Goal: Information Seeking & Learning: Learn about a topic

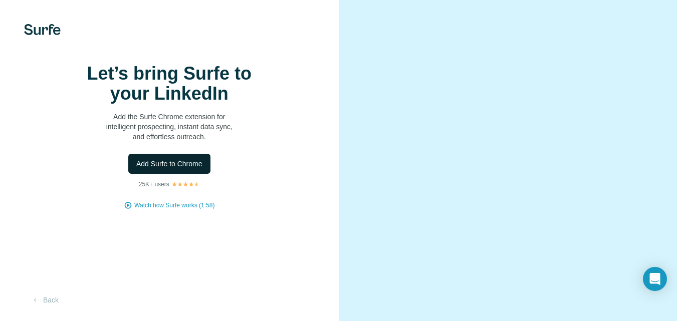
click at [152, 169] on span "Add Surfe to Chrome" at bounding box center [169, 164] width 66 height 10
click at [185, 142] on p "Add the Surfe Chrome extension for intelligent prospecting, instant data sync, …" at bounding box center [169, 127] width 200 height 30
click at [171, 169] on span "Add Surfe to Chrome" at bounding box center [169, 164] width 66 height 10
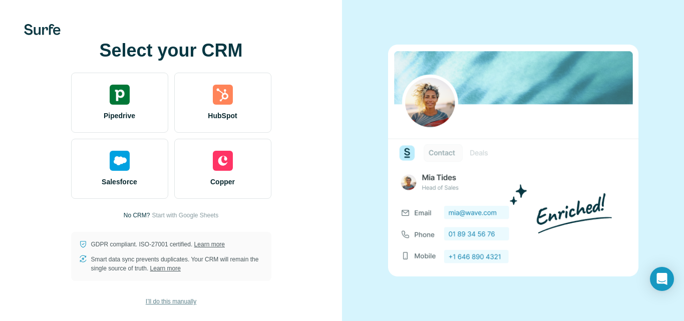
click at [153, 301] on span "I’ll do this manually" at bounding box center [171, 301] width 51 height 9
click at [151, 303] on span "I’ll do this manually" at bounding box center [171, 301] width 51 height 9
click at [162, 298] on span "I’ll do this manually" at bounding box center [171, 301] width 51 height 9
click at [172, 300] on span "I’ll do this manually" at bounding box center [171, 301] width 51 height 9
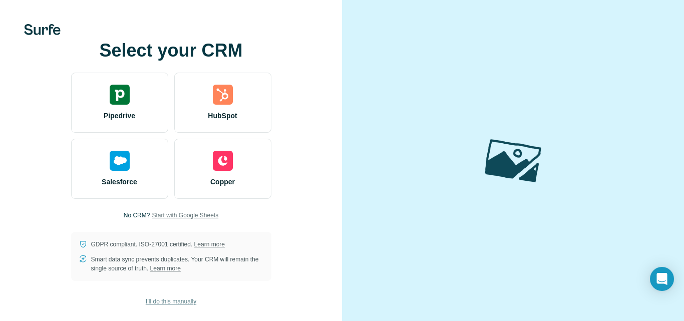
click at [178, 211] on span "Start with Google Sheets" at bounding box center [185, 215] width 67 height 9
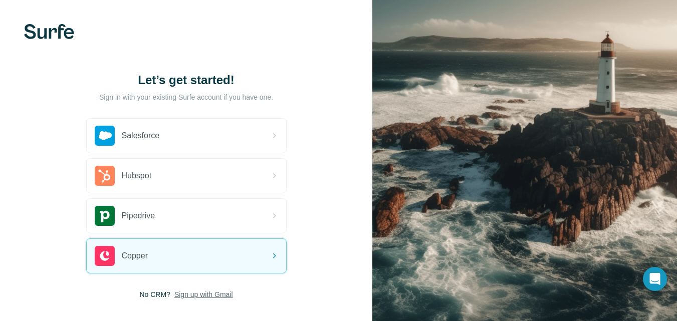
click at [200, 292] on span "Sign up with Gmail" at bounding box center [203, 294] width 59 height 10
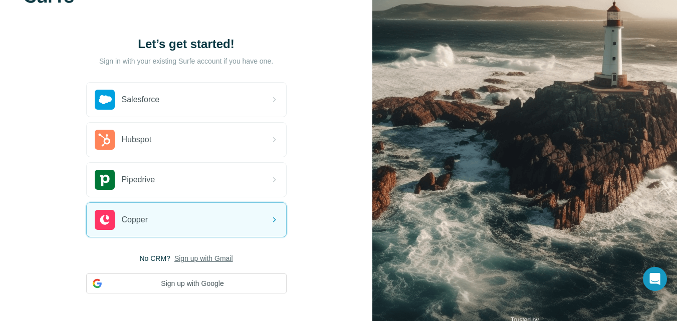
scroll to position [51, 0]
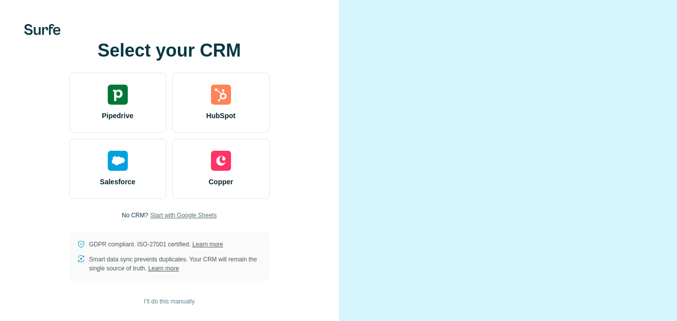
click at [150, 220] on span "Start with Google Sheets" at bounding box center [183, 215] width 67 height 9
click at [175, 220] on span "Start with Google Sheets" at bounding box center [183, 215] width 67 height 9
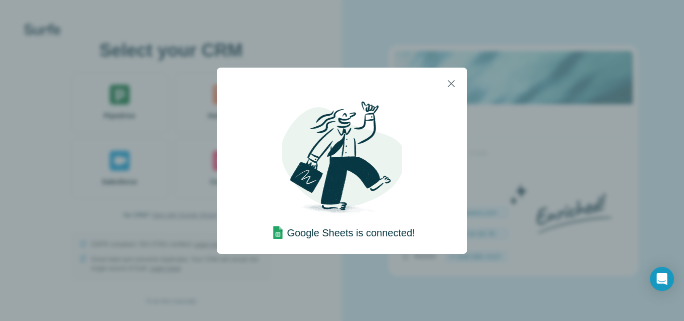
click at [391, 241] on div "Google Sheets is connected!" at bounding box center [342, 231] width 146 height 22
click at [453, 87] on icon "button" at bounding box center [451, 84] width 12 height 12
click at [447, 80] on icon "button" at bounding box center [451, 84] width 12 height 12
click at [450, 72] on button "button" at bounding box center [451, 84] width 24 height 24
click at [458, 87] on button "button" at bounding box center [451, 84] width 24 height 24
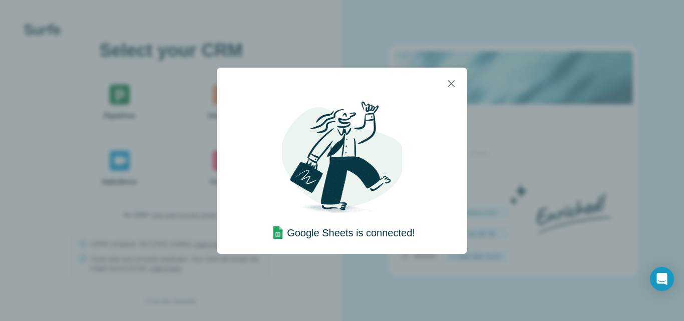
click at [369, 117] on img at bounding box center [342, 160] width 120 height 120
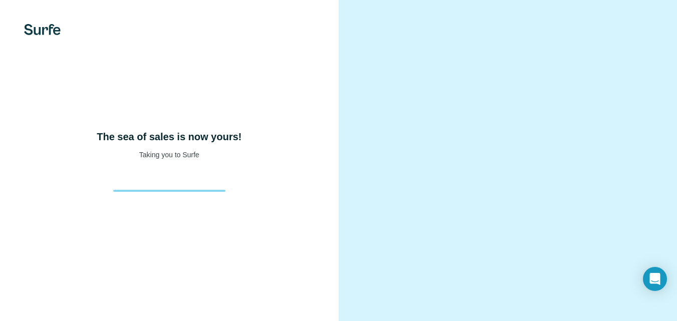
click at [266, 204] on div "The sea of sales is now yours! Taking you to Surfe" at bounding box center [169, 160] width 339 height 321
click at [280, 204] on div "The sea of sales is now yours! Taking you to Surfe" at bounding box center [169, 160] width 339 height 321
click at [252, 115] on div "The sea of sales is now yours! Taking you to Surfe" at bounding box center [169, 160] width 339 height 321
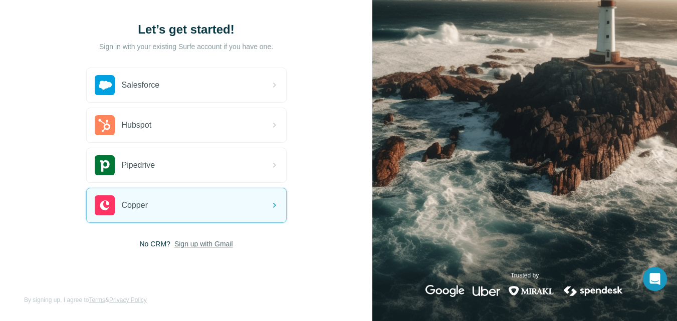
click at [179, 247] on span "Sign up with Gmail" at bounding box center [203, 244] width 59 height 10
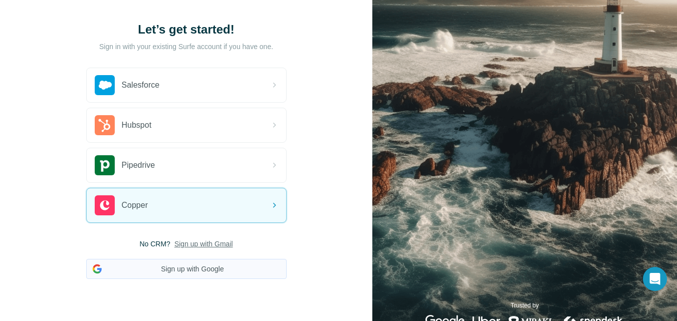
click at [174, 266] on button "Sign up with Google" at bounding box center [186, 269] width 200 height 20
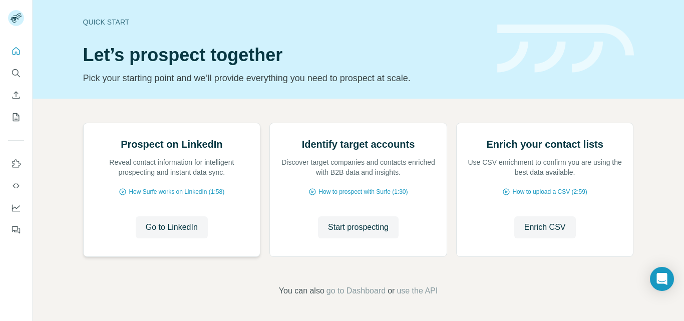
scroll to position [100, 0]
click at [168, 225] on span "Go to LinkedIn" at bounding box center [172, 227] width 52 height 12
click at [539, 230] on span "Enrich CSV" at bounding box center [545, 227] width 42 height 12
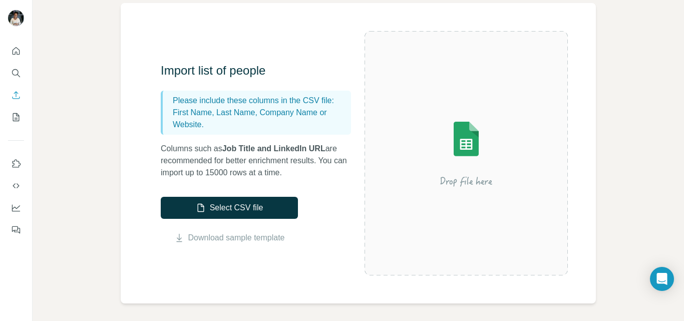
scroll to position [77, 0]
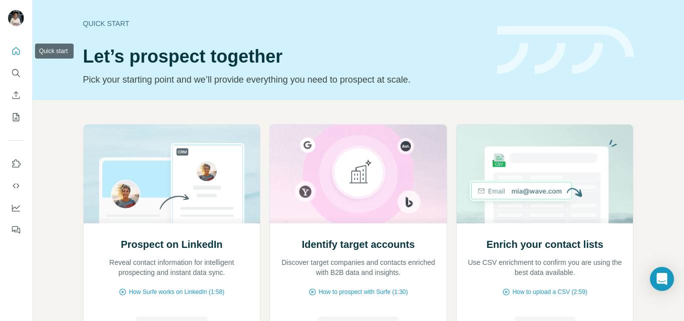
click at [12, 51] on icon "Quick start" at bounding box center [16, 51] width 10 height 10
click at [22, 71] on button "Search" at bounding box center [16, 73] width 16 height 18
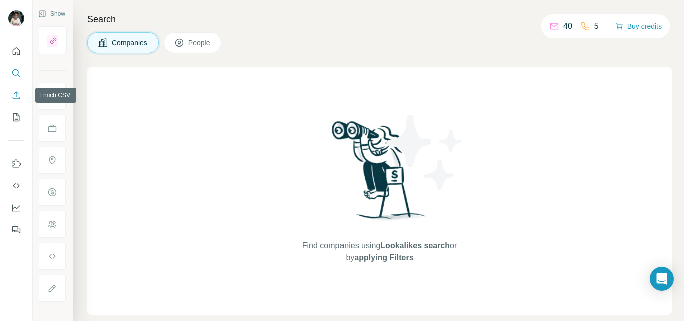
click at [15, 96] on icon "Enrich CSV" at bounding box center [16, 95] width 10 height 10
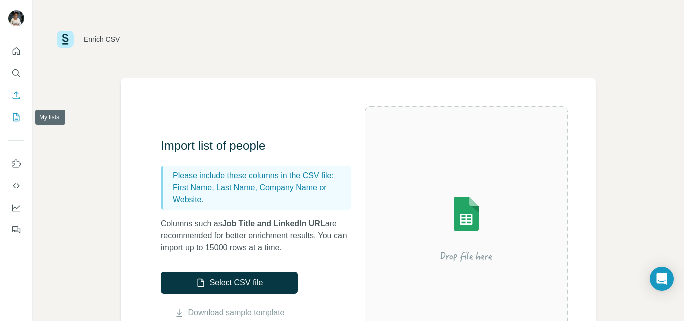
click at [12, 113] on icon "My lists" at bounding box center [16, 117] width 10 height 10
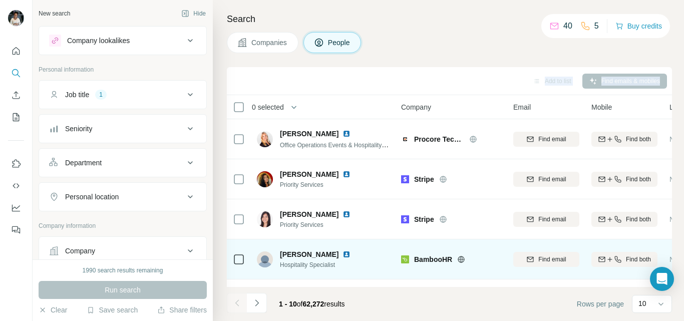
click at [302, 270] on div "Appiah Daniel Hospitality Specialist" at bounding box center [323, 259] width 133 height 28
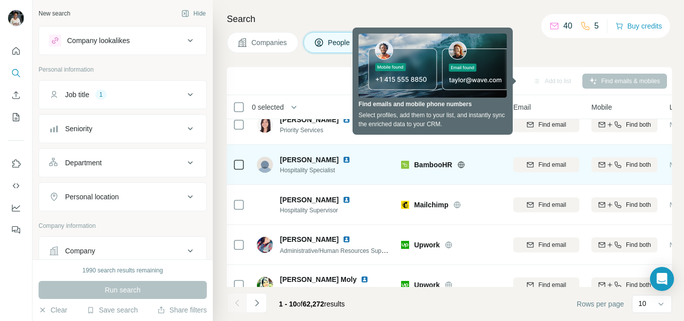
scroll to position [96, 0]
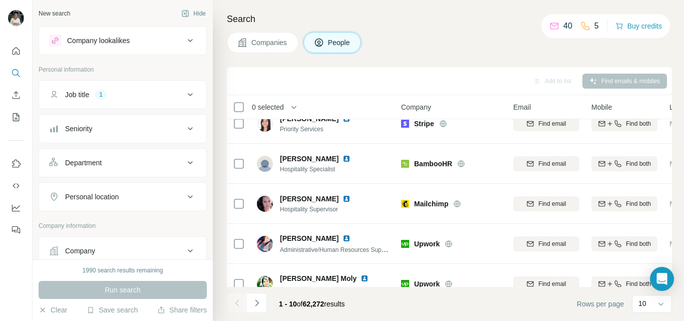
click at [185, 90] on icon at bounding box center [190, 95] width 12 height 12
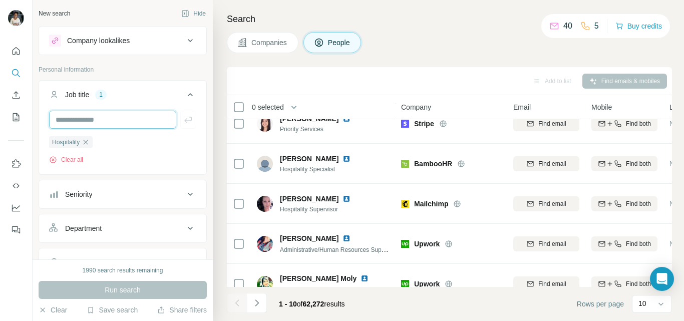
click at [133, 122] on input "text" at bounding box center [112, 120] width 127 height 18
click at [65, 140] on span "Hospitality" at bounding box center [66, 142] width 28 height 9
click at [64, 143] on span "Hospitality" at bounding box center [66, 142] width 28 height 9
click at [122, 192] on div "Seniority" at bounding box center [116, 194] width 135 height 10
click at [74, 155] on div "Hospitality Clear all" at bounding box center [122, 150] width 147 height 29
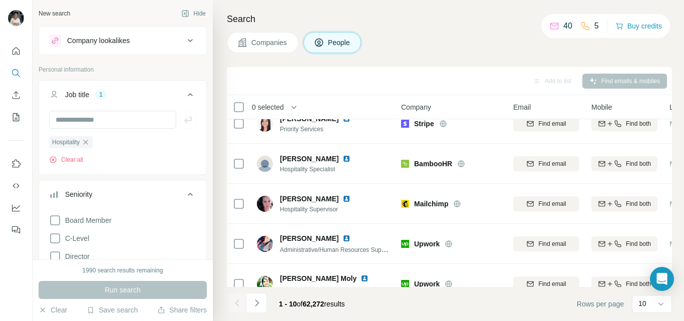
click at [241, 55] on div "Search Companies People Add to list Find emails & mobiles 0 selected People Com…" at bounding box center [448, 160] width 471 height 321
click at [185, 92] on icon at bounding box center [190, 95] width 12 height 12
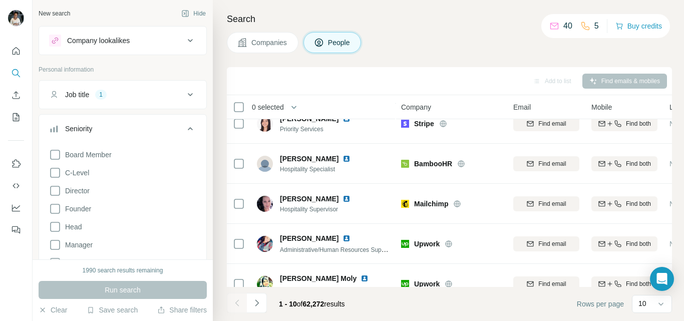
click at [184, 125] on icon at bounding box center [190, 129] width 12 height 12
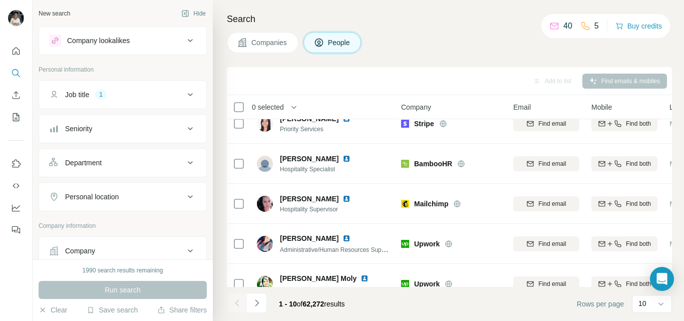
click at [184, 194] on icon at bounding box center [190, 197] width 12 height 12
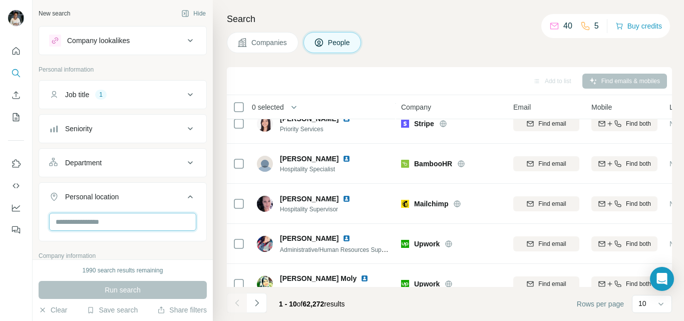
click at [136, 226] on input "text" at bounding box center [122, 222] width 147 height 18
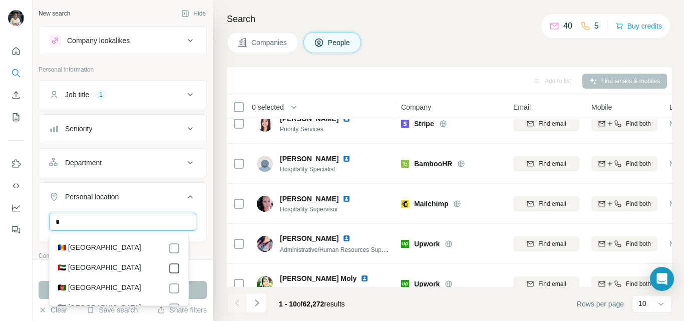
type input "*"
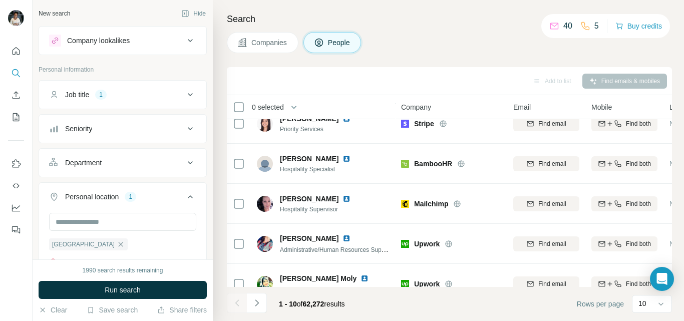
click at [201, 209] on div "New search Hide Company lookalikes Personal information Job title 1 Seniority D…" at bounding box center [123, 129] width 180 height 259
click at [184, 37] on icon at bounding box center [190, 41] width 12 height 12
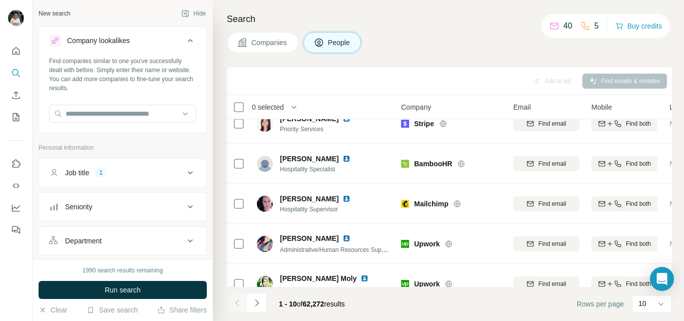
click at [213, 124] on div "Search Companies People Add to list Find emails & mobiles 0 selected People Com…" at bounding box center [448, 160] width 471 height 321
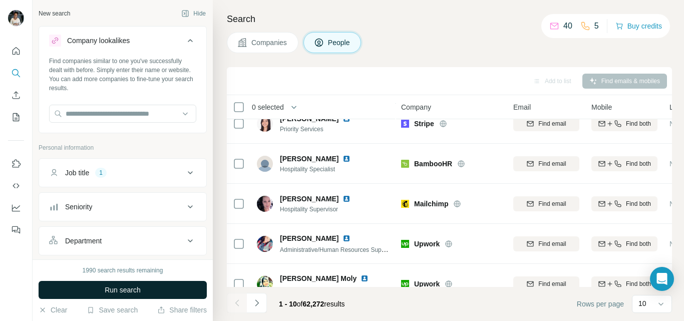
click at [154, 288] on button "Run search" at bounding box center [123, 290] width 168 height 18
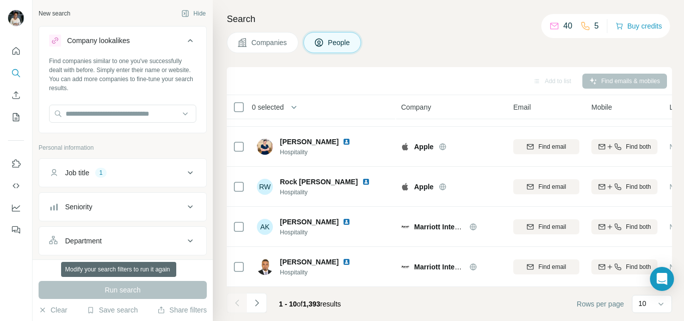
scroll to position [238, 0]
click at [257, 303] on icon "Navigate to next page" at bounding box center [257, 303] width 10 height 10
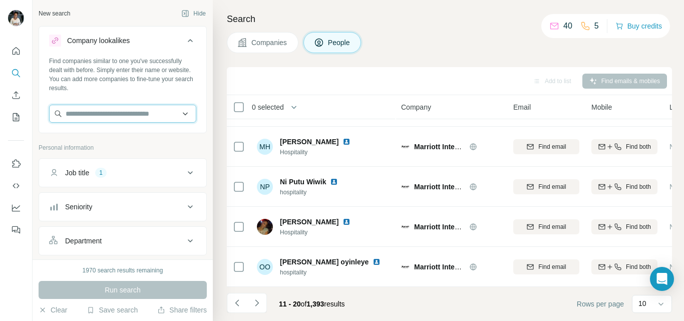
click at [82, 110] on input "text" at bounding box center [122, 114] width 147 height 18
type input "*"
click at [257, 304] on icon "Navigate to next page" at bounding box center [257, 303] width 10 height 10
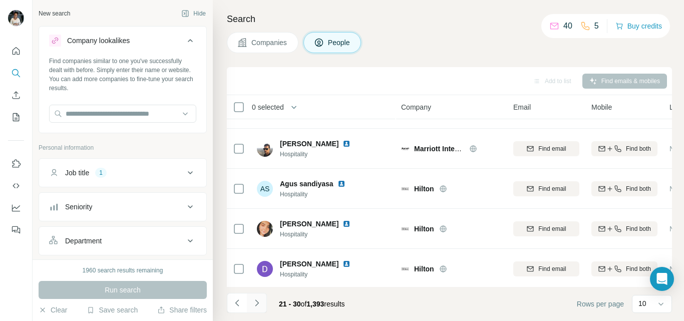
scroll to position [0, 0]
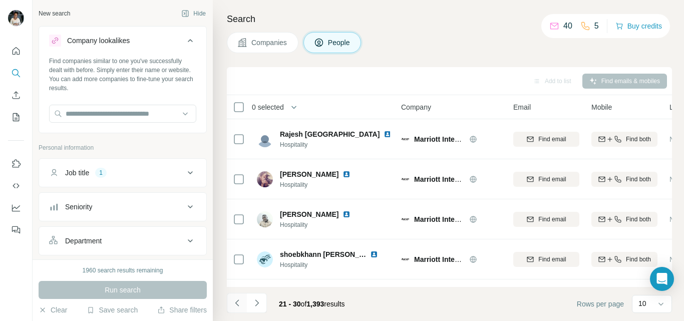
click at [237, 303] on icon "Navigate to previous page" at bounding box center [237, 303] width 10 height 10
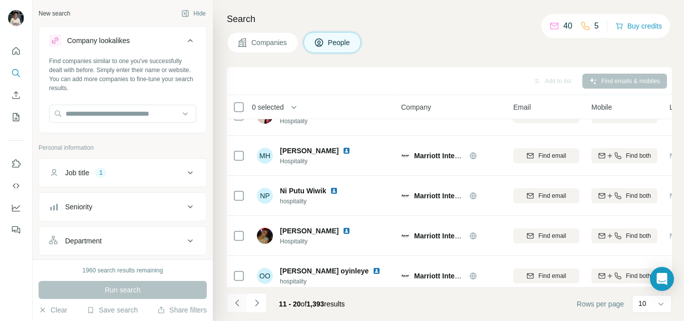
scroll to position [238, 0]
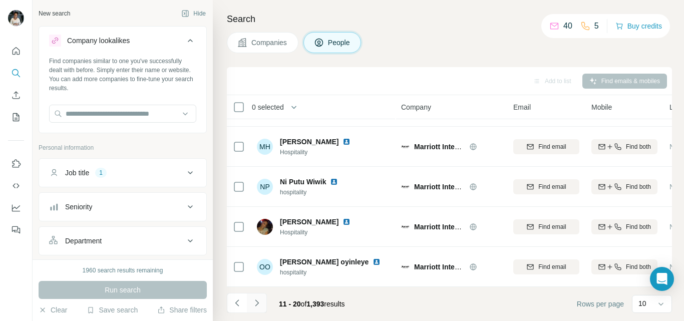
click at [257, 303] on icon "Navigate to next page" at bounding box center [257, 303] width 10 height 10
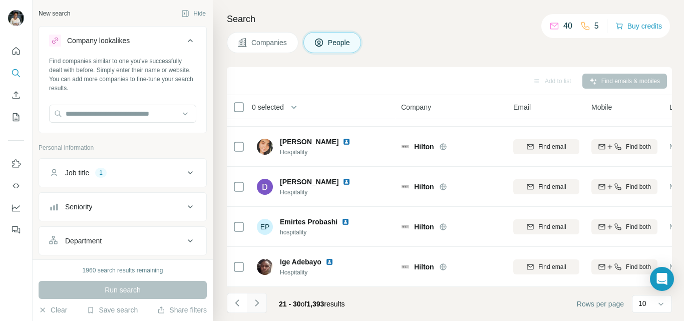
click at [257, 303] on icon "Navigate to next page" at bounding box center [257, 303] width 10 height 10
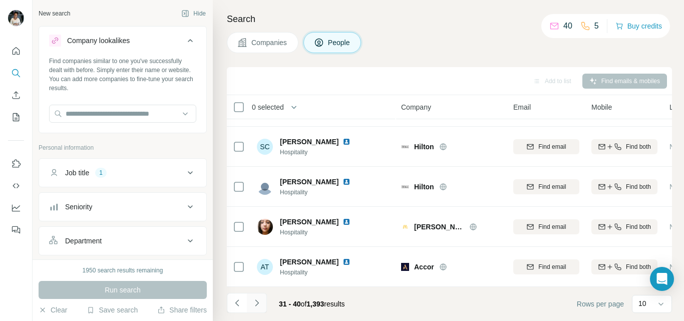
click at [257, 303] on icon "Navigate to next page" at bounding box center [257, 303] width 10 height 10
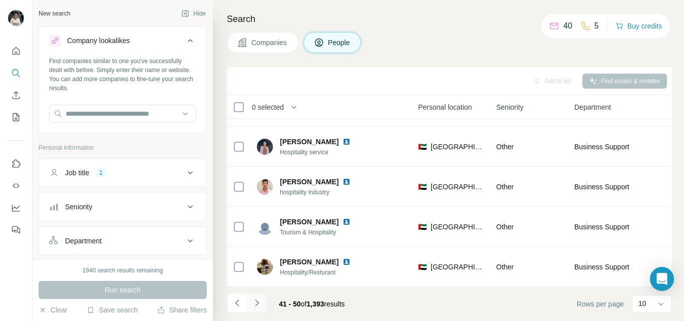
scroll to position [238, 327]
click at [189, 205] on button "Seniority" at bounding box center [122, 207] width 167 height 24
click at [53, 253] on icon at bounding box center [55, 251] width 12 height 12
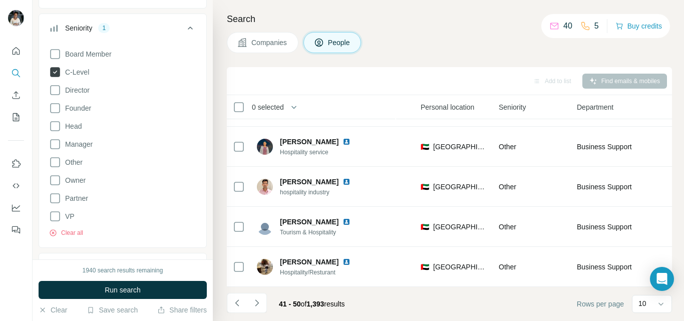
scroll to position [179, 0]
click at [56, 159] on icon at bounding box center [55, 162] width 12 height 12
click at [58, 144] on icon at bounding box center [55, 144] width 12 height 12
click at [216, 77] on div "Search Companies People Add to list Find emails & mobiles 0 selected People Com…" at bounding box center [448, 160] width 471 height 321
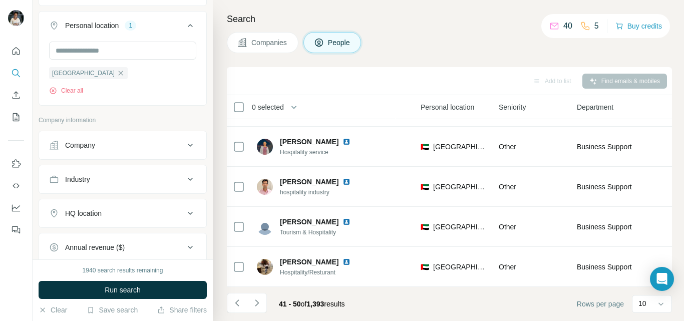
scroll to position [457, 0]
click at [77, 145] on div "Company" at bounding box center [80, 143] width 30 height 10
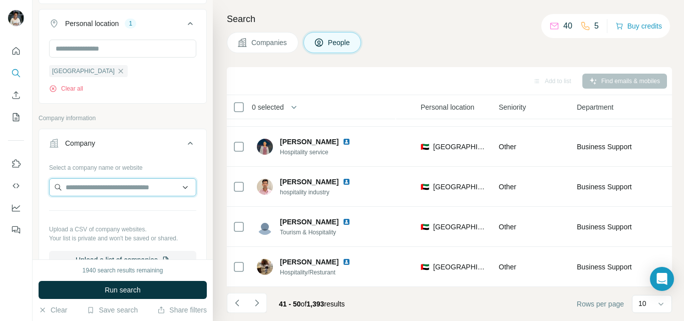
click at [98, 188] on input "text" at bounding box center [122, 187] width 147 height 18
type input "**********"
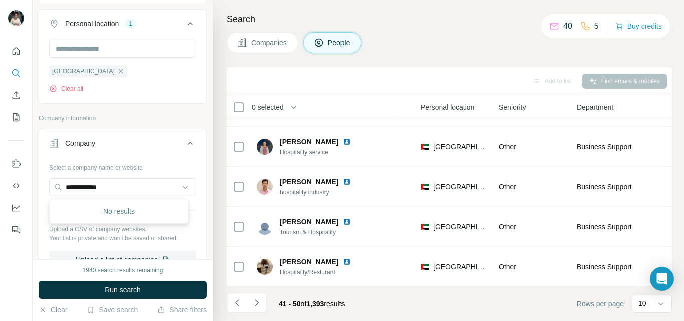
click at [197, 213] on div "**********" at bounding box center [122, 218] width 167 height 118
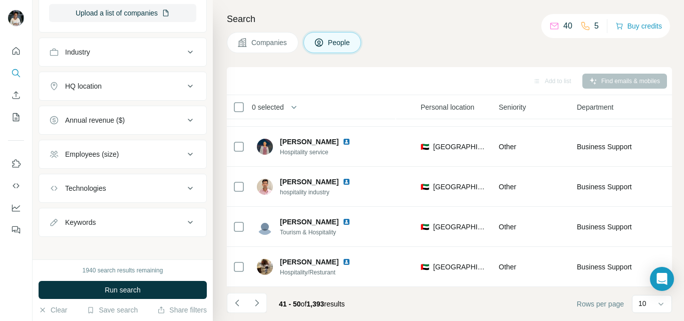
scroll to position [710, 0]
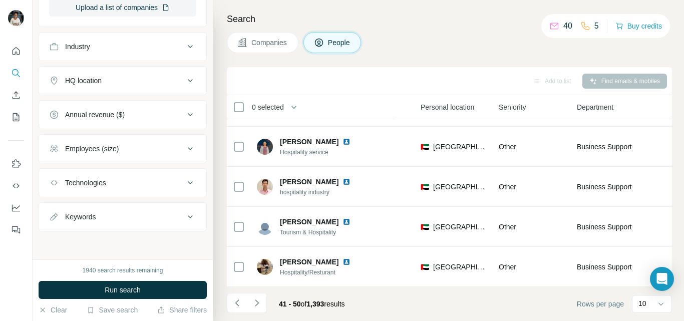
click at [72, 218] on div "Keywords" at bounding box center [80, 217] width 31 height 10
click at [61, 241] on input "text" at bounding box center [112, 241] width 127 height 18
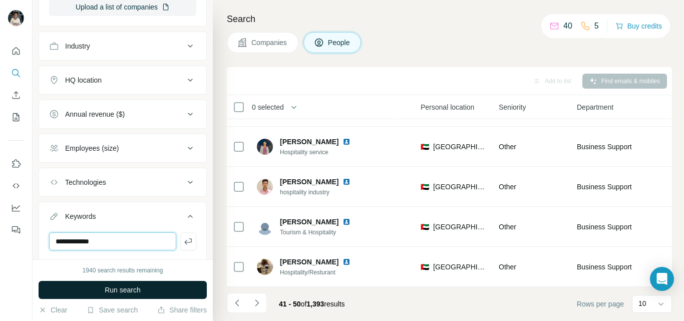
type input "**********"
click at [95, 281] on button "Run search" at bounding box center [123, 290] width 168 height 18
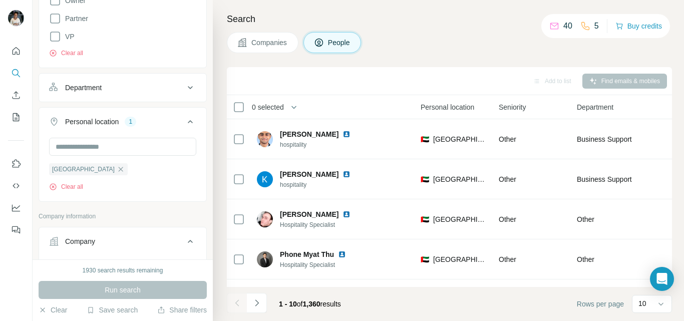
scroll to position [358, 0]
click at [102, 88] on div "Department" at bounding box center [83, 88] width 37 height 10
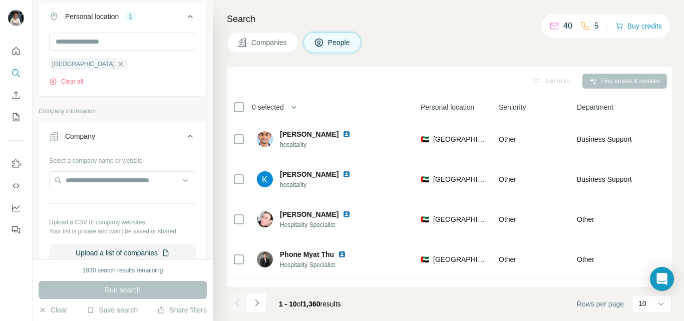
scroll to position [504, 0]
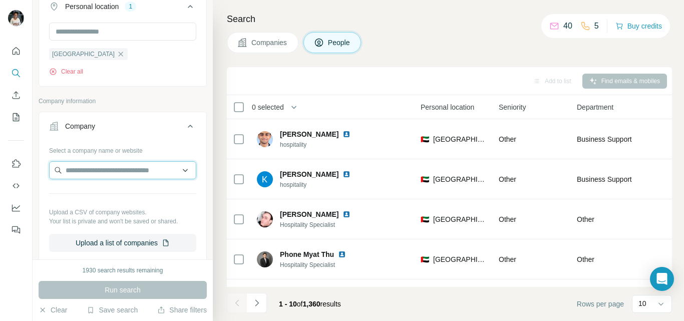
click at [86, 172] on input "text" at bounding box center [122, 170] width 147 height 18
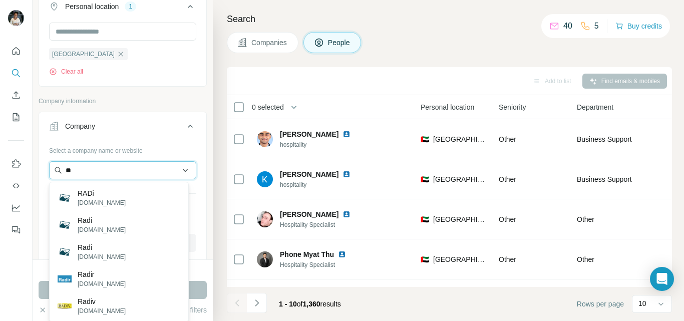
type input "*"
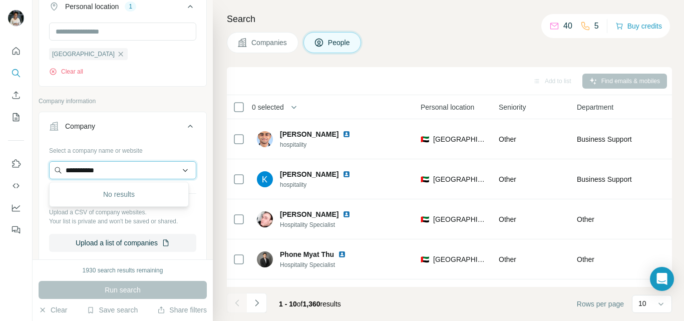
click at [111, 173] on input "**********" at bounding box center [122, 170] width 147 height 18
type input "*"
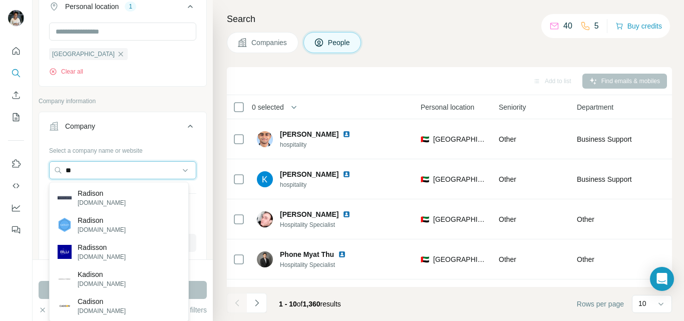
type input "*"
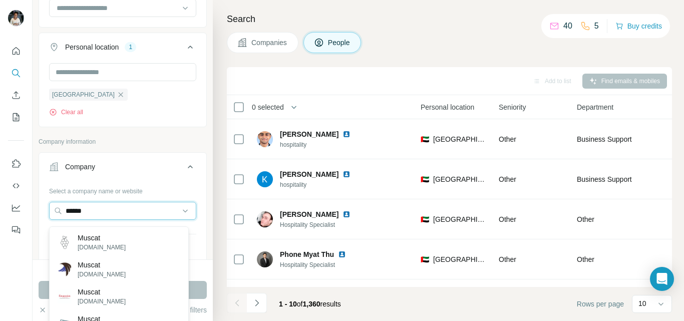
scroll to position [459, 0]
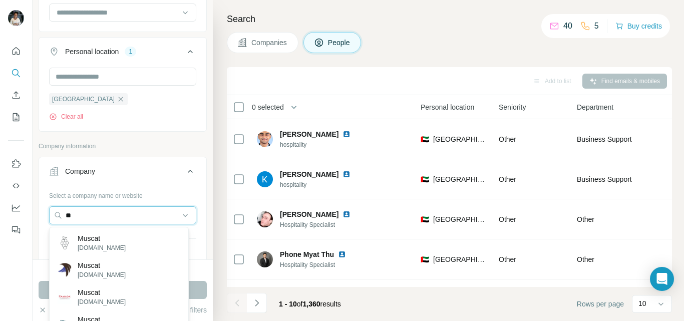
type input "*"
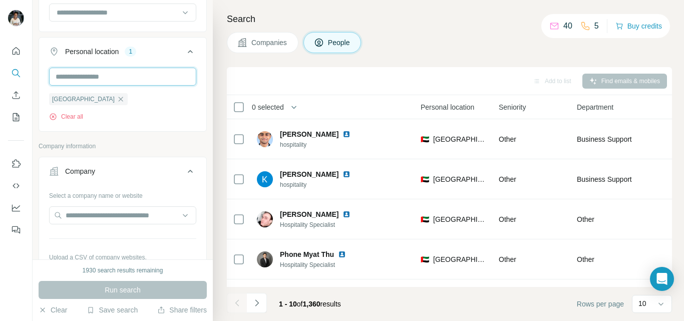
click at [140, 80] on input "text" at bounding box center [122, 77] width 147 height 18
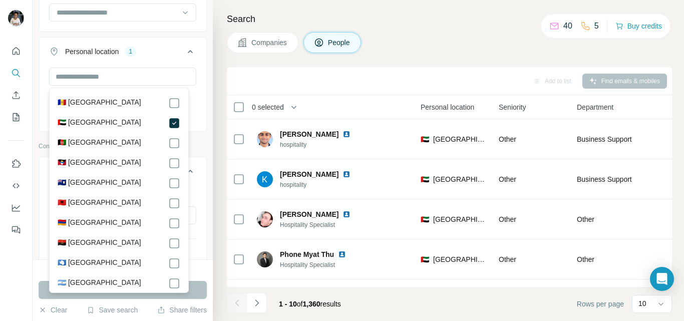
click at [140, 123] on div "🇦🇪 [GEOGRAPHIC_DATA]" at bounding box center [119, 123] width 123 height 12
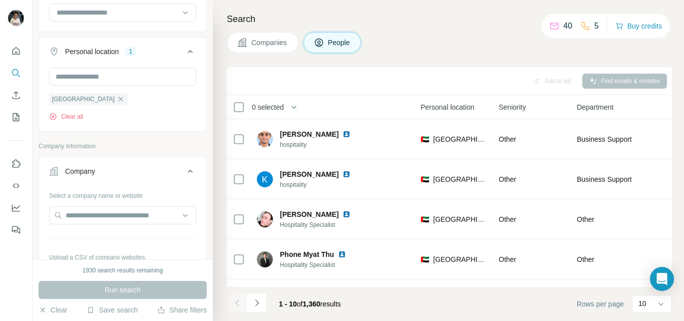
click at [204, 109] on div "**********" at bounding box center [123, 129] width 180 height 259
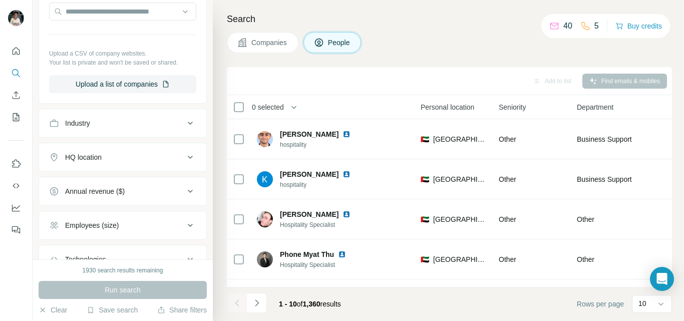
scroll to position [664, 0]
click at [107, 123] on div "Industry" at bounding box center [116, 122] width 135 height 10
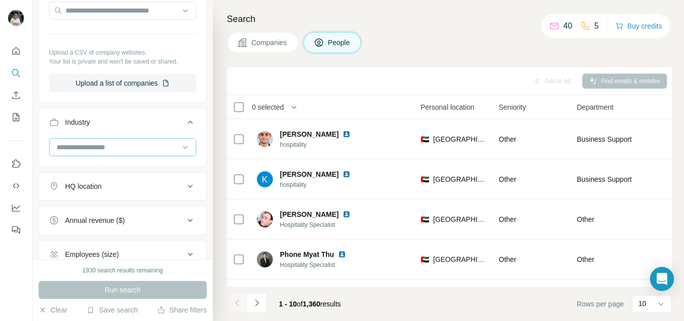
click at [79, 150] on input at bounding box center [118, 147] width 124 height 11
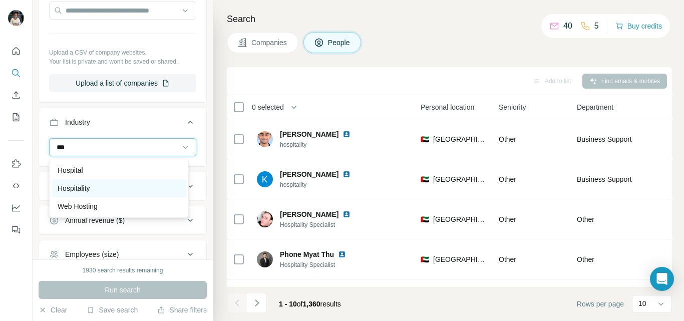
type input "***"
click at [109, 189] on div "Hospitality" at bounding box center [119, 188] width 123 height 10
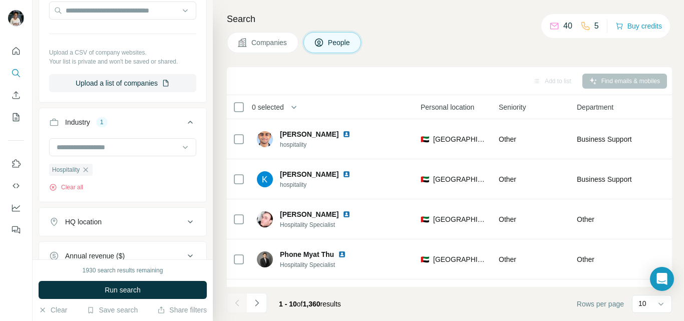
click at [87, 221] on div "HQ location" at bounding box center [83, 222] width 37 height 10
click at [86, 251] on input "text" at bounding box center [122, 247] width 147 height 18
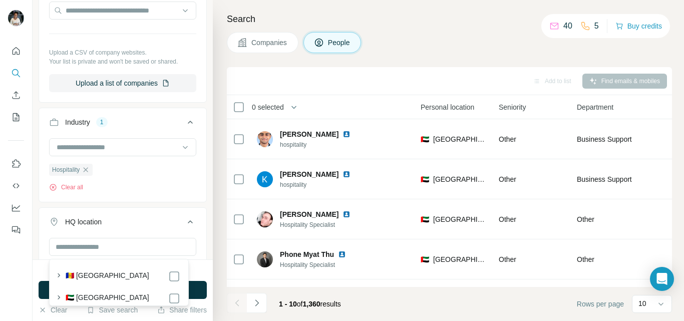
click at [103, 298] on label "🇦🇪 [GEOGRAPHIC_DATA]" at bounding box center [108, 298] width 84 height 12
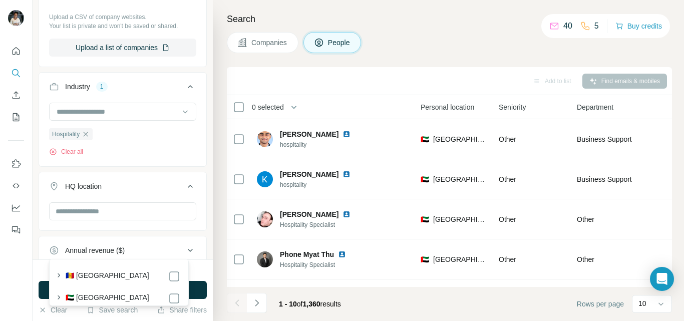
scroll to position [628, 0]
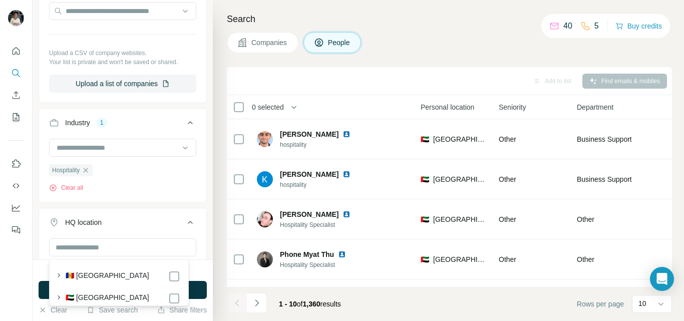
click at [112, 294] on label "🇦🇪 [GEOGRAPHIC_DATA]" at bounding box center [108, 298] width 84 height 12
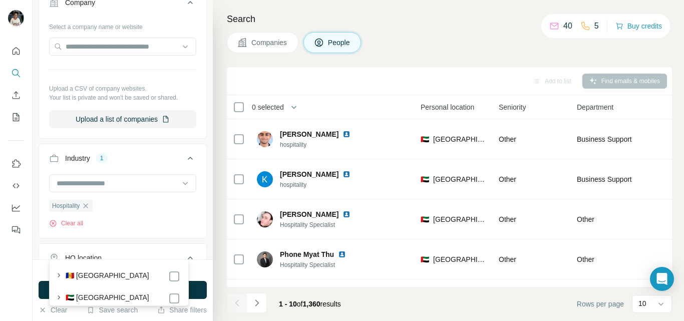
scroll to position [664, 0]
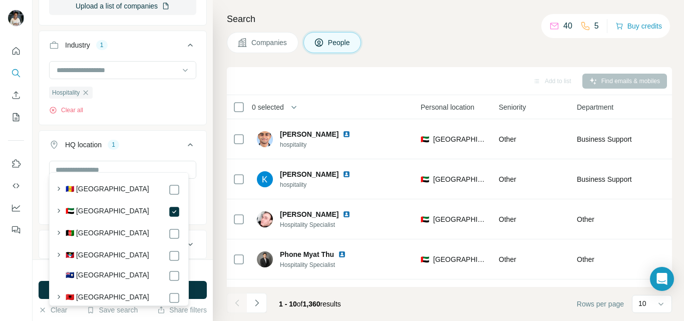
scroll to position [752, 0]
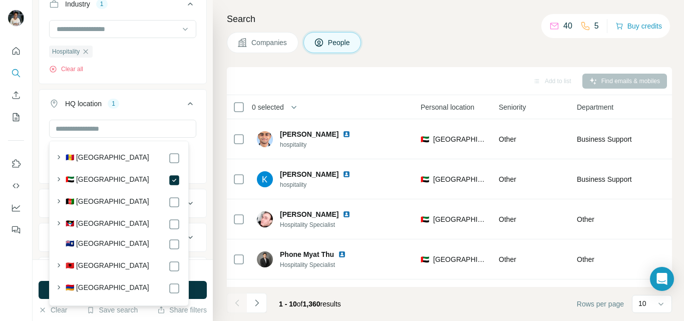
scroll to position [793, 0]
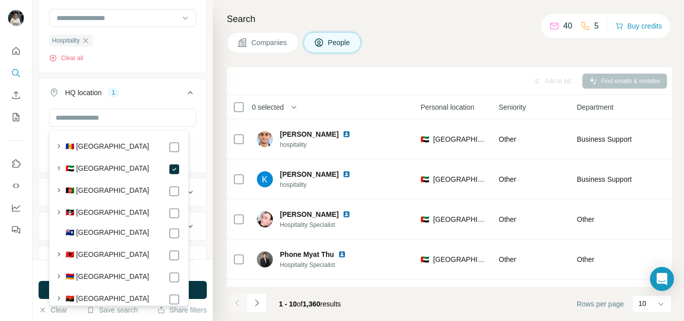
click at [184, 94] on icon at bounding box center [190, 93] width 12 height 12
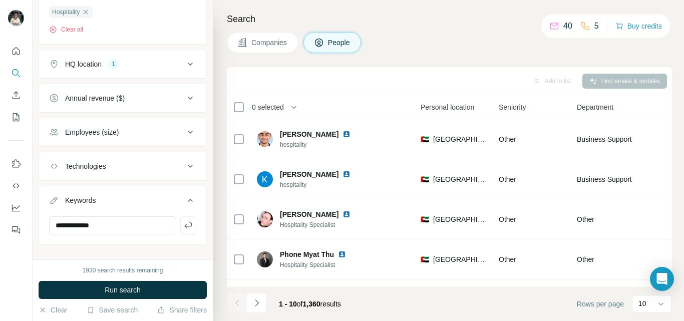
scroll to position [836, 0]
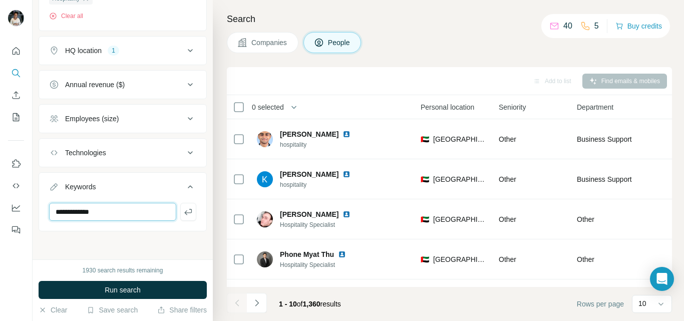
click at [114, 213] on input "**********" at bounding box center [112, 212] width 127 height 18
type input "*"
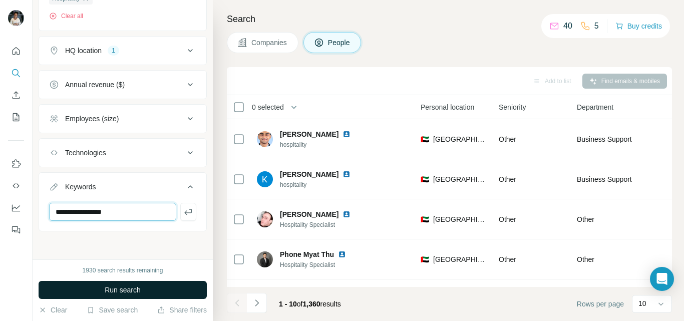
type input "**********"
click at [183, 287] on button "Run search" at bounding box center [123, 290] width 168 height 18
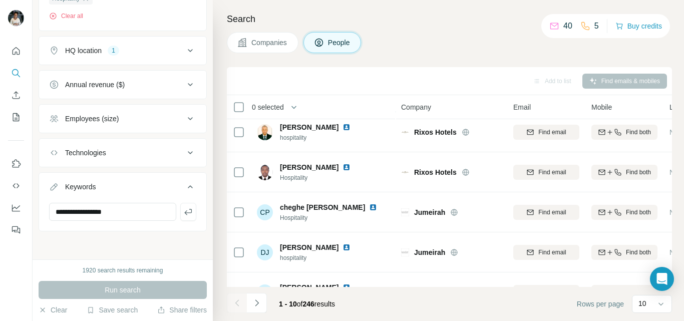
scroll to position [238, 0]
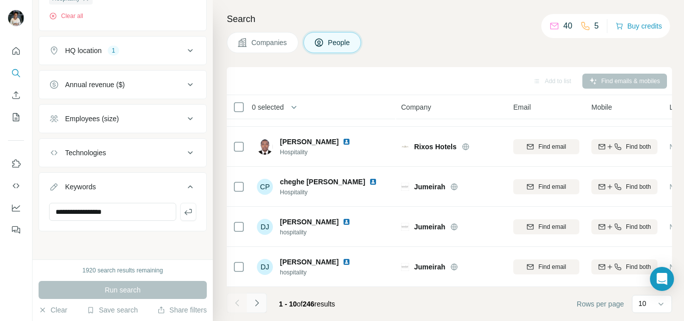
click at [257, 304] on icon "Navigate to next page" at bounding box center [257, 303] width 10 height 10
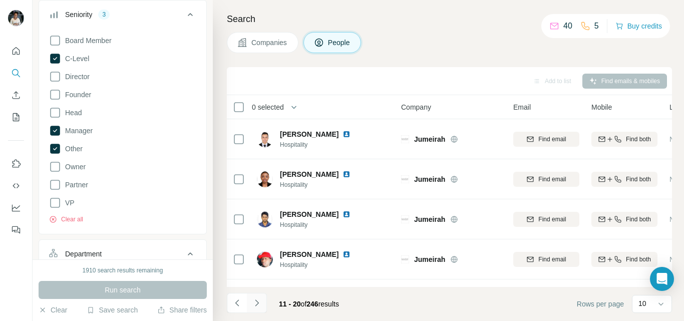
scroll to position [187, 0]
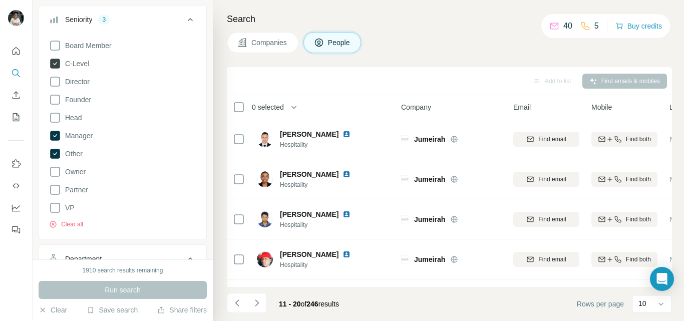
click at [55, 64] on icon at bounding box center [55, 64] width 10 height 10
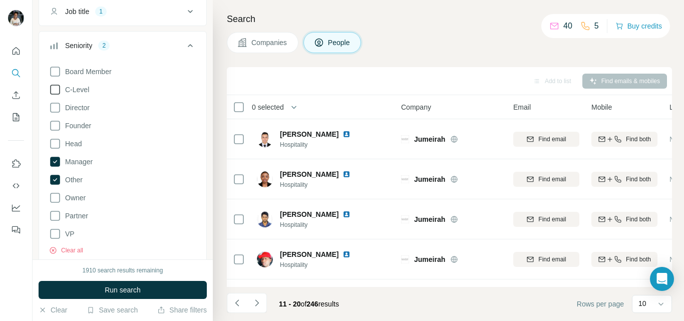
scroll to position [162, 0]
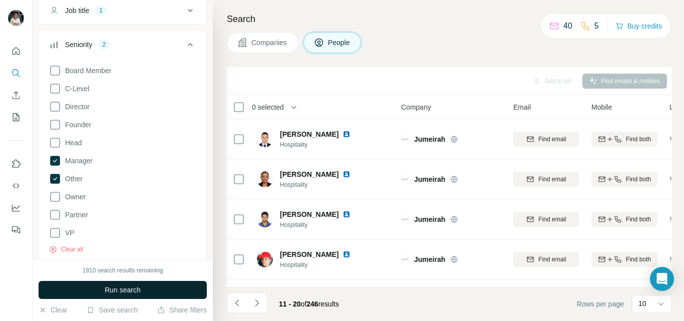
click at [59, 288] on button "Run search" at bounding box center [123, 290] width 168 height 18
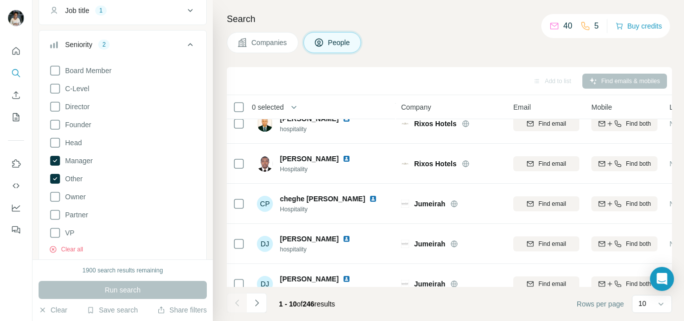
scroll to position [238, 0]
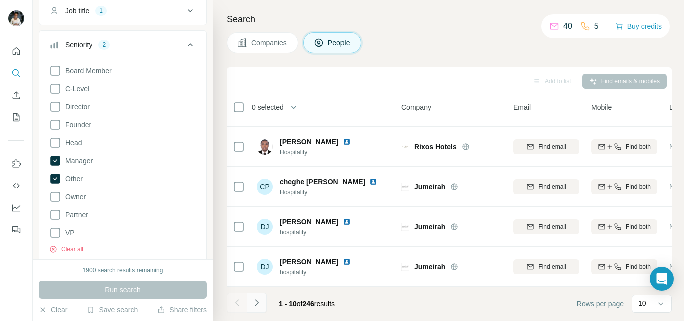
click at [255, 302] on icon "Navigate to next page" at bounding box center [257, 303] width 10 height 10
click at [257, 303] on icon "Navigate to next page" at bounding box center [257, 303] width 10 height 10
click at [258, 302] on icon "Navigate to next page" at bounding box center [257, 303] width 10 height 10
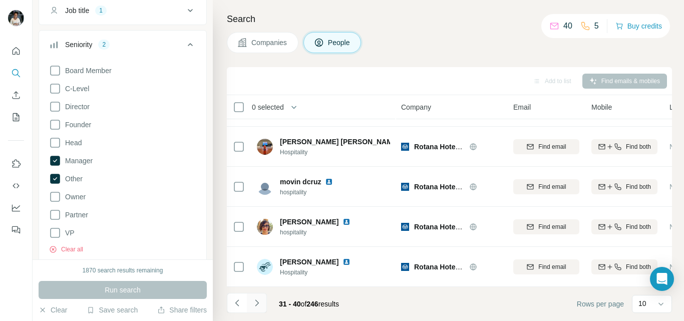
click at [257, 303] on icon "Navigate to next page" at bounding box center [257, 303] width 10 height 10
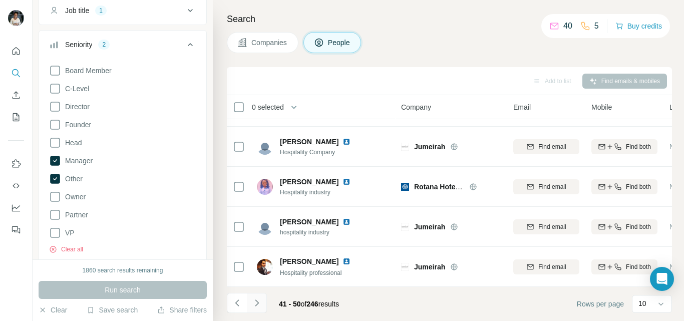
click at [257, 303] on icon "Navigate to next page" at bounding box center [257, 303] width 10 height 10
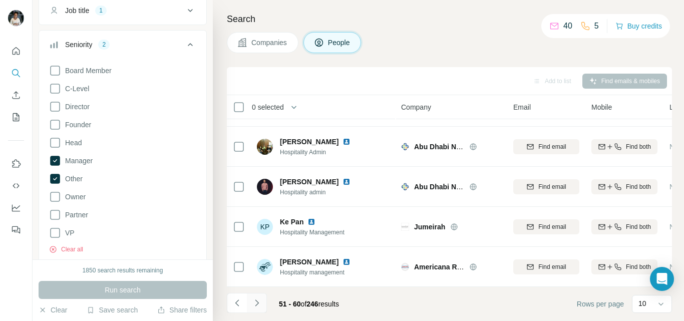
click at [257, 303] on icon "Navigate to next page" at bounding box center [257, 303] width 10 height 10
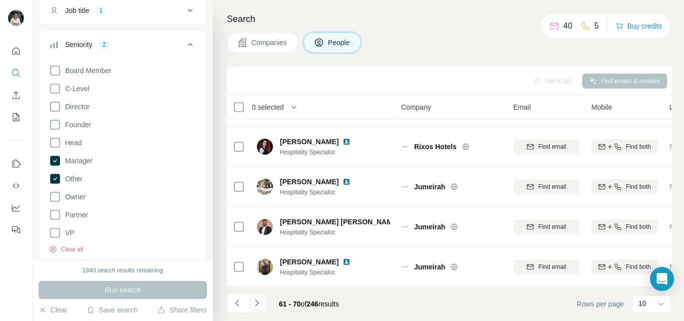
click at [257, 309] on button "Navigate to next page" at bounding box center [257, 303] width 20 height 20
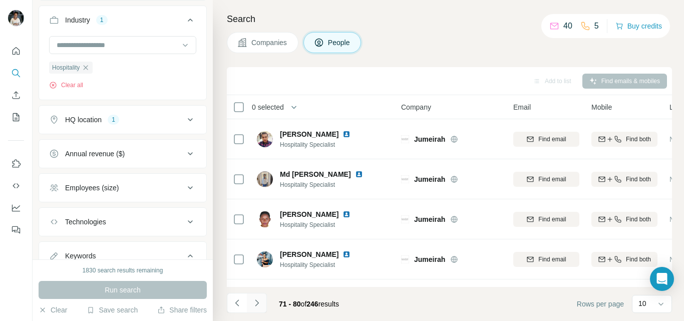
scroll to position [836, 0]
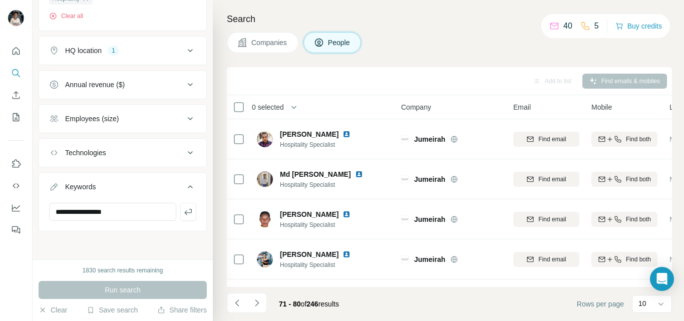
click at [137, 199] on button "Keywords" at bounding box center [122, 189] width 167 height 28
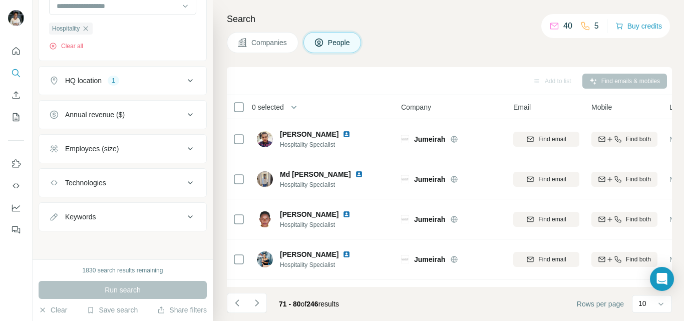
scroll to position [806, 0]
click at [163, 225] on button "Keywords" at bounding box center [122, 217] width 167 height 24
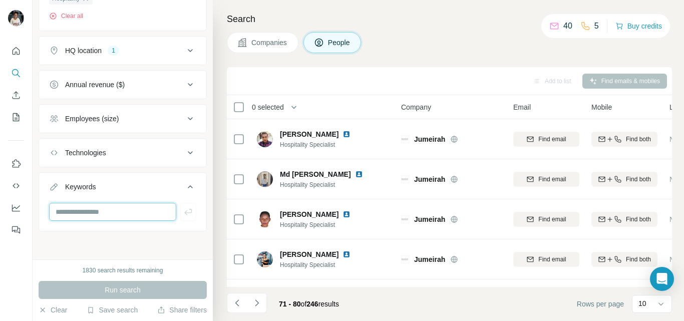
click at [154, 204] on input "text" at bounding box center [112, 212] width 127 height 18
type input "******"
click at [126, 242] on div "New search Hide Company lookalikes Find companies similar to one you've success…" at bounding box center [123, 129] width 180 height 259
click at [183, 216] on icon "button" at bounding box center [188, 212] width 10 height 10
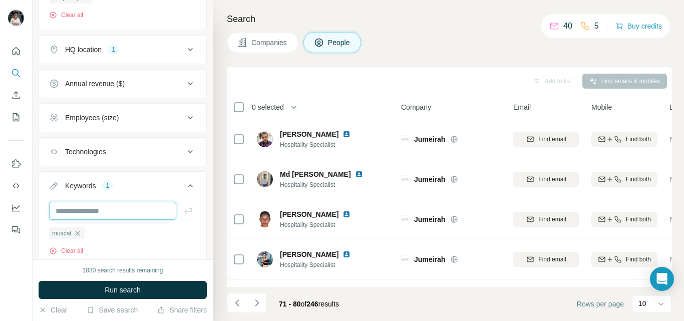
click at [130, 215] on input "text" at bounding box center [112, 211] width 127 height 18
type input "**********"
click at [184, 216] on icon "button" at bounding box center [188, 211] width 10 height 10
click at [141, 215] on input "text" at bounding box center [112, 211] width 127 height 18
type input "**********"
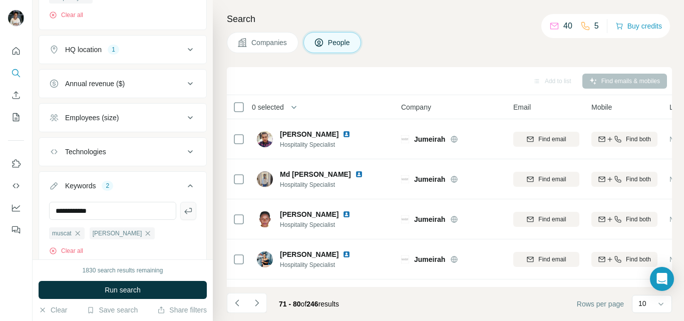
click at [183, 211] on icon "button" at bounding box center [188, 211] width 10 height 10
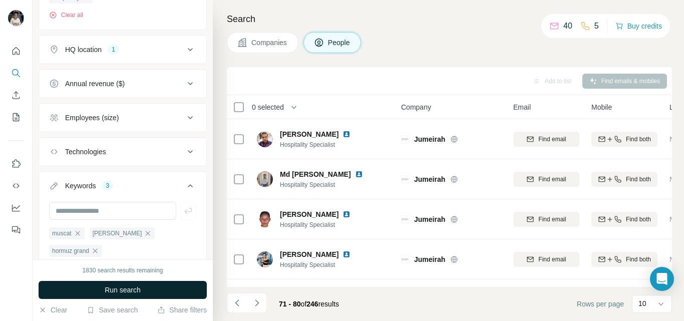
click at [136, 292] on span "Run search" at bounding box center [123, 290] width 36 height 10
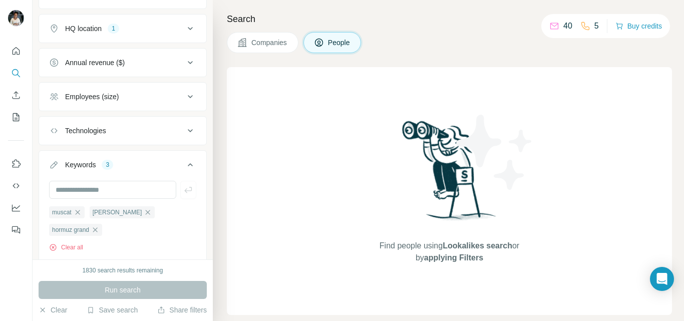
scroll to position [864, 0]
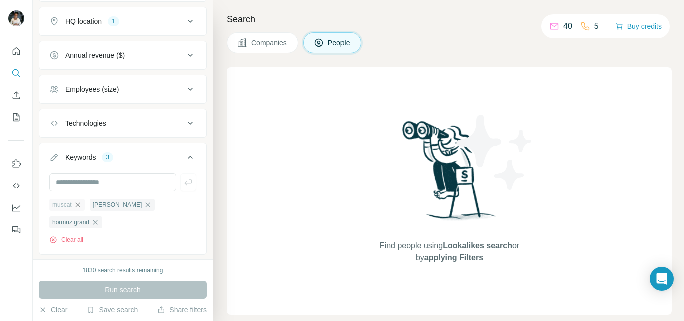
click at [80, 209] on icon "button" at bounding box center [78, 205] width 8 height 8
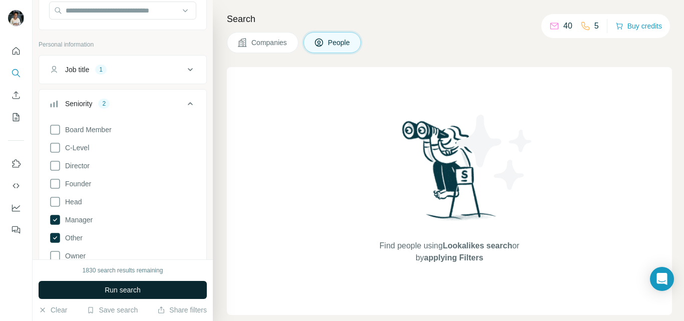
scroll to position [106, 0]
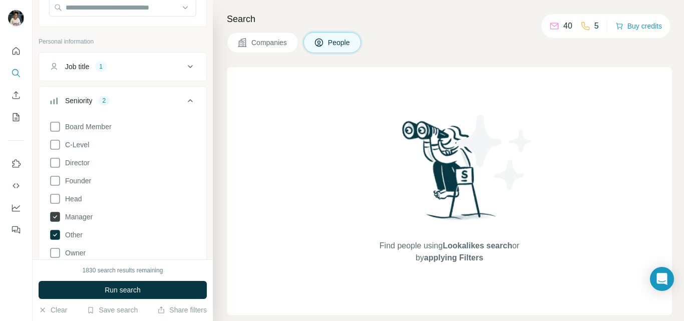
click at [55, 217] on icon at bounding box center [55, 217] width 10 height 10
click at [57, 236] on icon at bounding box center [55, 235] width 10 height 10
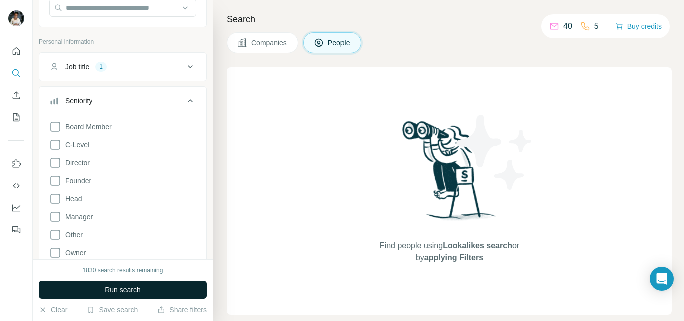
click at [78, 288] on button "Run search" at bounding box center [123, 290] width 168 height 18
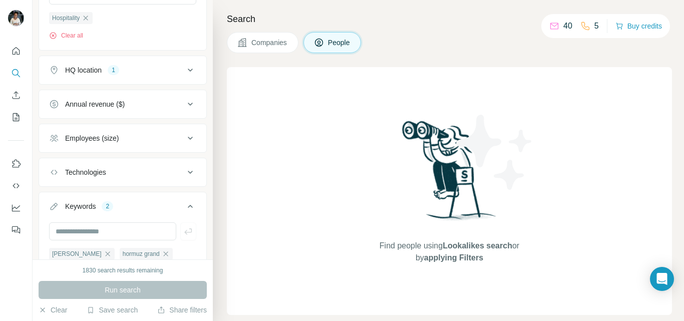
scroll to position [857, 0]
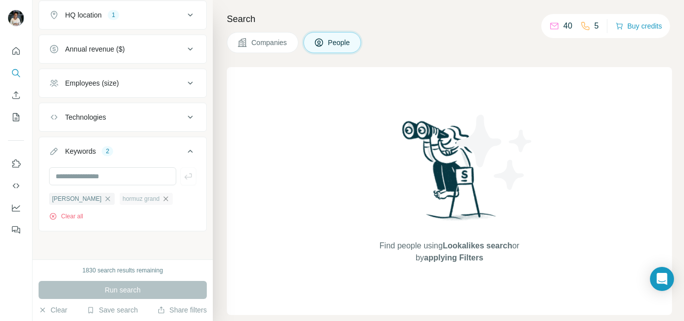
click at [163, 199] on icon "button" at bounding box center [165, 198] width 5 height 5
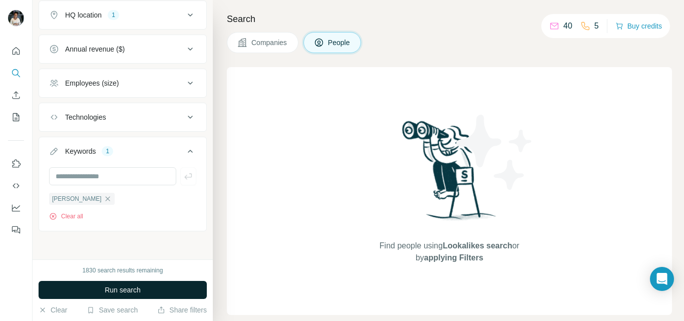
click at [78, 295] on button "Run search" at bounding box center [123, 290] width 168 height 18
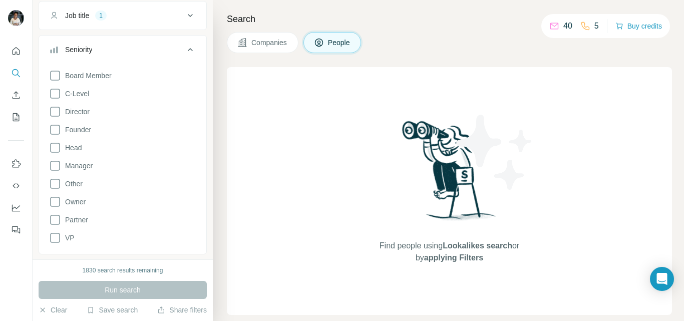
scroll to position [146, 0]
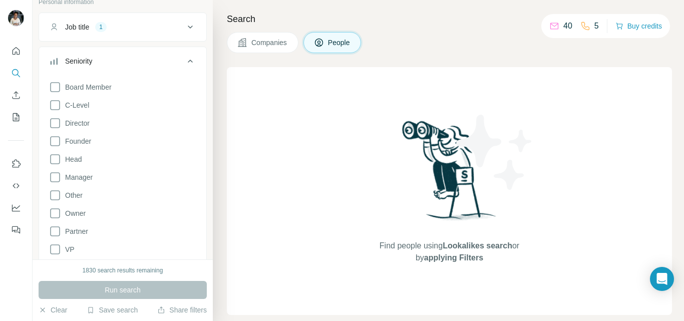
click at [263, 41] on span "Companies" at bounding box center [269, 43] width 37 height 10
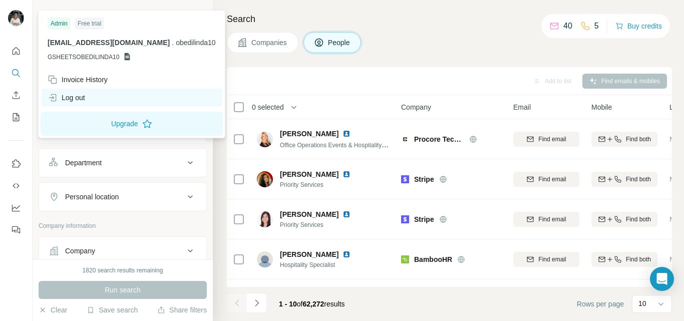
click at [71, 94] on div "Log out" at bounding box center [67, 98] width 38 height 10
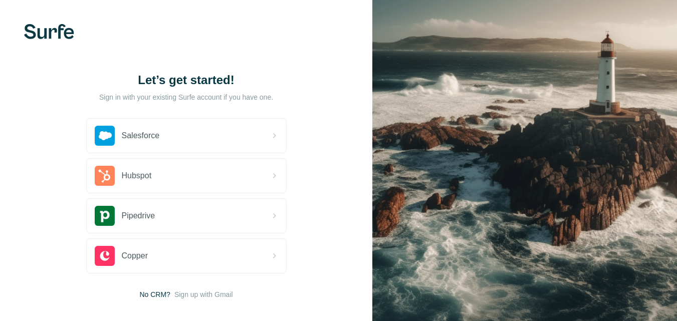
click at [71, 94] on div "Let’s get started! Sign in with your existing Surfe account if you have one. Sa…" at bounding box center [186, 186] width 372 height 372
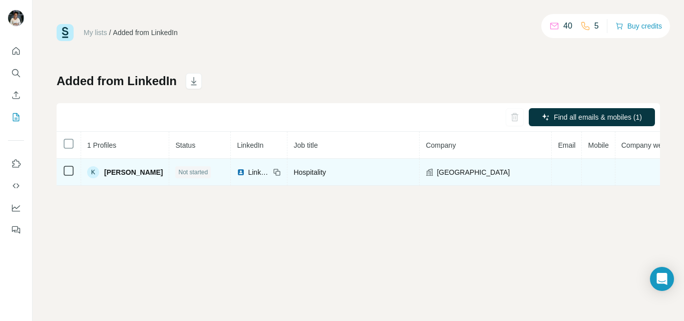
click at [188, 175] on span "Not started" at bounding box center [193, 172] width 30 height 9
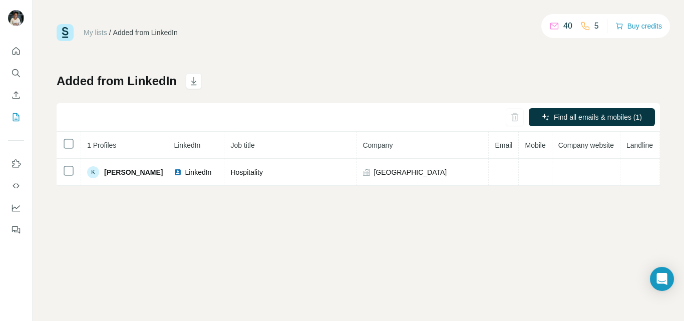
scroll to position [0, 101]
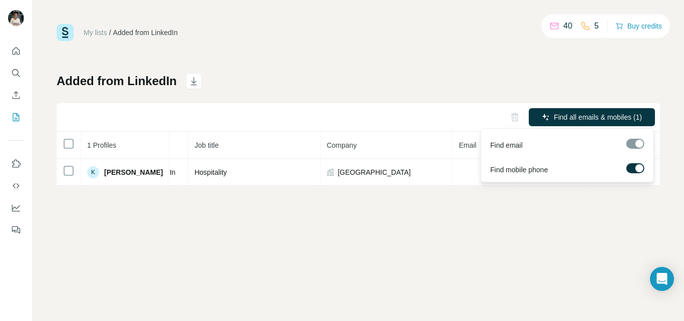
click at [636, 142] on div at bounding box center [636, 144] width 18 height 10
click at [608, 118] on span "Find all emails & mobiles (1)" at bounding box center [598, 117] width 88 height 10
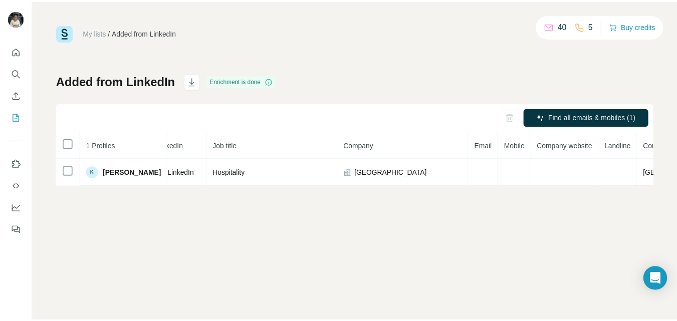
scroll to position [0, 0]
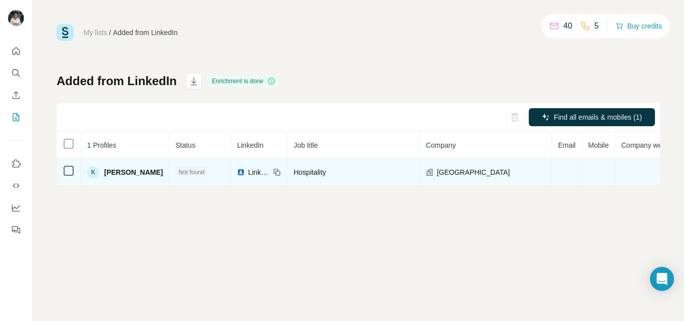
click at [453, 172] on span "Hormuz Grand Hotel" at bounding box center [473, 172] width 73 height 10
click at [437, 173] on span "Hormuz Grand Hotel" at bounding box center [473, 172] width 73 height 10
click at [476, 175] on span "Hormuz Grand Hotel" at bounding box center [473, 172] width 73 height 10
click at [306, 174] on span "Hospitality" at bounding box center [309, 172] width 33 height 8
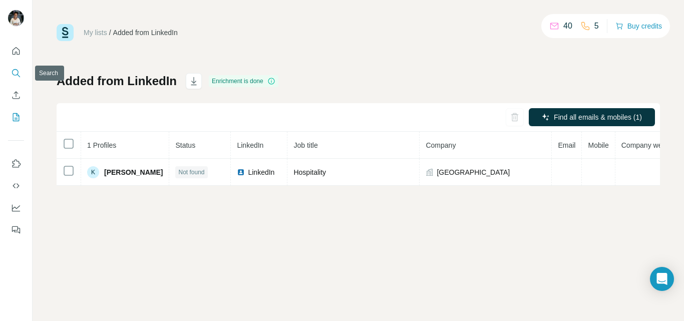
click at [14, 71] on icon "Search" at bounding box center [16, 73] width 10 height 10
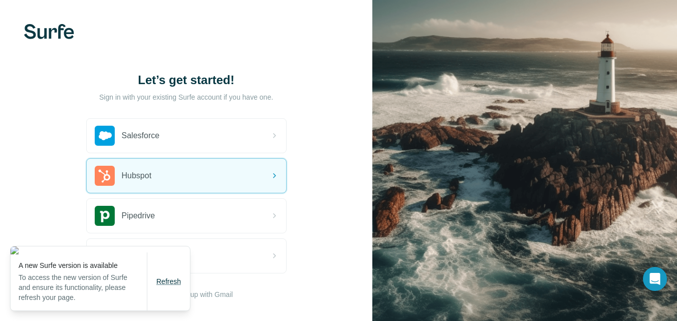
click at [164, 281] on span "Refresh" at bounding box center [168, 281] width 25 height 8
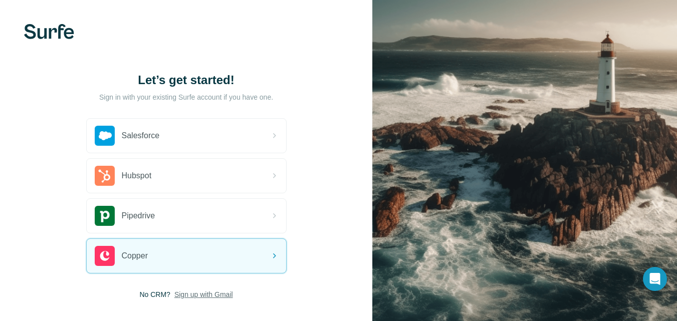
click at [193, 293] on span "Sign up with Gmail" at bounding box center [203, 294] width 59 height 10
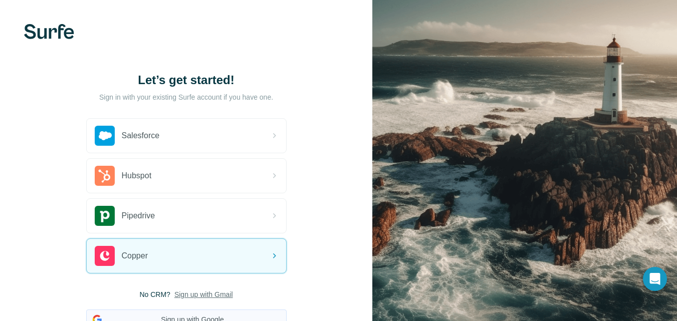
click at [193, 318] on button "Sign up with Google" at bounding box center [186, 320] width 200 height 20
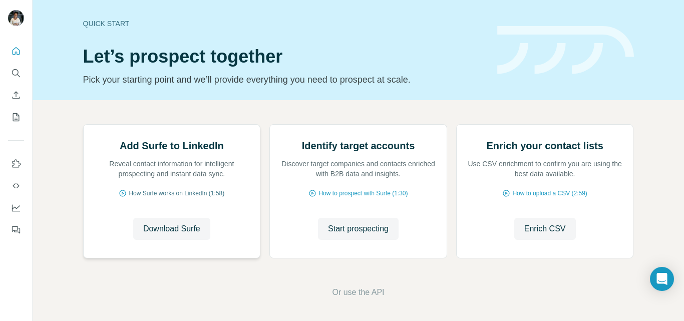
click at [175, 198] on span "How Surfe works on LinkedIn (1:58)" at bounding box center [177, 193] width 96 height 9
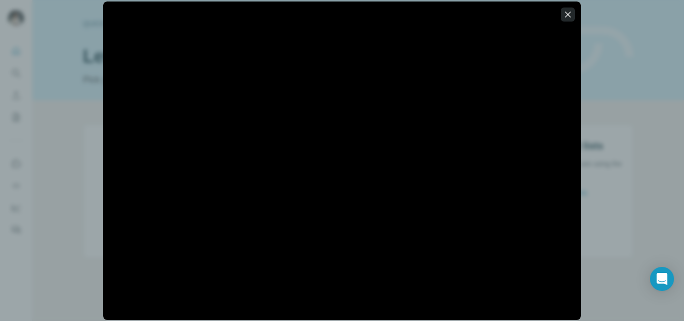
click at [566, 15] on icon "button" at bounding box center [568, 15] width 10 height 10
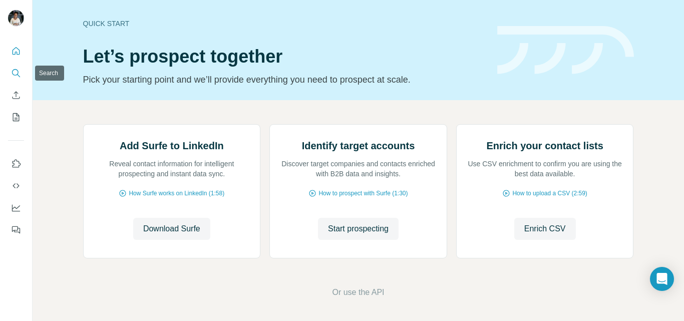
click at [18, 71] on icon "Search" at bounding box center [15, 72] width 7 height 7
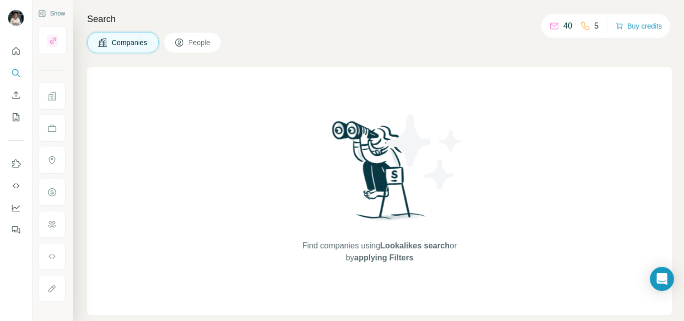
click at [204, 46] on span "People" at bounding box center [199, 43] width 23 height 10
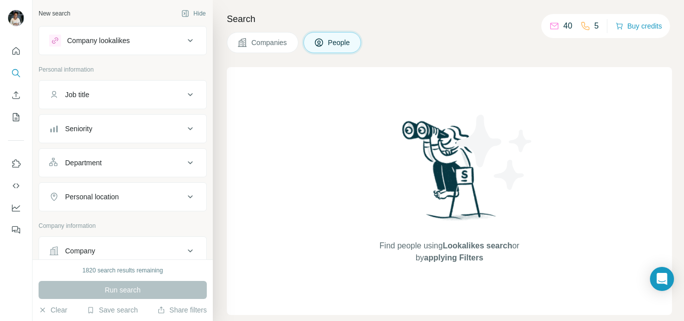
click at [172, 96] on div "Job title" at bounding box center [116, 95] width 135 height 10
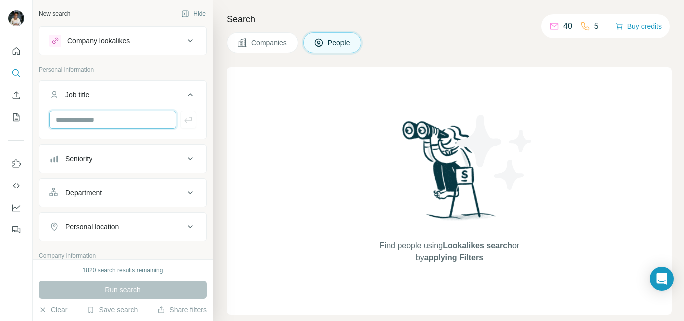
click at [157, 126] on input "text" at bounding box center [112, 120] width 127 height 18
type input "**********"
click at [183, 123] on icon "button" at bounding box center [188, 120] width 10 height 10
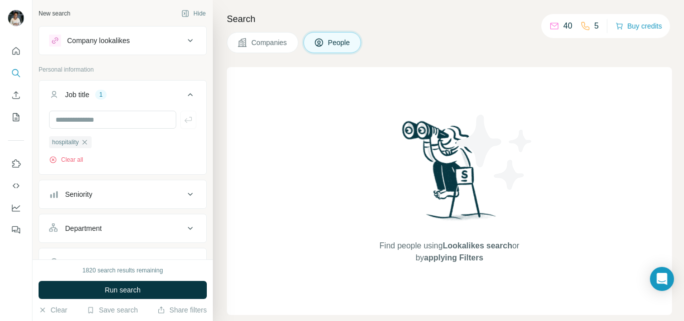
click at [184, 224] on icon at bounding box center [190, 228] width 12 height 12
click at [154, 253] on input at bounding box center [118, 253] width 124 height 11
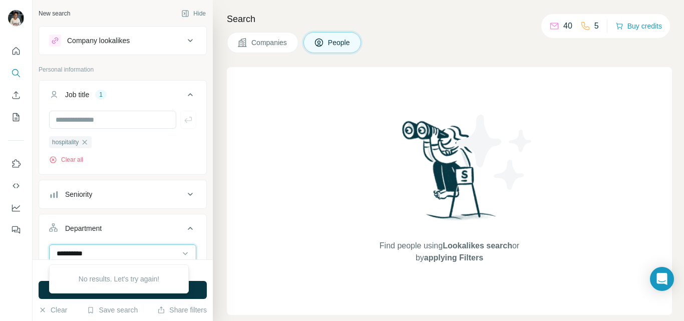
type input "**********"
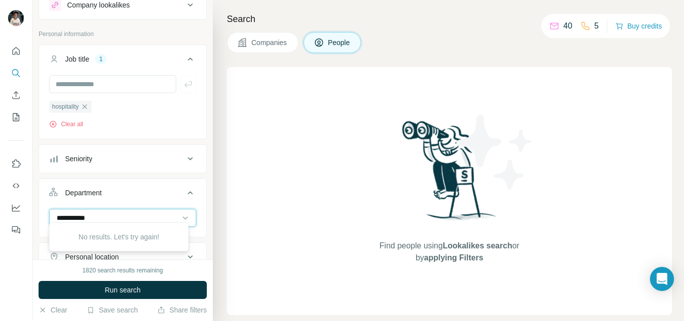
scroll to position [64, 0]
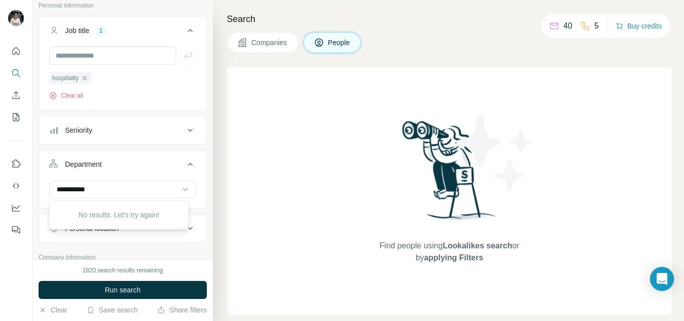
click at [271, 185] on div "Find people using Lookalikes search or by applying Filters" at bounding box center [449, 191] width 445 height 248
click at [180, 191] on icon at bounding box center [185, 189] width 10 height 10
type input "*"
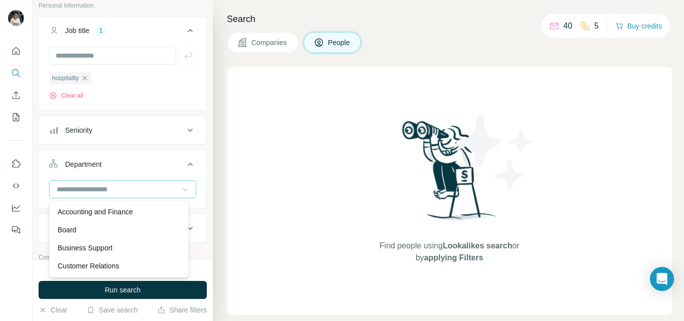
click at [349, 215] on div "Find people using Lookalikes search or by applying Filters" at bounding box center [449, 191] width 445 height 248
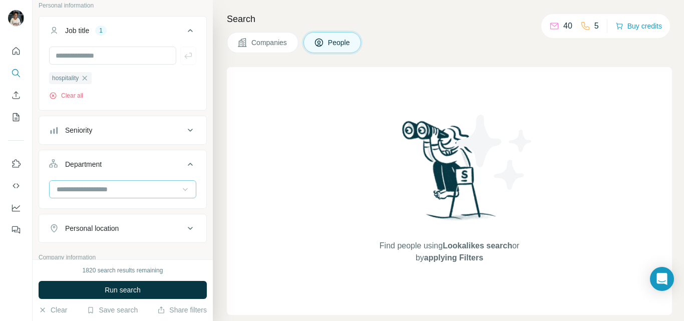
click at [170, 230] on div "Personal location" at bounding box center [116, 228] width 135 height 10
click at [82, 244] on button "Personal location" at bounding box center [122, 230] width 167 height 28
click at [71, 236] on button "Personal location" at bounding box center [122, 228] width 167 height 24
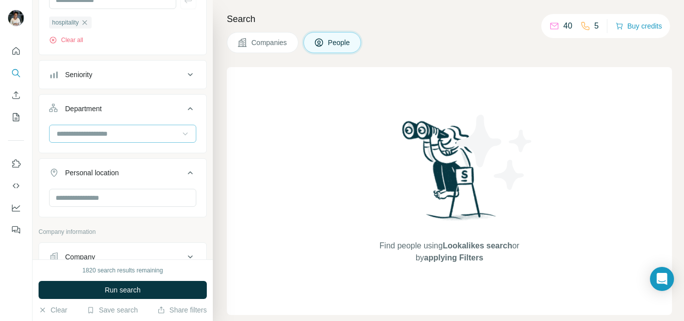
scroll to position [128, 0]
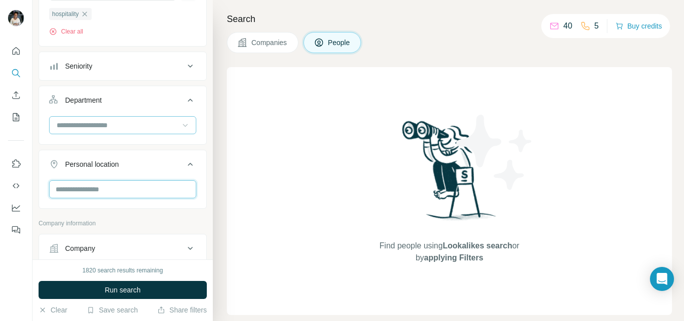
click at [68, 193] on input "text" at bounding box center [122, 189] width 147 height 18
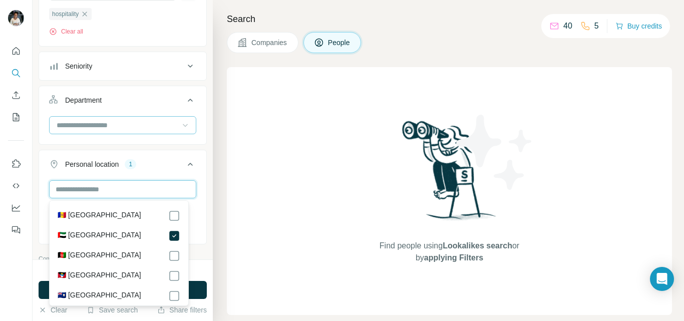
click at [149, 190] on input "text" at bounding box center [122, 189] width 147 height 18
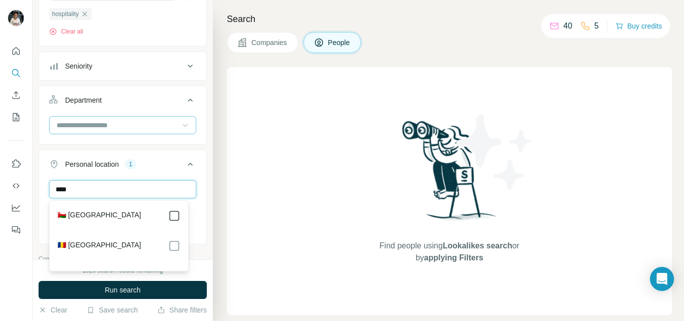
type input "****"
click at [236, 198] on div "Find people using Lookalikes search or by applying Filters" at bounding box center [449, 191] width 445 height 248
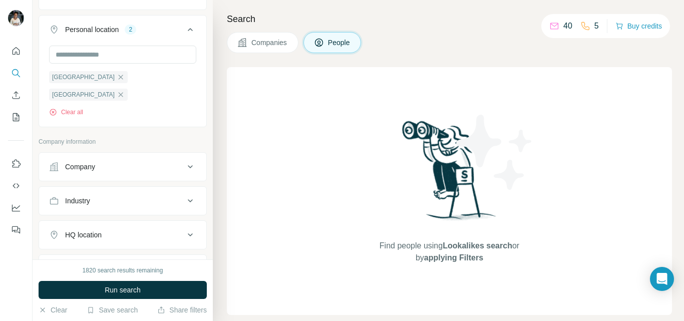
scroll to position [277, 0]
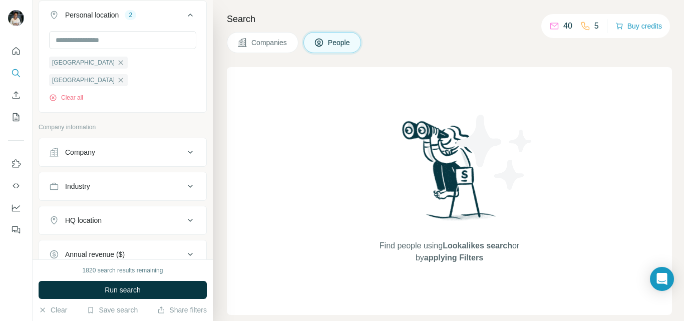
click at [79, 181] on div "Industry" at bounding box center [77, 186] width 25 height 10
click at [72, 206] on input at bounding box center [118, 211] width 124 height 11
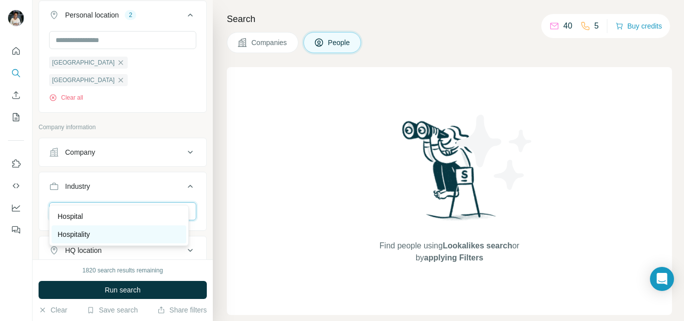
type input "****"
click at [93, 234] on div "Hospitality" at bounding box center [119, 234] width 123 height 10
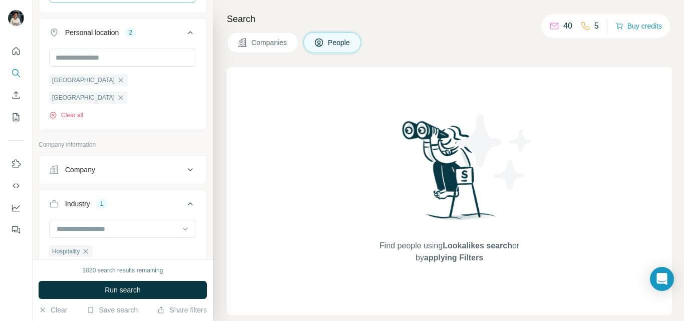
scroll to position [249, 0]
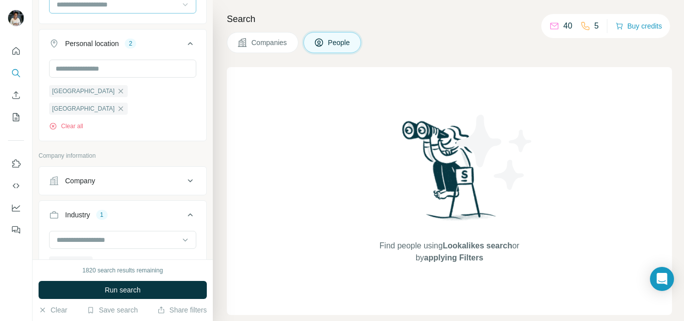
click at [186, 209] on icon at bounding box center [190, 215] width 12 height 12
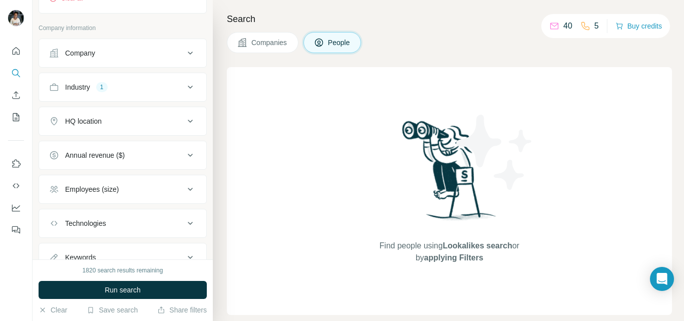
scroll to position [400, 0]
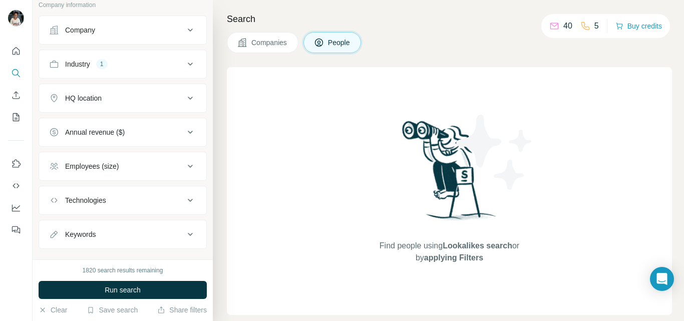
click at [116, 229] on div "Keywords" at bounding box center [116, 234] width 135 height 10
click at [97, 250] on input "text" at bounding box center [112, 259] width 127 height 18
type input "**********"
click at [183, 254] on icon "button" at bounding box center [188, 259] width 10 height 10
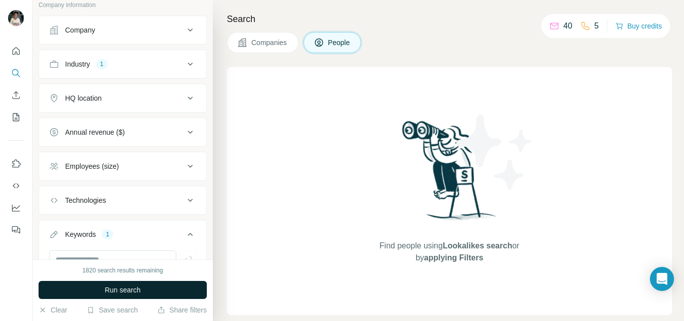
click at [163, 287] on button "Run search" at bounding box center [123, 290] width 168 height 18
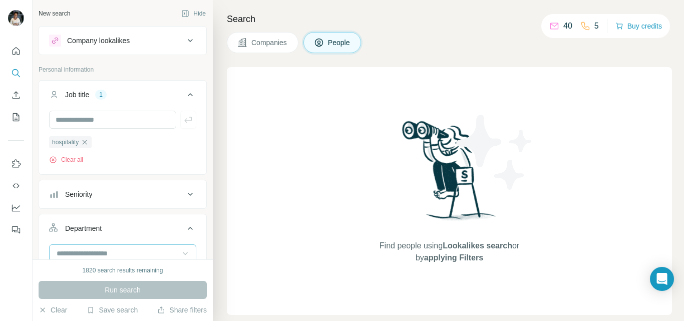
click at [98, 45] on div "Company lookalikes" at bounding box center [98, 41] width 63 height 10
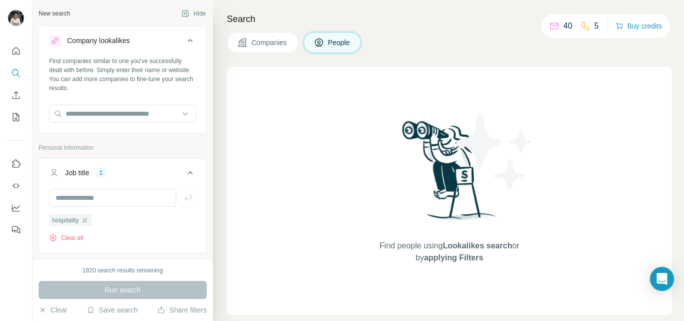
click at [174, 46] on div "Company lookalikes" at bounding box center [116, 41] width 135 height 12
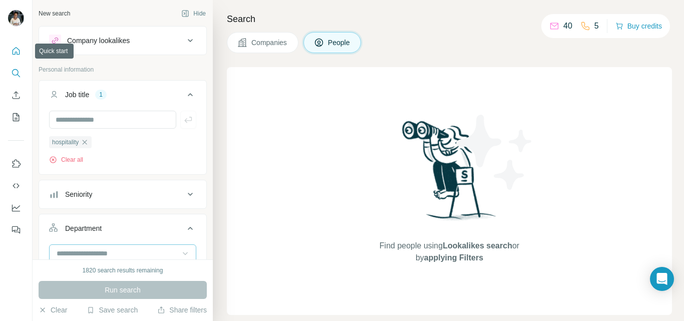
click at [14, 51] on icon "Quick start" at bounding box center [16, 51] width 10 height 10
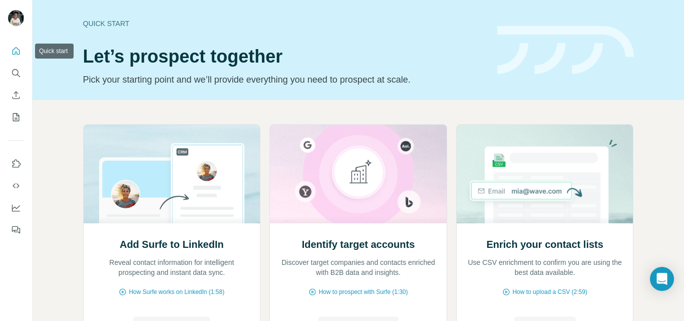
click at [14, 51] on icon "Quick start" at bounding box center [16, 51] width 10 height 10
click at [13, 188] on icon "Use Surfe API" at bounding box center [16, 186] width 10 height 10
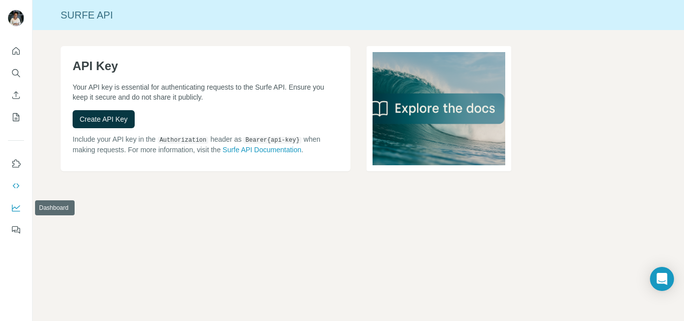
click at [16, 205] on icon "Dashboard" at bounding box center [16, 208] width 10 height 10
click at [13, 73] on icon "Search" at bounding box center [16, 73] width 10 height 10
click at [15, 70] on icon "Search" at bounding box center [15, 72] width 7 height 7
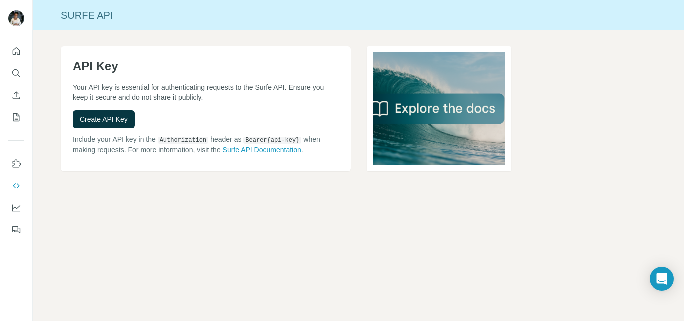
click at [15, 72] on icon "Search" at bounding box center [16, 73] width 10 height 10
click at [14, 73] on icon "Search" at bounding box center [16, 73] width 10 height 10
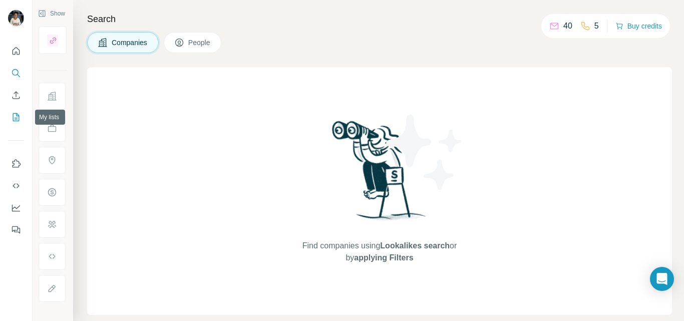
click at [11, 116] on icon "My lists" at bounding box center [16, 117] width 10 height 10
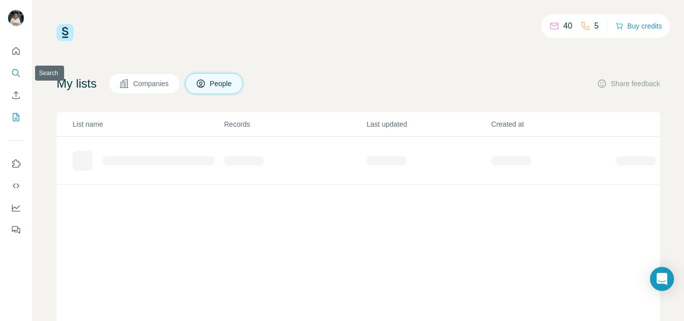
click at [8, 74] on button "Search" at bounding box center [16, 73] width 16 height 18
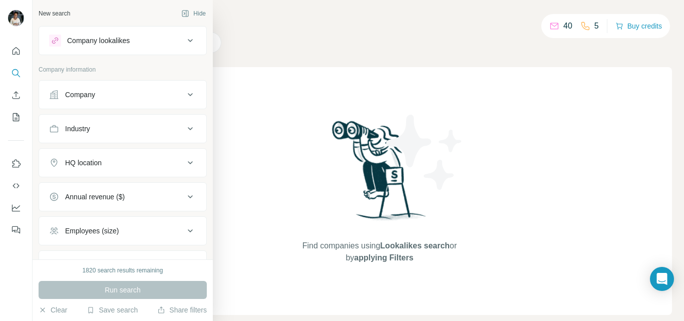
click at [184, 98] on icon at bounding box center [190, 95] width 12 height 12
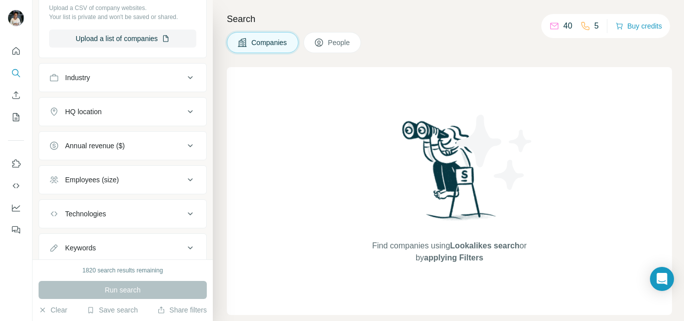
scroll to position [204, 0]
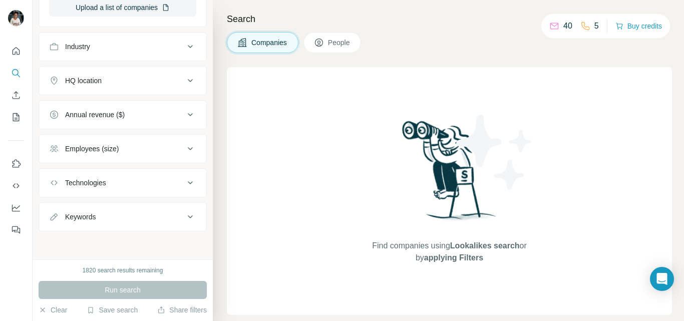
click at [75, 80] on div "HQ location" at bounding box center [83, 81] width 37 height 10
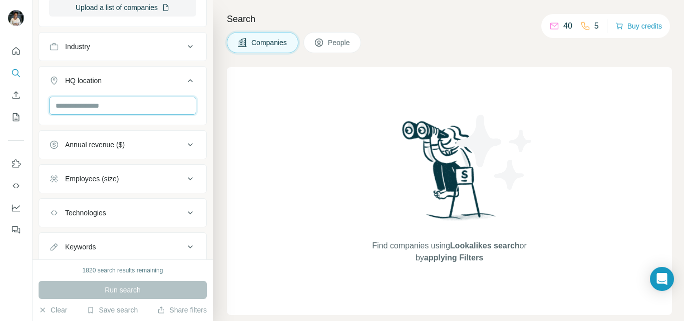
click at [63, 106] on input "text" at bounding box center [122, 106] width 147 height 18
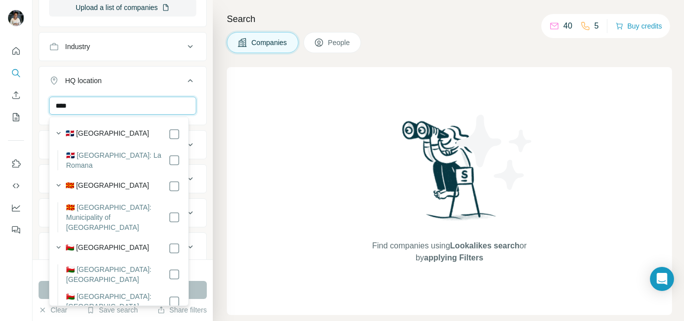
type input "****"
click at [88, 242] on label "🇴🇲 [GEOGRAPHIC_DATA]" at bounding box center [108, 248] width 84 height 12
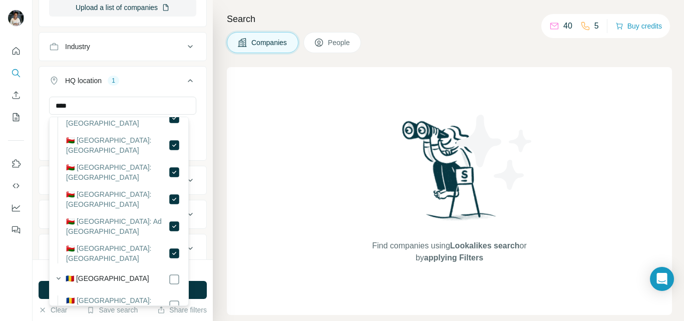
scroll to position [295, 0]
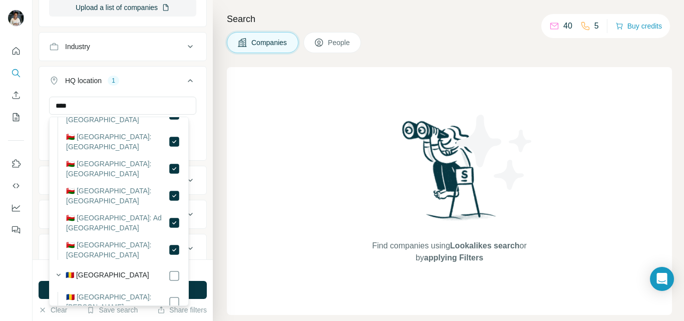
click at [258, 254] on div "Find companies using Lookalikes search or by applying Filters" at bounding box center [449, 191] width 445 height 248
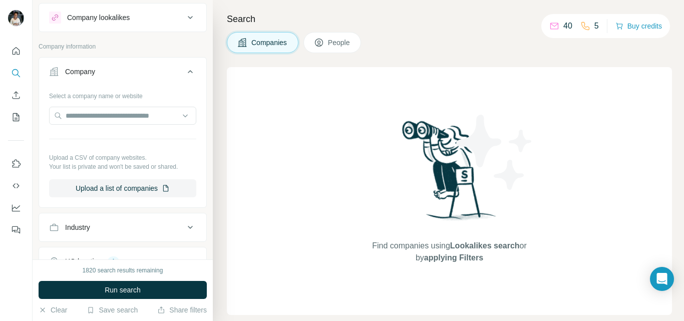
scroll to position [55, 0]
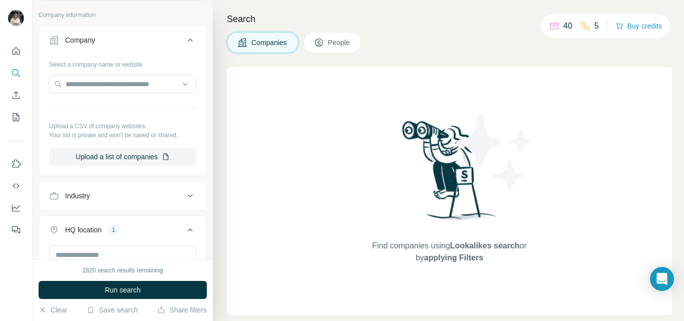
click at [67, 195] on div "Industry" at bounding box center [77, 196] width 25 height 10
click at [71, 225] on input at bounding box center [118, 220] width 124 height 11
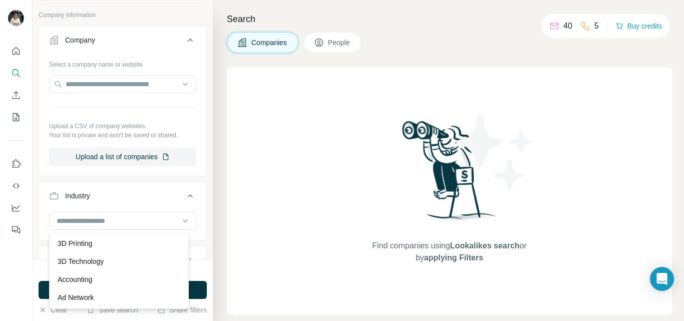
click at [332, 43] on span "People" at bounding box center [339, 43] width 23 height 10
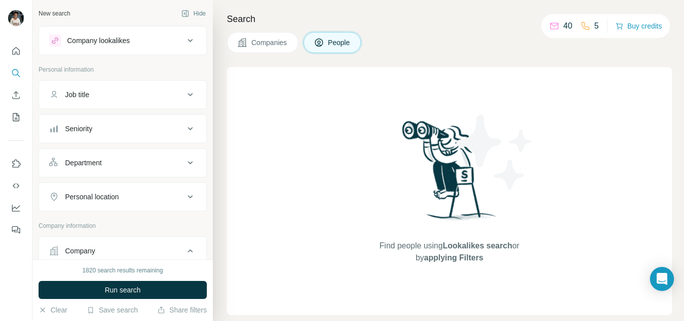
click at [105, 97] on div "Job title" at bounding box center [116, 95] width 135 height 10
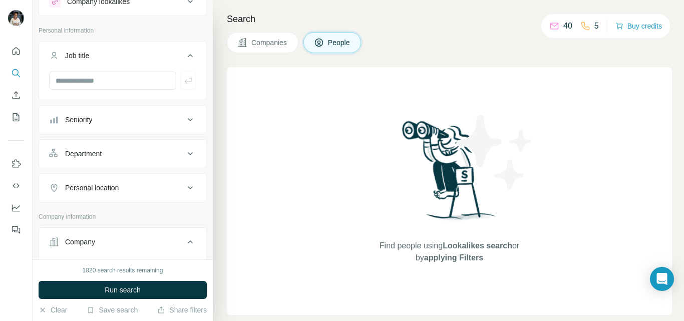
scroll to position [42, 0]
click at [95, 188] on div "Personal location" at bounding box center [92, 185] width 54 height 10
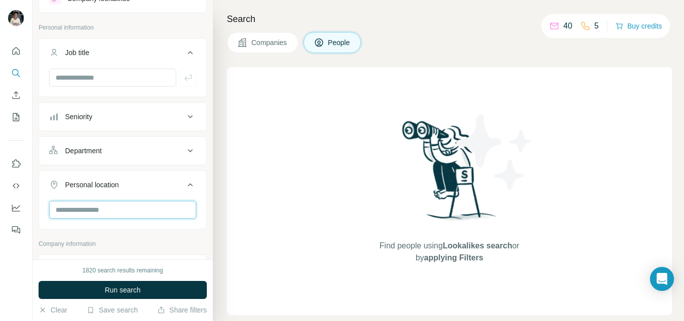
click at [73, 211] on input "text" at bounding box center [122, 210] width 147 height 18
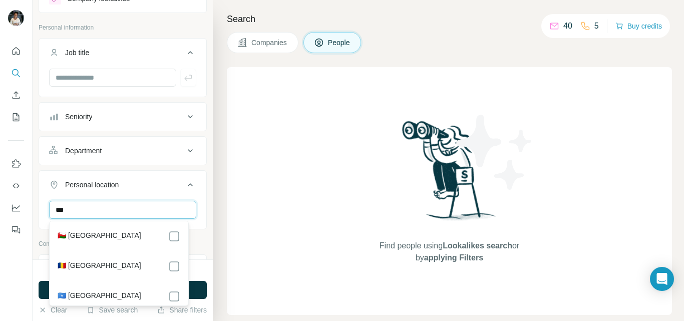
type input "***"
click at [76, 233] on label "🇴🇲 [GEOGRAPHIC_DATA]" at bounding box center [100, 236] width 84 height 12
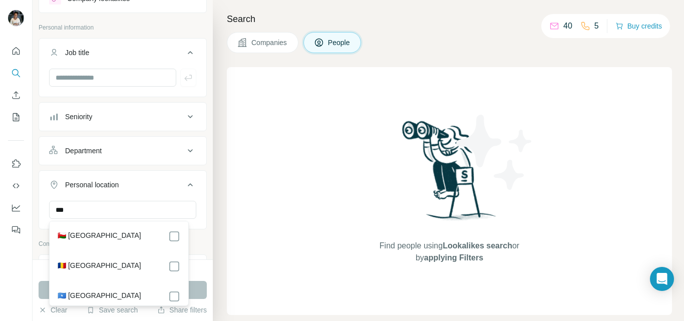
scroll to position [103, 0]
click at [73, 233] on label "🇴🇲 [GEOGRAPHIC_DATA]" at bounding box center [100, 236] width 84 height 12
click at [77, 236] on label "🇴🇲 [GEOGRAPHIC_DATA]" at bounding box center [100, 236] width 84 height 12
click at [242, 248] on div "Find people using Lookalikes search or by applying Filters" at bounding box center [449, 191] width 445 height 248
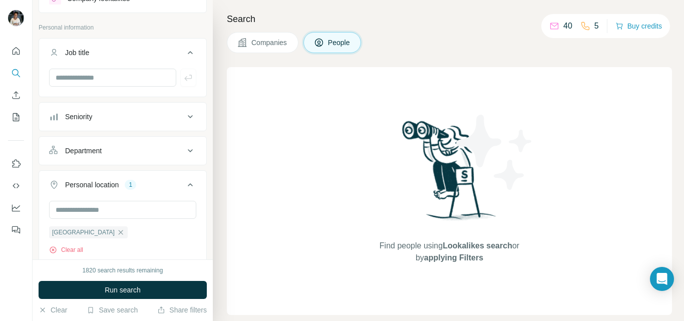
click at [80, 154] on div "Department" at bounding box center [83, 151] width 37 height 10
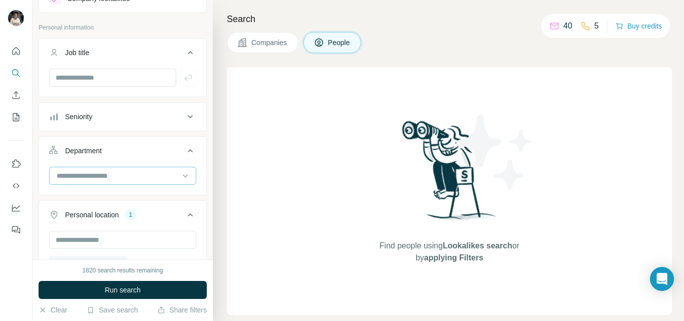
click at [90, 175] on input at bounding box center [118, 175] width 124 height 11
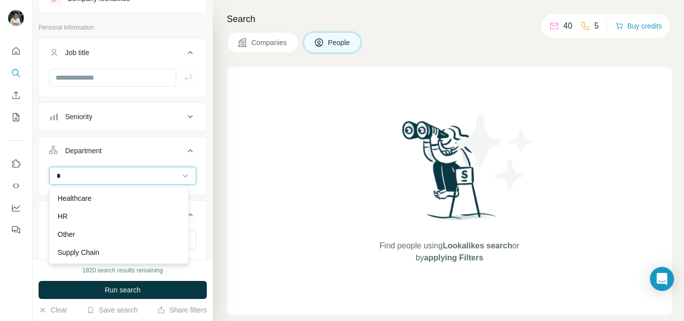
type input "**"
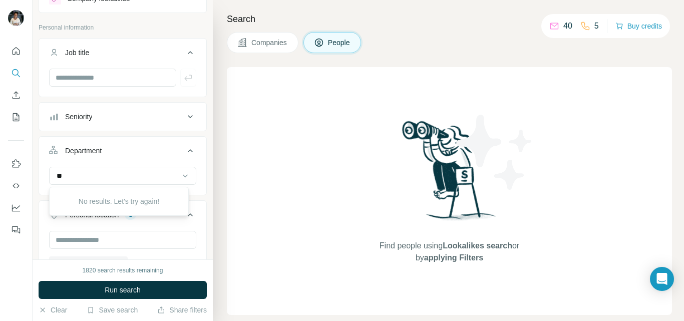
click at [283, 214] on div "Find people using Lookalikes search or by applying Filters" at bounding box center [449, 191] width 445 height 248
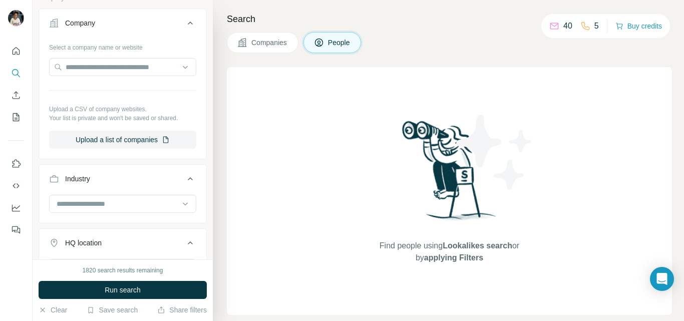
scroll to position [356, 0]
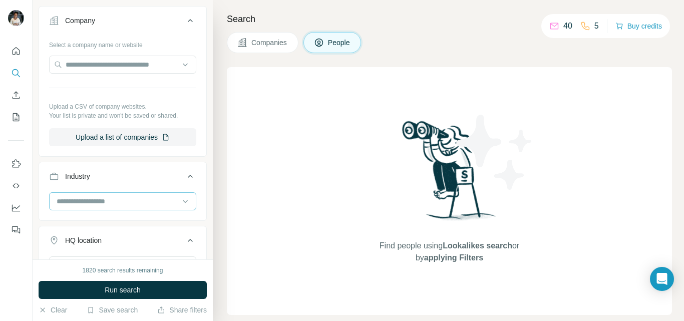
click at [123, 200] on input at bounding box center [118, 201] width 124 height 11
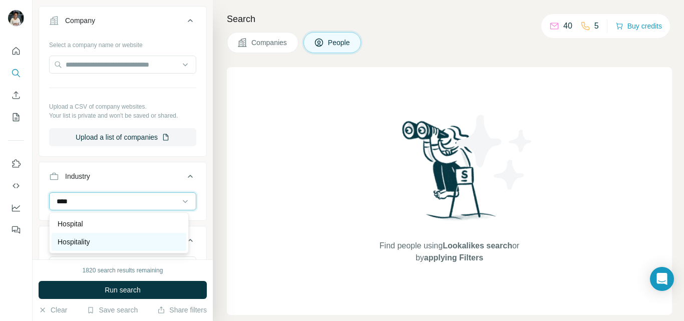
type input "****"
click at [101, 244] on div "Hospitality" at bounding box center [119, 242] width 123 height 10
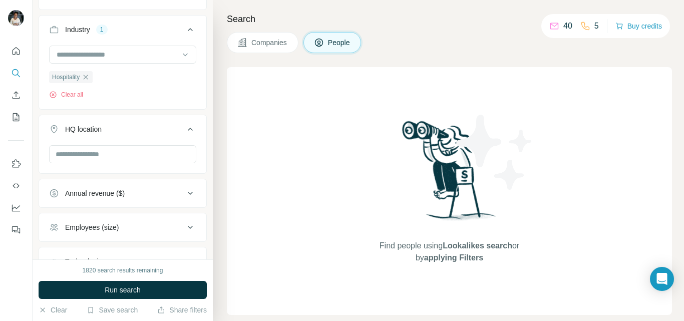
scroll to position [504, 0]
click at [78, 153] on input "text" at bounding box center [122, 153] width 147 height 18
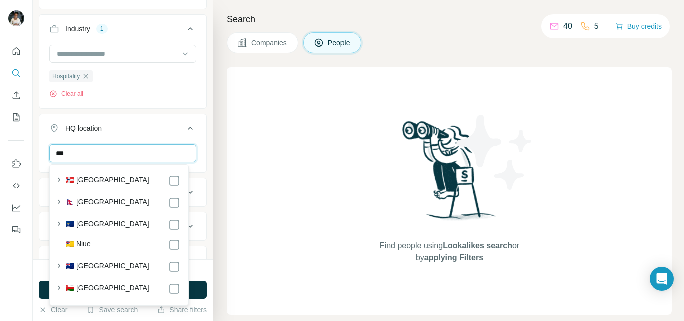
scroll to position [900, 0]
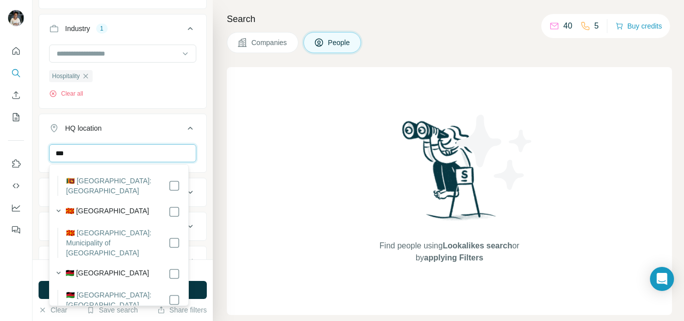
type input "***"
click at [266, 237] on div "Find people using Lookalikes search or by applying Filters" at bounding box center [449, 191] width 445 height 248
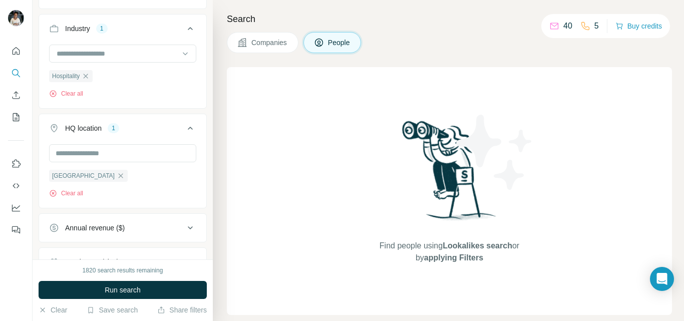
scroll to position [763, 0]
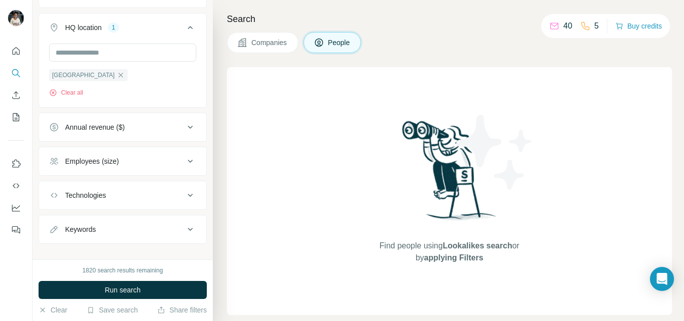
scroll to position [617, 0]
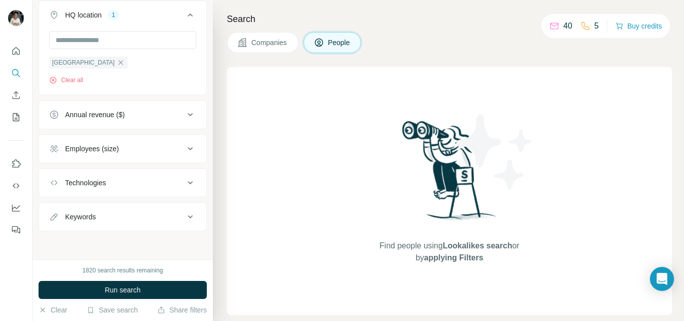
click at [69, 219] on div "Keywords" at bounding box center [80, 217] width 31 height 10
click at [94, 239] on input "text" at bounding box center [112, 242] width 127 height 18
type input "**********"
click at [183, 242] on icon "button" at bounding box center [188, 242] width 10 height 10
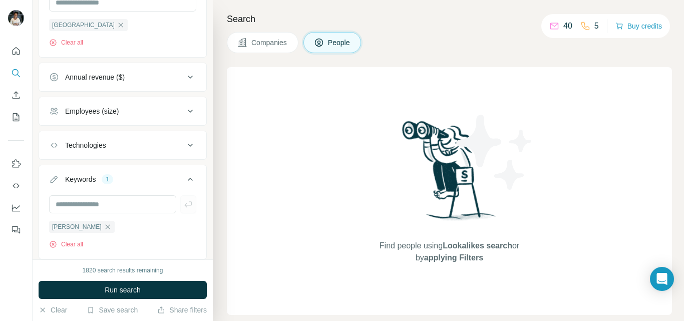
scroll to position [656, 0]
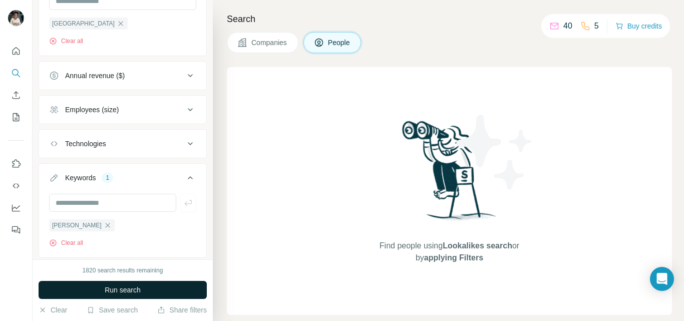
click at [76, 286] on button "Run search" at bounding box center [123, 290] width 168 height 18
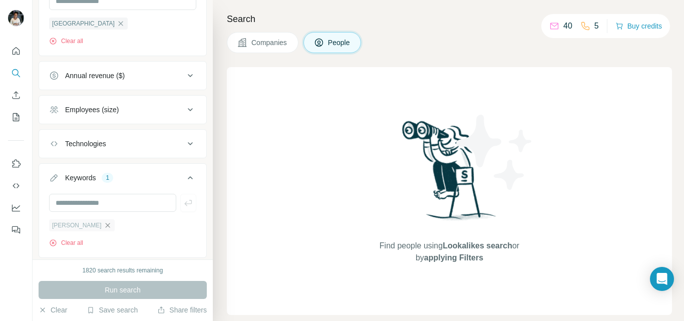
click at [105, 225] on icon "button" at bounding box center [107, 225] width 5 height 5
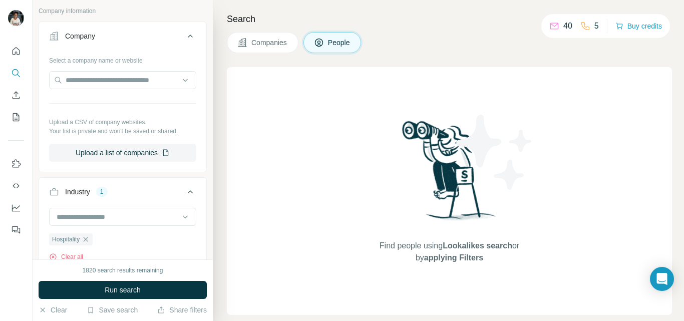
scroll to position [333, 0]
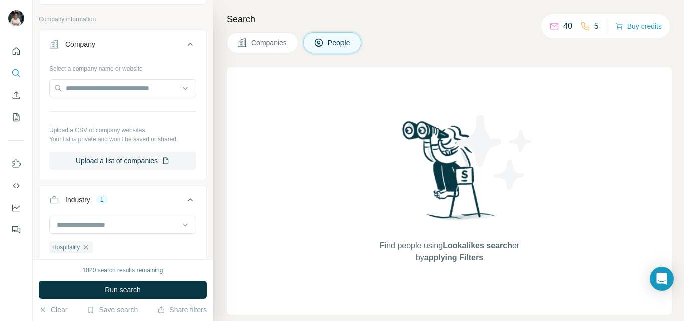
click at [85, 272] on div "1820 search results remaining" at bounding box center [123, 270] width 81 height 9
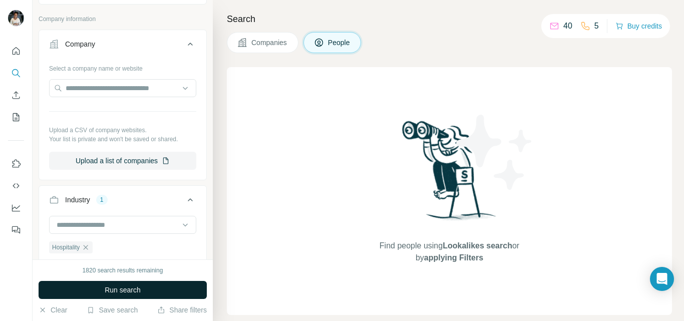
click at [87, 289] on button "Run search" at bounding box center [123, 290] width 168 height 18
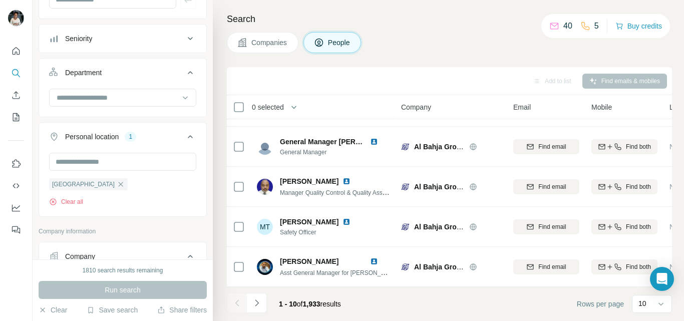
scroll to position [121, 0]
click at [120, 100] on input at bounding box center [118, 97] width 124 height 11
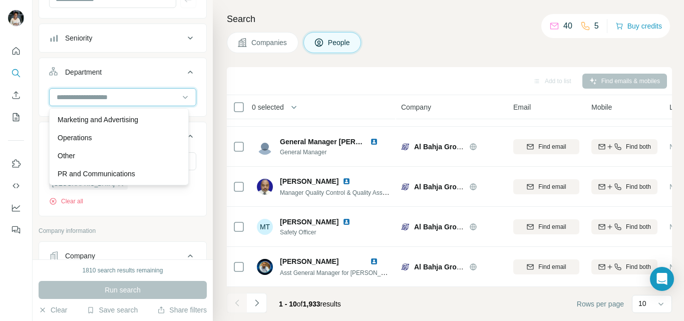
scroll to position [233, 0]
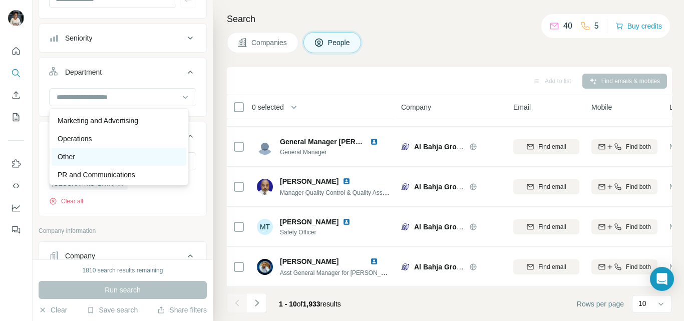
click at [93, 152] on div "Other" at bounding box center [119, 157] width 123 height 10
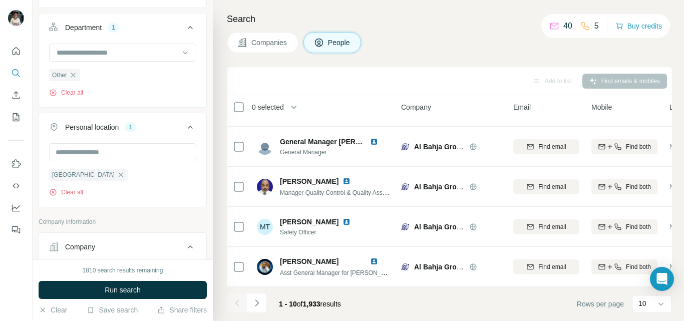
scroll to position [173, 0]
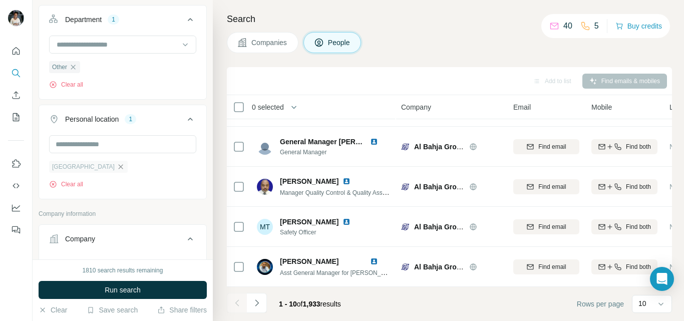
click at [119, 165] on icon "button" at bounding box center [121, 166] width 5 height 5
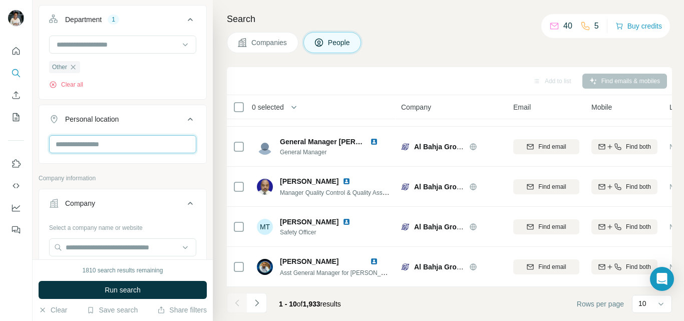
click at [100, 144] on input "text" at bounding box center [122, 144] width 147 height 18
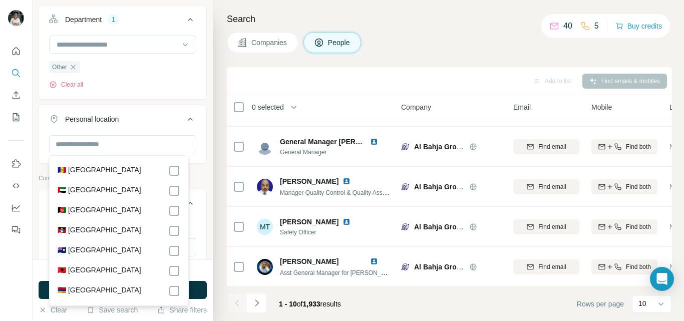
click at [111, 191] on label "🇦🇪 [GEOGRAPHIC_DATA]" at bounding box center [100, 191] width 84 height 12
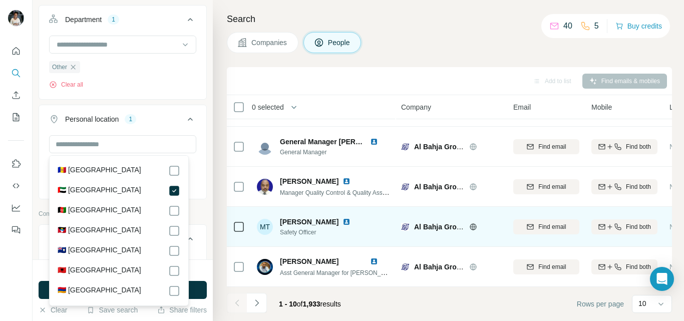
click at [227, 209] on td at bounding box center [239, 227] width 24 height 40
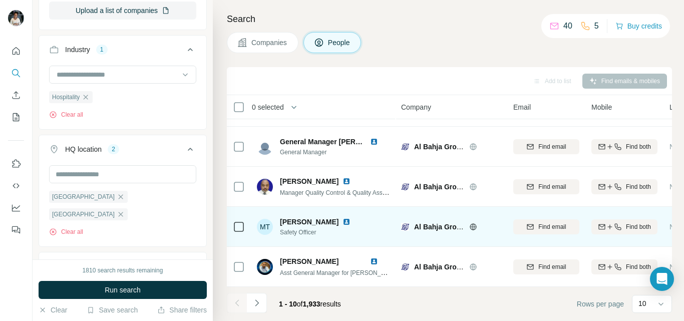
scroll to position [521, 0]
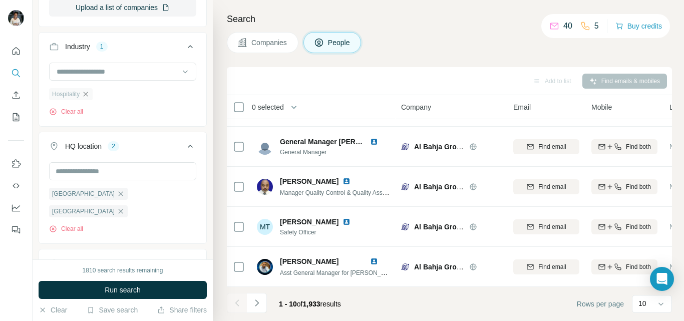
click at [85, 95] on icon "button" at bounding box center [86, 94] width 5 height 5
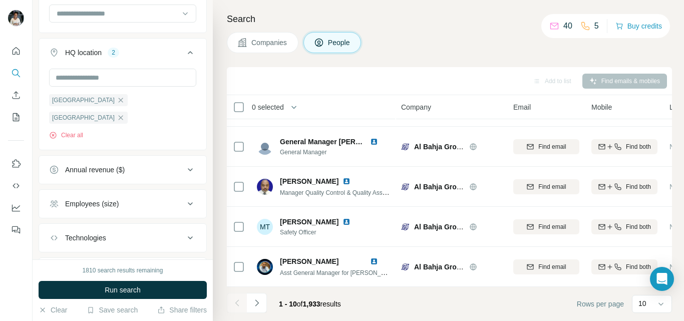
scroll to position [647, 0]
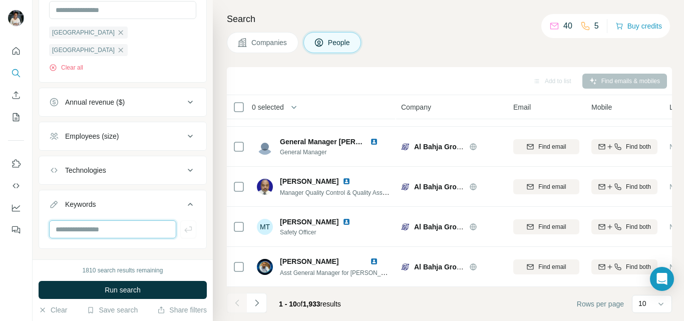
click at [77, 220] on input "text" at bounding box center [112, 229] width 127 height 18
type input "*********"
click at [185, 224] on icon "button" at bounding box center [188, 229] width 10 height 10
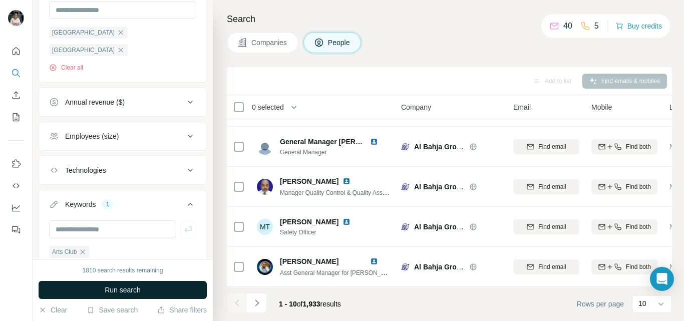
click at [108, 289] on span "Run search" at bounding box center [123, 290] width 36 height 10
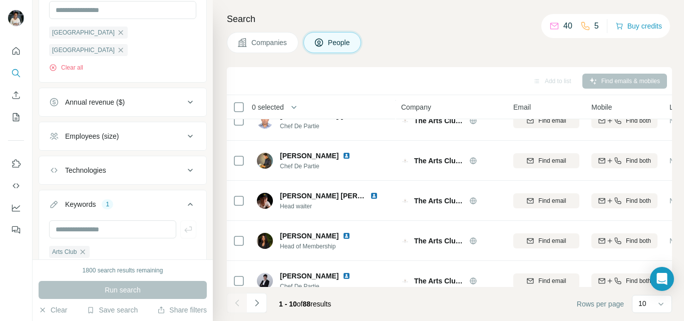
scroll to position [238, 0]
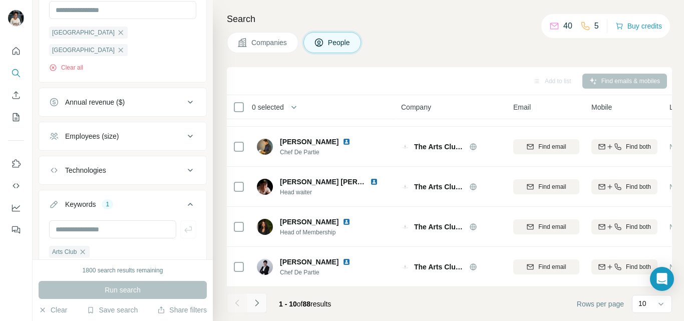
click at [257, 303] on icon "Navigate to next page" at bounding box center [257, 303] width 10 height 10
click at [257, 303] on icon "Navigate to next page" at bounding box center [257, 303] width 4 height 7
click at [257, 303] on icon "Navigate to next page" at bounding box center [257, 303] width 10 height 10
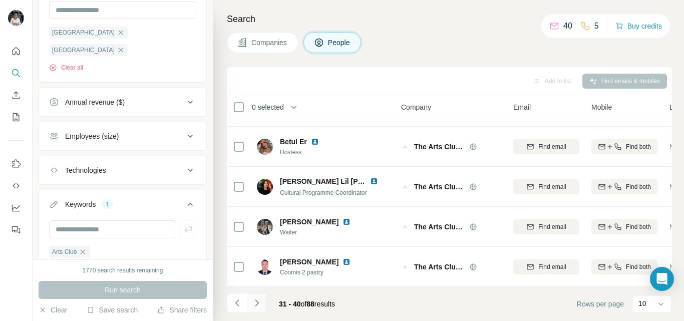
click at [257, 303] on icon "Navigate to next page" at bounding box center [257, 303] width 10 height 10
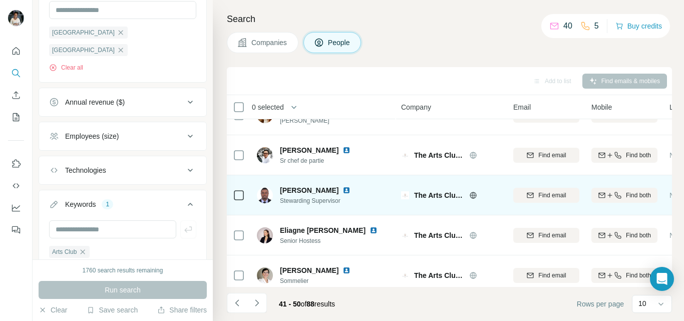
click at [287, 199] on span "Stewarding Supervisor" at bounding box center [321, 200] width 83 height 9
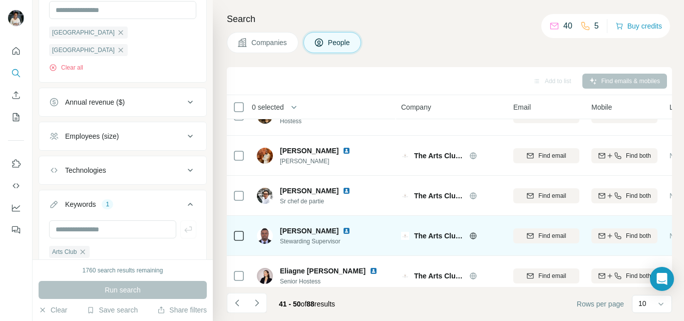
scroll to position [0, 0]
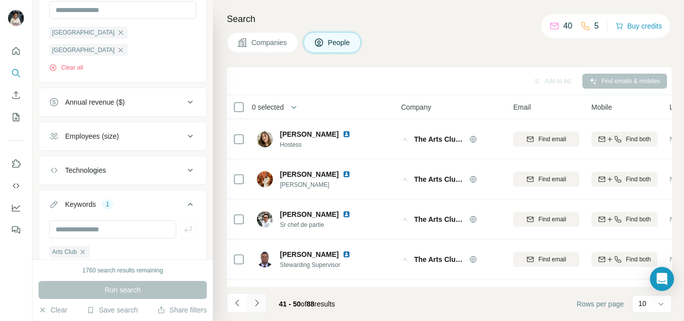
click at [257, 303] on icon "Navigate to next page" at bounding box center [257, 303] width 10 height 10
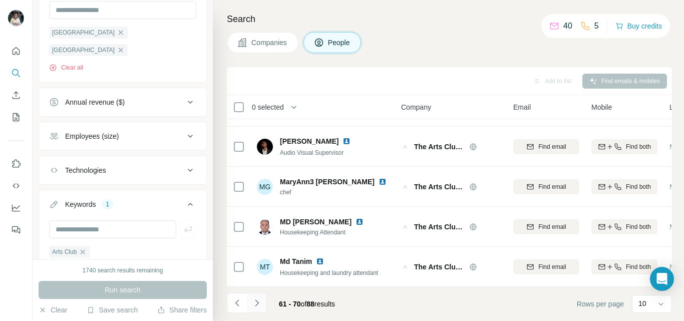
scroll to position [238, 0]
click at [265, 300] on button "Navigate to next page" at bounding box center [257, 303] width 20 height 20
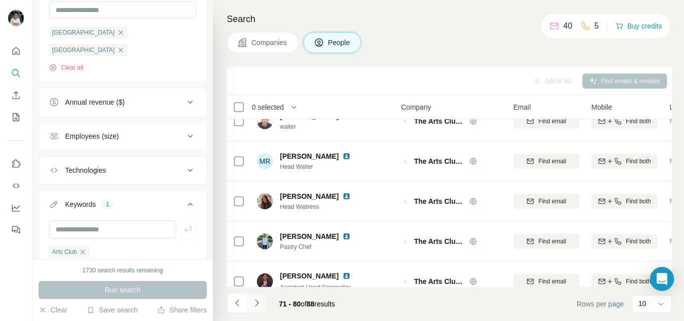
scroll to position [0, 0]
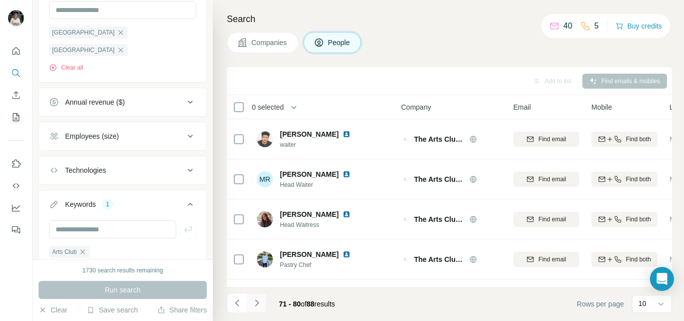
click at [257, 303] on icon "Navigate to next page" at bounding box center [257, 303] width 10 height 10
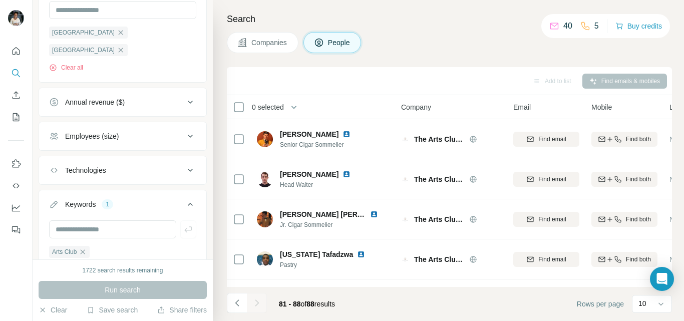
click at [410, 107] on span "Company" at bounding box center [416, 107] width 30 height 10
click at [85, 220] on input "text" at bounding box center [112, 229] width 127 height 18
type input "**********"
click at [185, 220] on button "button" at bounding box center [188, 229] width 16 height 18
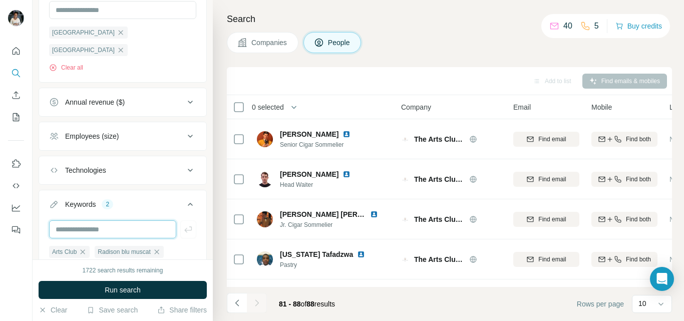
click at [114, 220] on input "text" at bounding box center [112, 229] width 127 height 18
type input "**********"
click at [181, 201] on button "Keywords 2" at bounding box center [122, 206] width 167 height 28
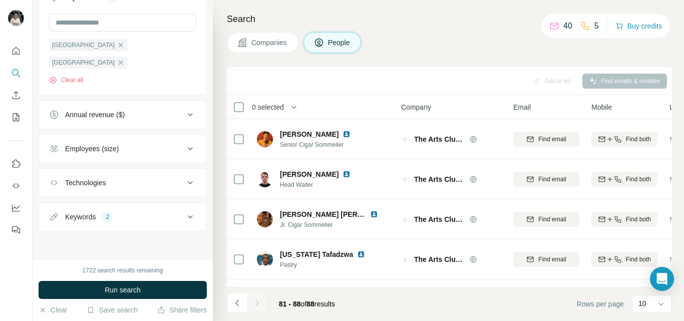
scroll to position [617, 0]
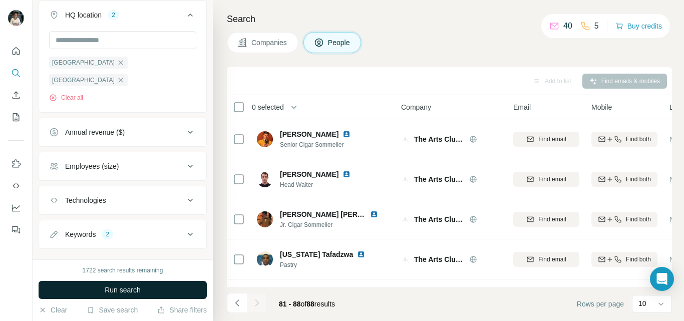
click at [121, 287] on span "Run search" at bounding box center [123, 290] width 36 height 10
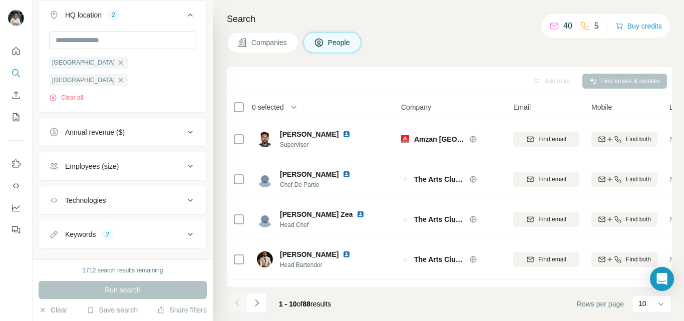
click at [90, 229] on div "Keywords" at bounding box center [80, 234] width 31 height 10
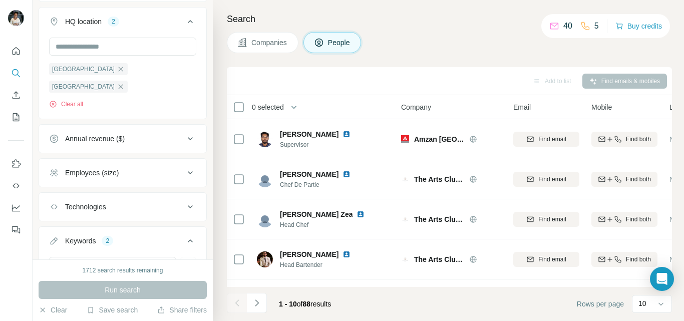
click at [187, 235] on icon at bounding box center [190, 241] width 12 height 12
click at [184, 235] on icon at bounding box center [190, 241] width 12 height 12
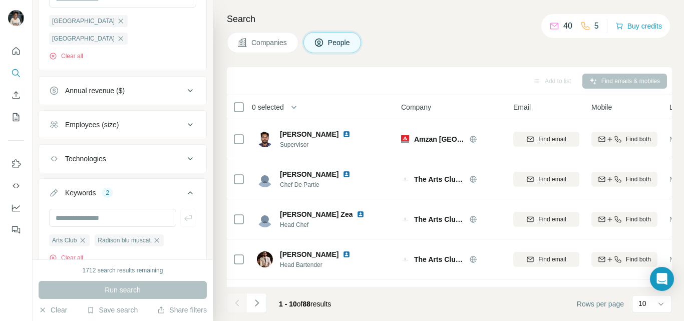
scroll to position [683, 0]
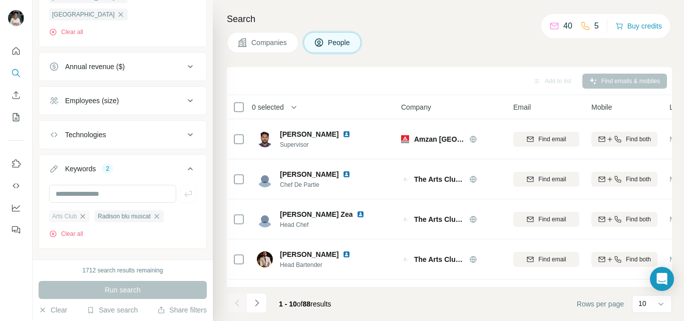
click at [84, 212] on icon "button" at bounding box center [83, 216] width 8 height 8
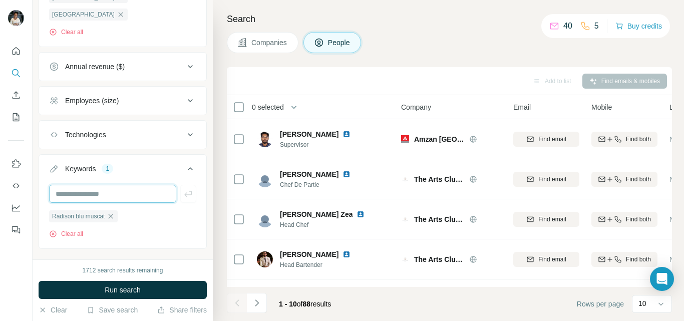
click at [87, 185] on input "text" at bounding box center [112, 194] width 127 height 18
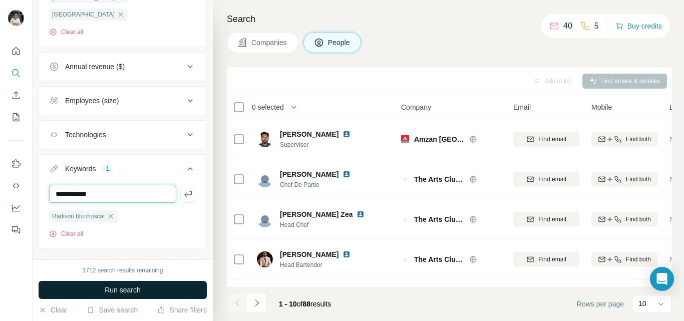
type input "**********"
click at [71, 284] on button "Run search" at bounding box center [123, 290] width 168 height 18
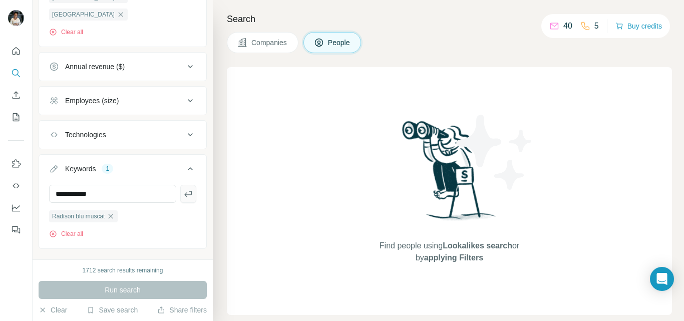
click at [188, 185] on button "button" at bounding box center [188, 194] width 16 height 18
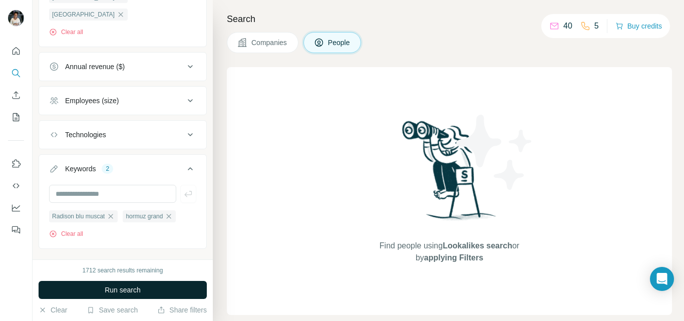
click at [102, 286] on button "Run search" at bounding box center [123, 290] width 168 height 18
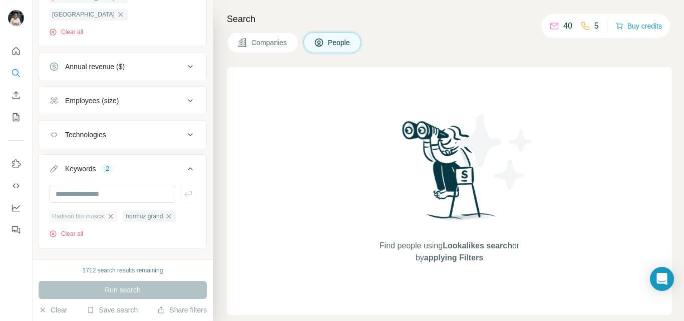
click at [107, 212] on icon "button" at bounding box center [111, 216] width 8 height 8
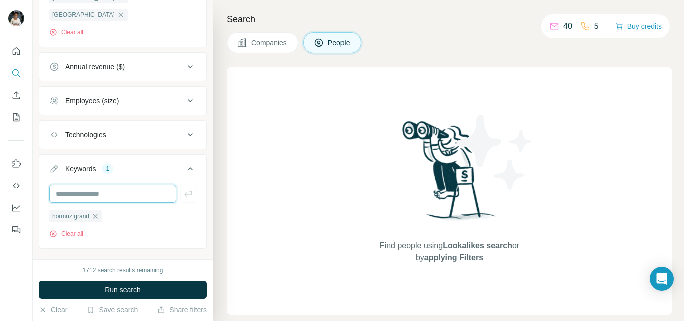
click at [93, 185] on input "text" at bounding box center [112, 194] width 127 height 18
type input "*"
type input "**********"
click at [183, 189] on icon "button" at bounding box center [188, 194] width 10 height 10
click at [111, 185] on input "text" at bounding box center [112, 194] width 127 height 18
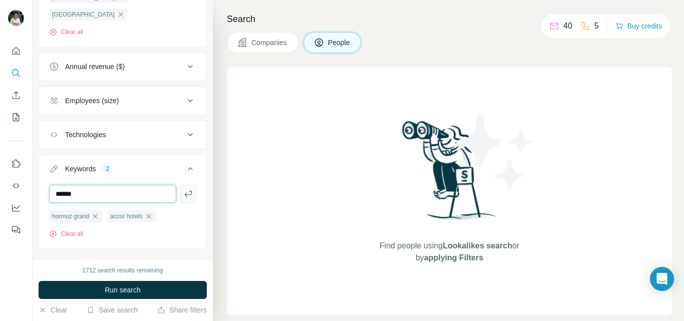
type input "******"
click at [183, 189] on icon "button" at bounding box center [188, 194] width 10 height 10
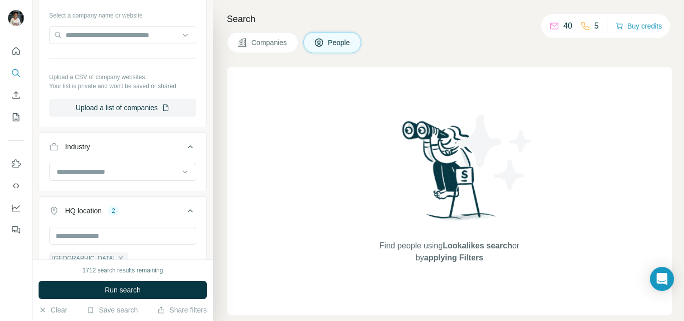
scroll to position [417, 0]
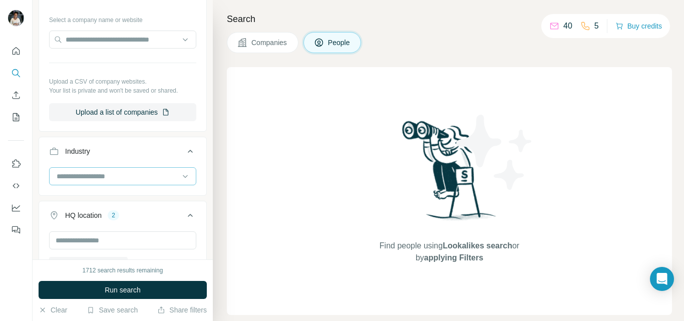
click at [118, 177] on input at bounding box center [118, 176] width 124 height 11
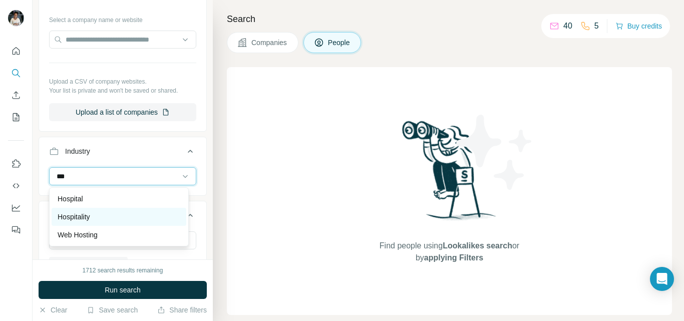
type input "***"
click at [102, 209] on div "Hospitality" at bounding box center [119, 217] width 135 height 18
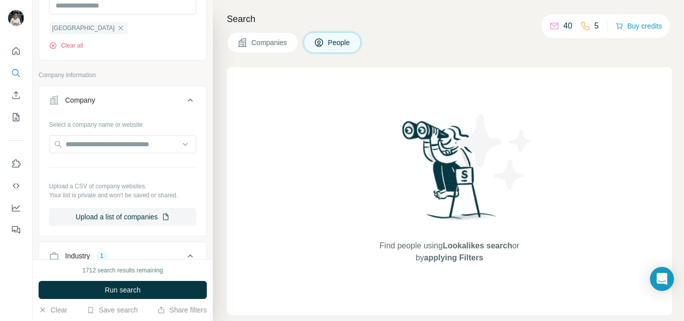
scroll to position [311, 0]
click at [77, 146] on input "text" at bounding box center [122, 146] width 147 height 18
click at [77, 173] on div "Type to search" at bounding box center [119, 169] width 135 height 20
click at [69, 146] on input "text" at bounding box center [122, 146] width 147 height 18
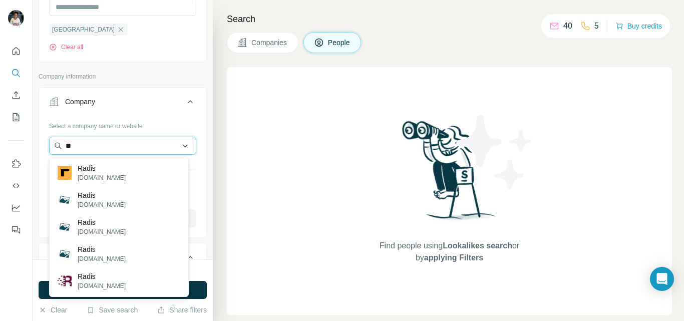
type input "*"
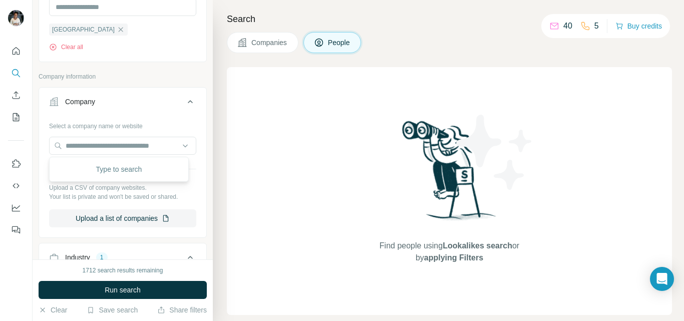
click at [242, 226] on div "Find people using Lookalikes search or by applying Filters" at bounding box center [449, 191] width 445 height 248
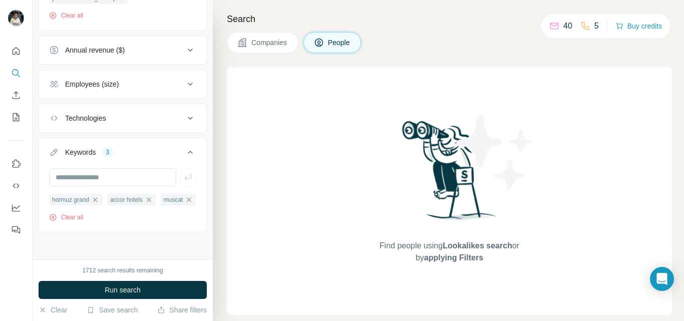
scroll to position [736, 0]
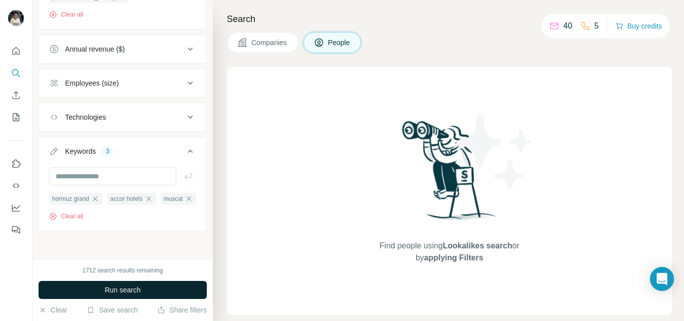
click at [81, 288] on button "Run search" at bounding box center [123, 290] width 168 height 18
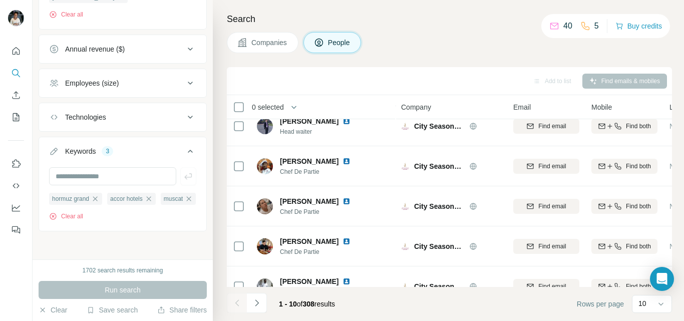
scroll to position [238, 0]
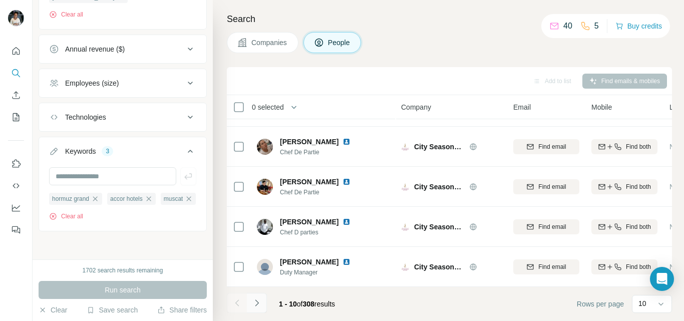
click at [263, 302] on button "Navigate to next page" at bounding box center [257, 303] width 20 height 20
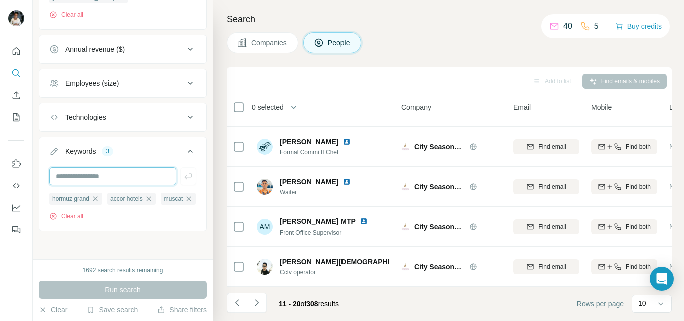
click at [90, 167] on input "text" at bounding box center [112, 176] width 127 height 18
type input "******"
click at [183, 171] on icon "button" at bounding box center [188, 176] width 10 height 10
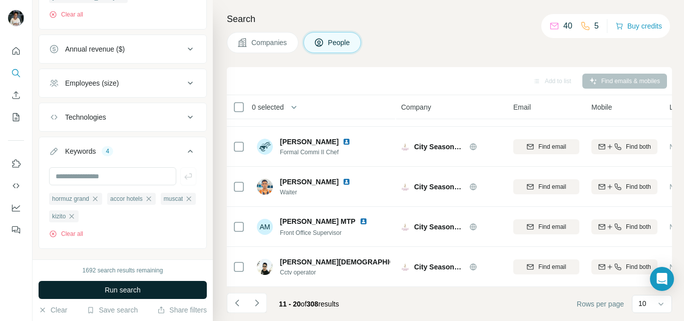
click at [88, 287] on button "Run search" at bounding box center [123, 290] width 168 height 18
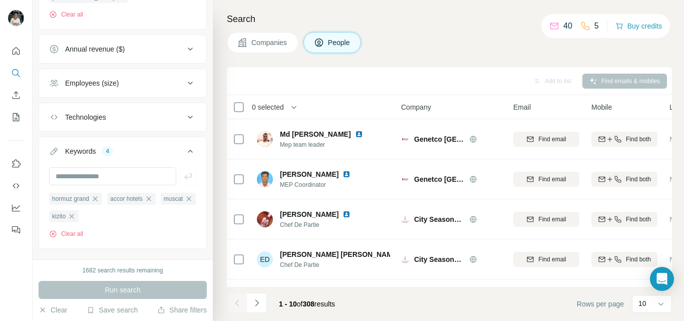
click at [236, 312] on div at bounding box center [237, 303] width 20 height 20
click at [258, 305] on icon "Navigate to next page" at bounding box center [257, 303] width 10 height 10
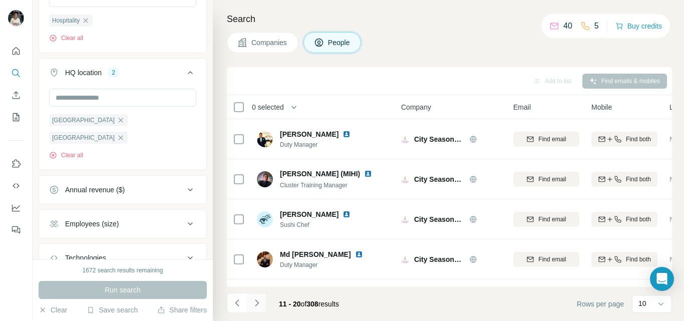
scroll to position [591, 0]
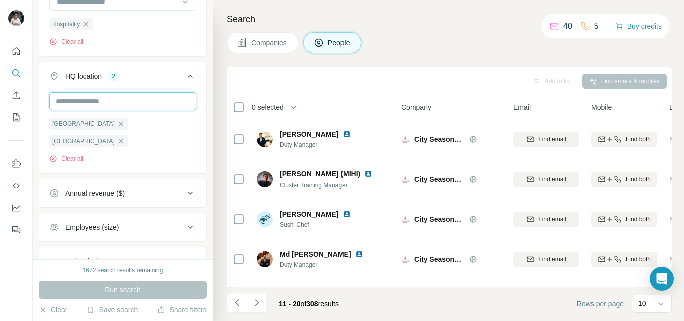
click at [68, 98] on input "text" at bounding box center [122, 101] width 147 height 18
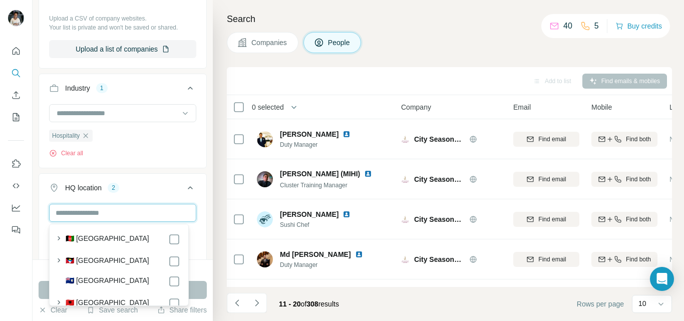
scroll to position [0, 0]
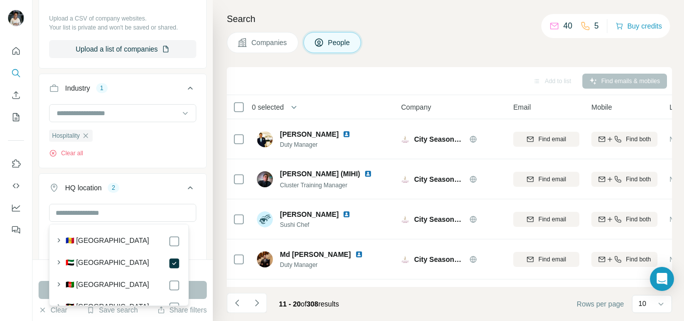
click at [217, 251] on div "Search Companies People Add to list Find emails & mobiles 0 selected People Com…" at bounding box center [448, 160] width 471 height 321
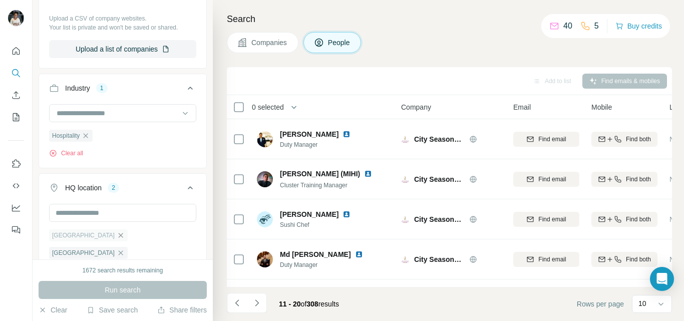
click at [119, 235] on icon "button" at bounding box center [121, 235] width 5 height 5
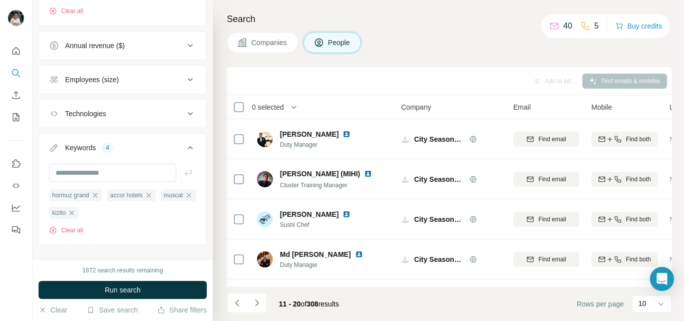
scroll to position [736, 0]
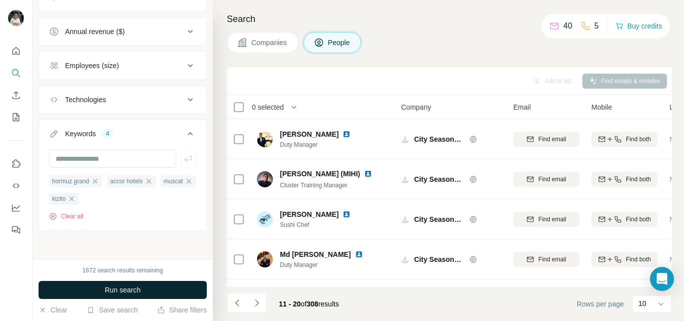
click at [131, 292] on span "Run search" at bounding box center [123, 290] width 36 height 10
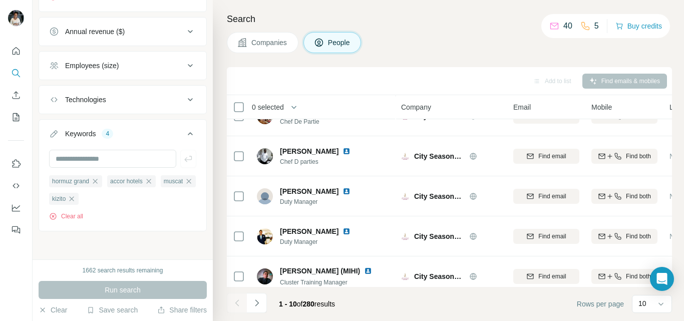
scroll to position [238, 0]
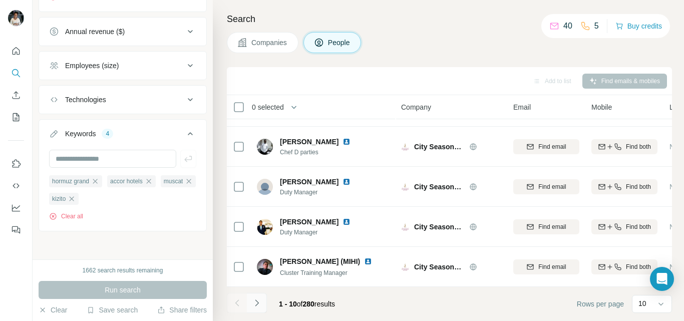
click at [257, 301] on icon "Navigate to next page" at bounding box center [257, 303] width 10 height 10
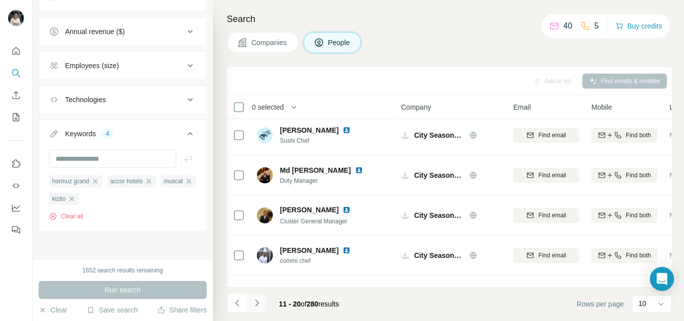
scroll to position [0, 0]
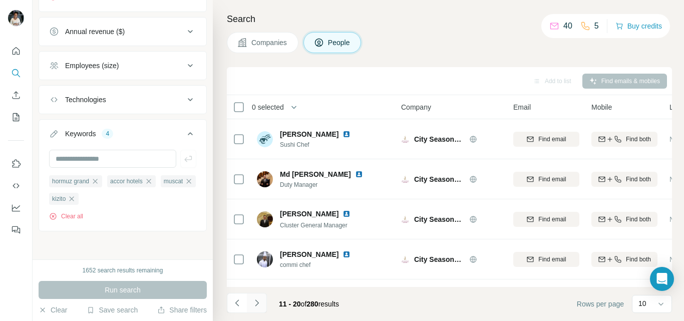
click at [257, 301] on icon "Navigate to next page" at bounding box center [257, 303] width 10 height 10
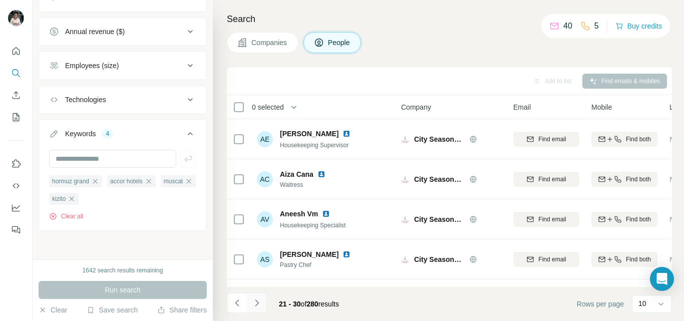
click at [257, 303] on icon "Navigate to next page" at bounding box center [257, 303] width 10 height 10
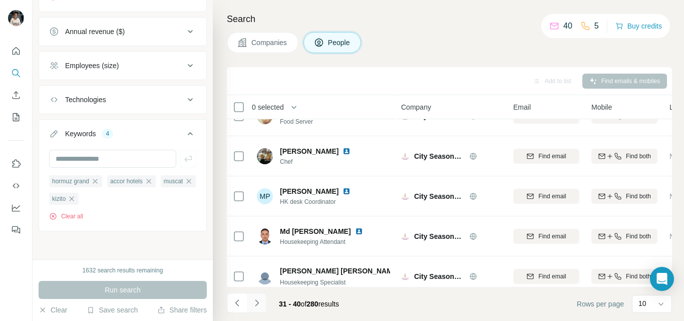
scroll to position [238, 0]
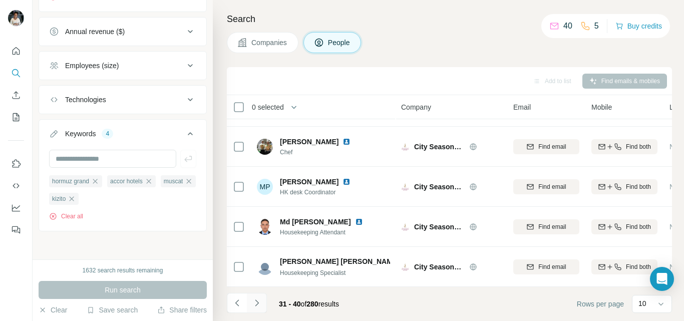
click at [257, 304] on icon "Navigate to next page" at bounding box center [257, 303] width 4 height 7
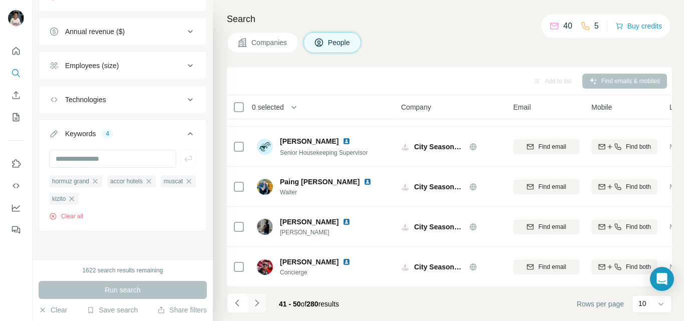
click at [264, 305] on button "Navigate to next page" at bounding box center [257, 303] width 20 height 20
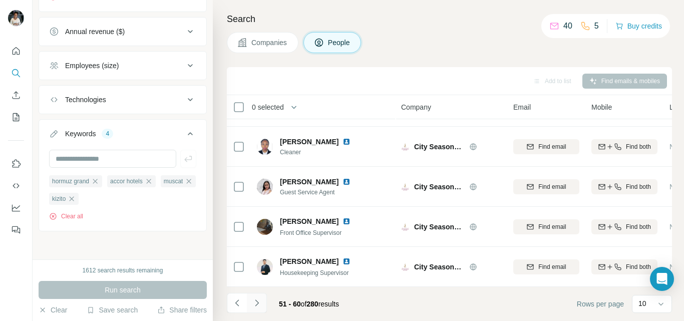
click at [257, 303] on icon "Navigate to next page" at bounding box center [257, 303] width 10 height 10
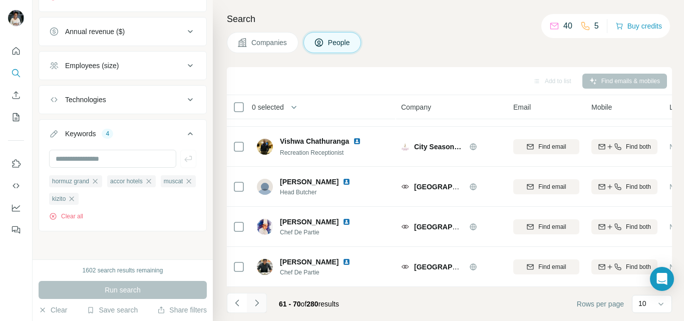
click at [257, 301] on icon "Navigate to next page" at bounding box center [257, 303] width 10 height 10
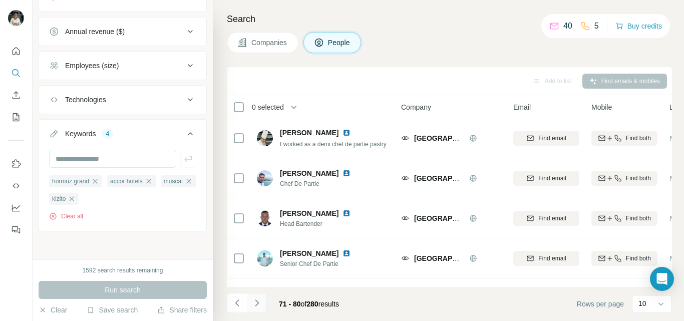
scroll to position [0, 0]
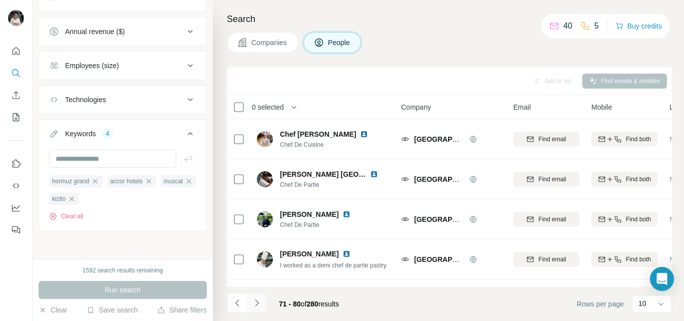
click at [266, 310] on button "Navigate to next page" at bounding box center [257, 303] width 20 height 20
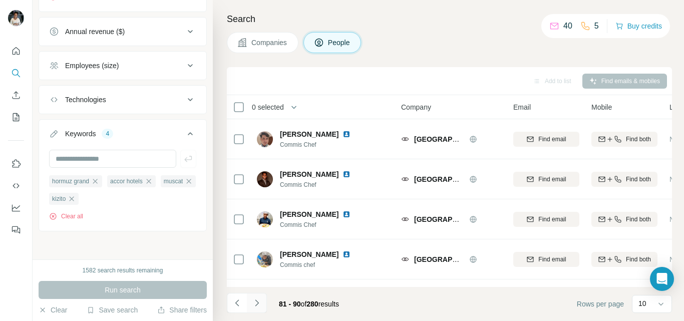
click at [257, 303] on icon "Navigate to next page" at bounding box center [257, 303] width 10 height 10
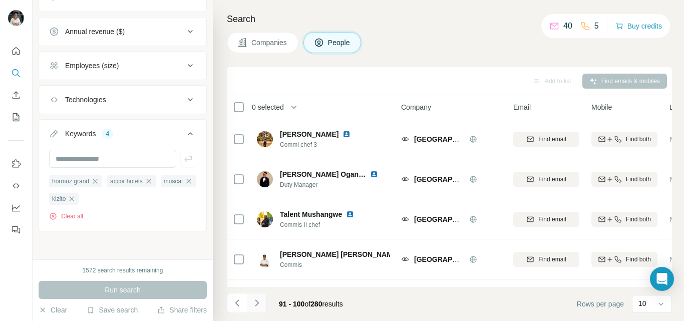
click at [260, 293] on button "Navigate to next page" at bounding box center [257, 303] width 20 height 20
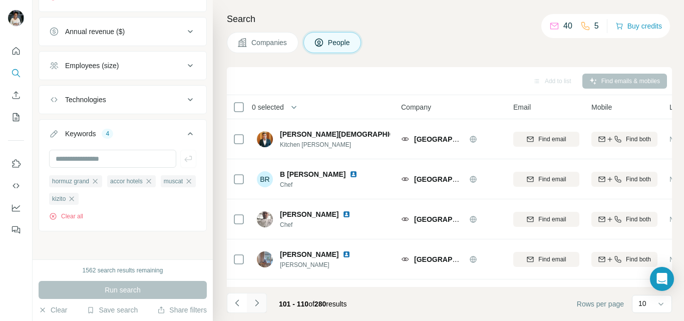
click at [258, 301] on icon "Navigate to next page" at bounding box center [257, 303] width 10 height 10
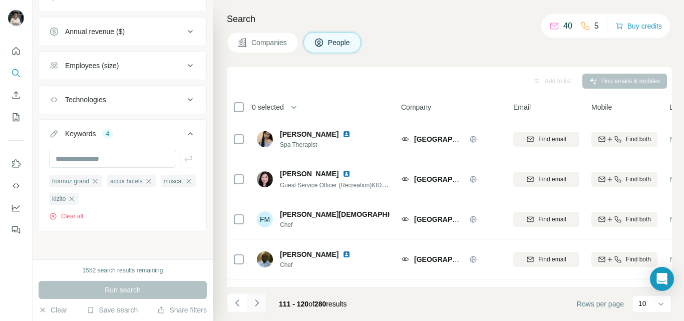
click at [257, 303] on icon "Navigate to next page" at bounding box center [257, 303] width 10 height 10
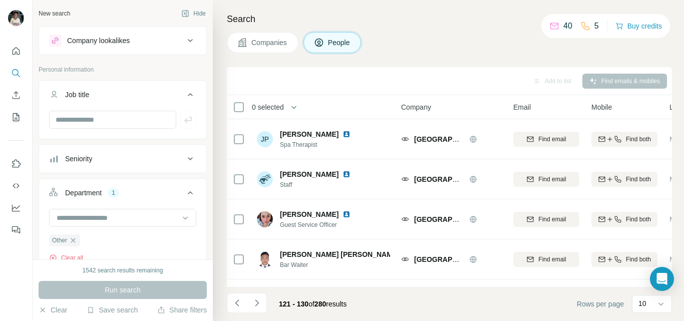
scroll to position [233, 0]
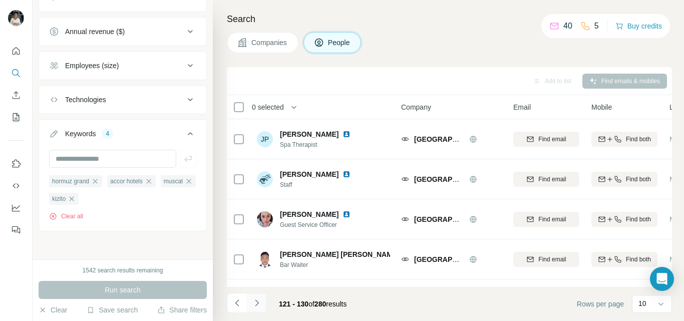
click at [257, 303] on icon "Navigate to next page" at bounding box center [257, 303] width 10 height 10
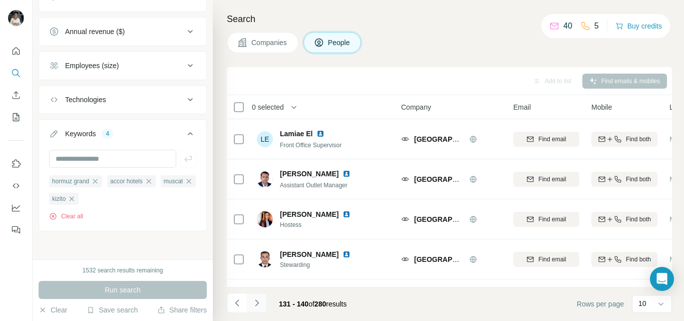
click at [257, 303] on icon "Navigate to next page" at bounding box center [257, 303] width 10 height 10
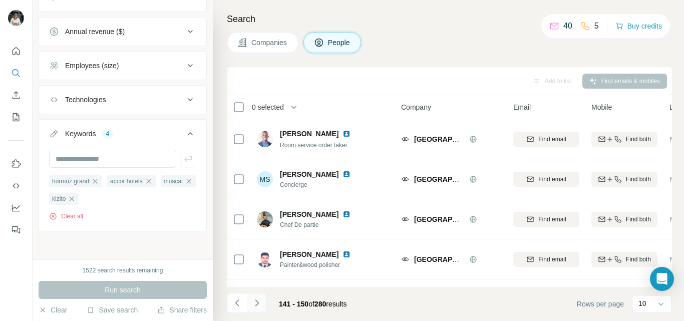
click at [259, 311] on button "Navigate to next page" at bounding box center [257, 303] width 20 height 20
click at [257, 303] on icon "Navigate to next page" at bounding box center [257, 303] width 10 height 10
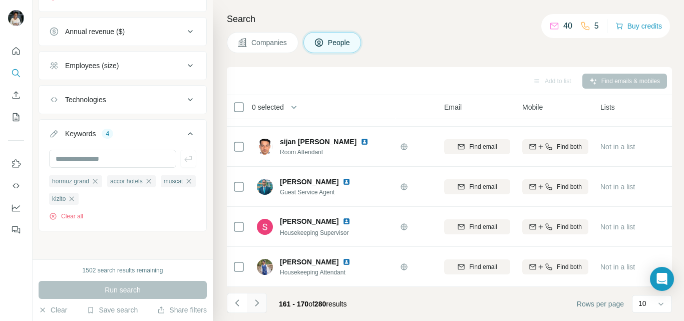
scroll to position [238, 0]
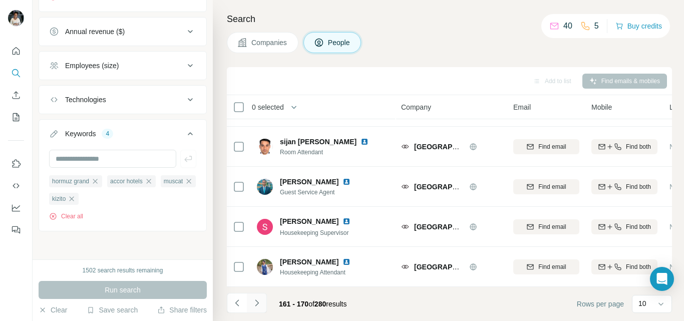
click at [257, 303] on icon "Navigate to next page" at bounding box center [257, 303] width 10 height 10
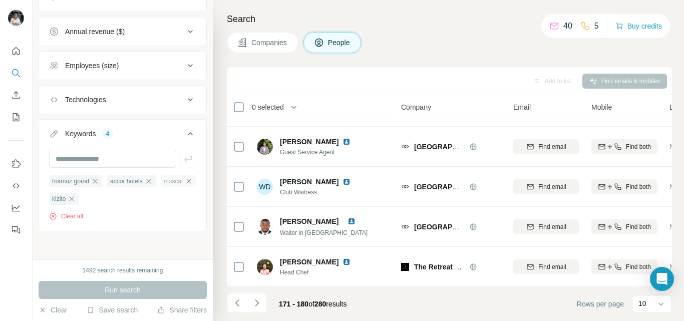
click at [185, 185] on icon "button" at bounding box center [189, 181] width 8 height 8
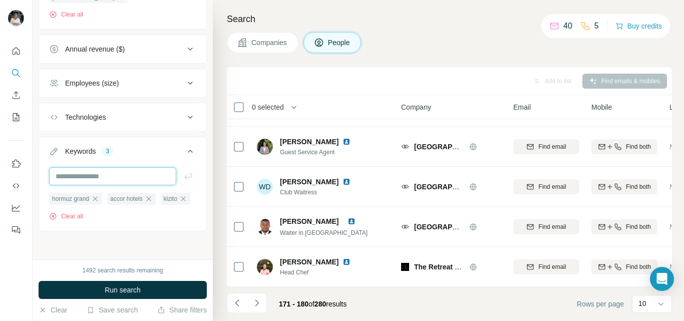
click at [110, 167] on input "text" at bounding box center [112, 176] width 127 height 18
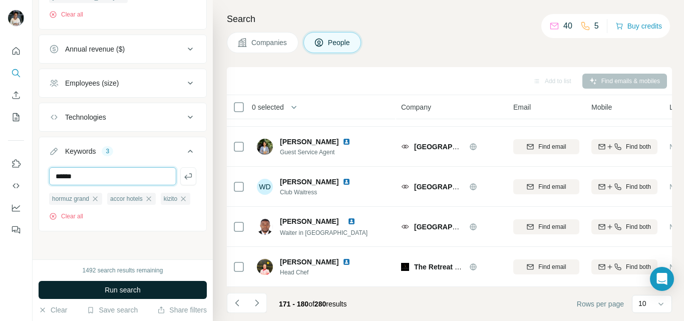
type input "******"
click at [74, 289] on button "Run search" at bounding box center [123, 290] width 168 height 18
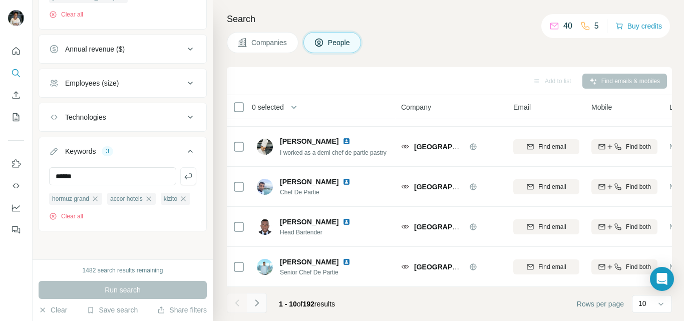
click at [264, 301] on button "Navigate to next page" at bounding box center [257, 303] width 20 height 20
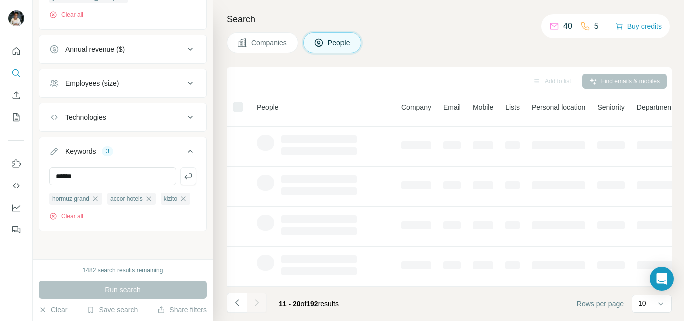
click at [260, 312] on button "Navigate to next page" at bounding box center [257, 303] width 20 height 20
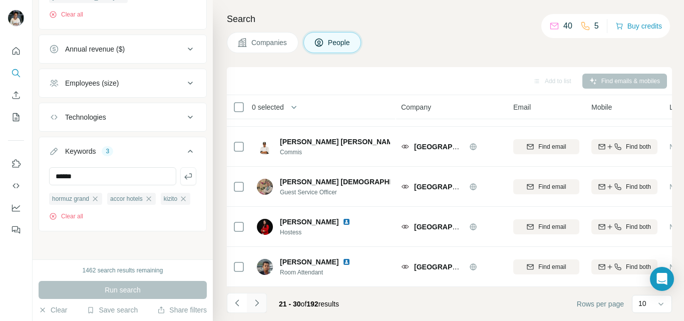
click at [265, 304] on button "Navigate to next page" at bounding box center [257, 303] width 20 height 20
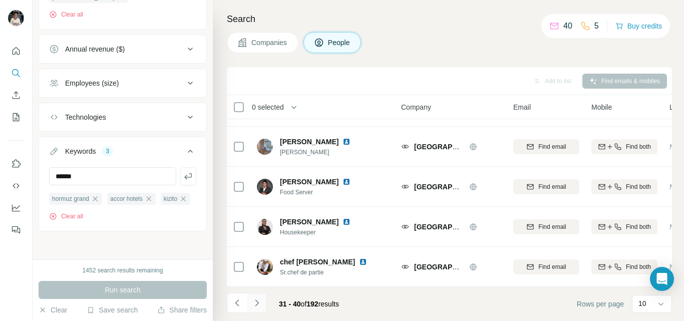
click at [266, 305] on button "Navigate to next page" at bounding box center [257, 303] width 20 height 20
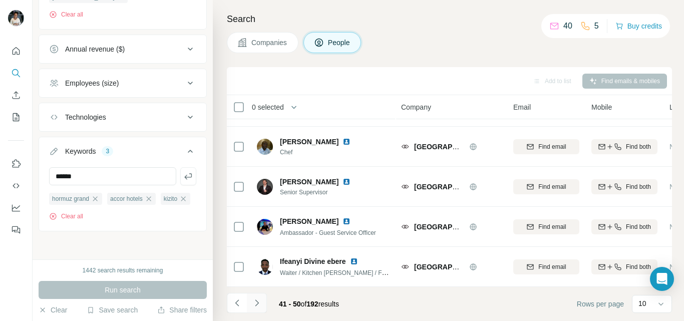
click at [263, 303] on button "Navigate to next page" at bounding box center [257, 303] width 20 height 20
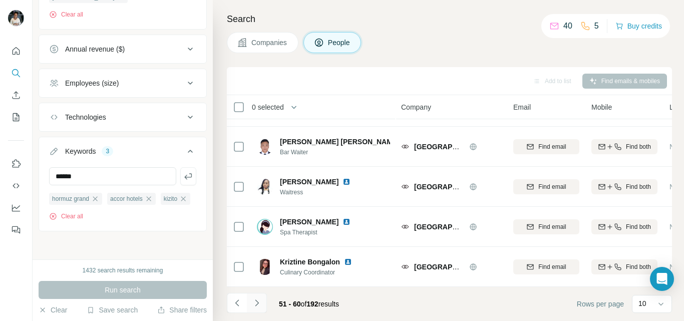
click at [263, 303] on button "Navigate to next page" at bounding box center [257, 303] width 20 height 20
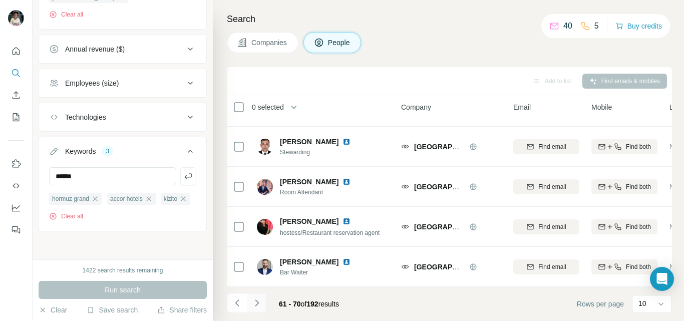
click at [264, 300] on button "Navigate to next page" at bounding box center [257, 303] width 20 height 20
click at [257, 303] on icon "Navigate to next page" at bounding box center [257, 303] width 10 height 10
click at [415, 118] on th "Company" at bounding box center [451, 107] width 112 height 24
click at [287, 104] on button "button" at bounding box center [294, 107] width 20 height 20
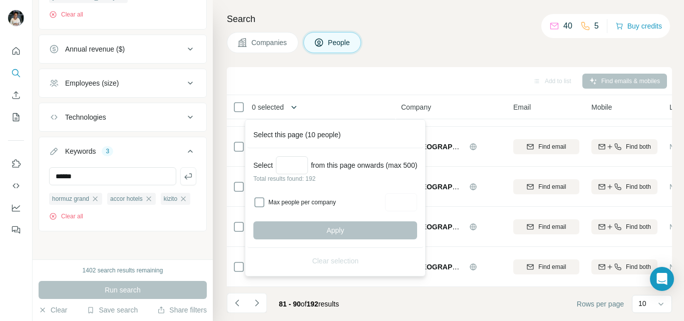
click at [461, 108] on div "Company" at bounding box center [451, 107] width 100 height 12
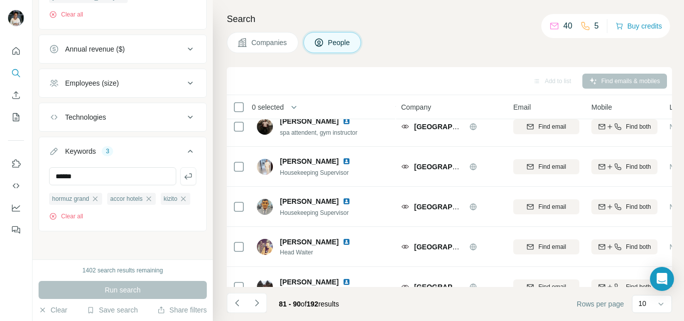
scroll to position [238, 0]
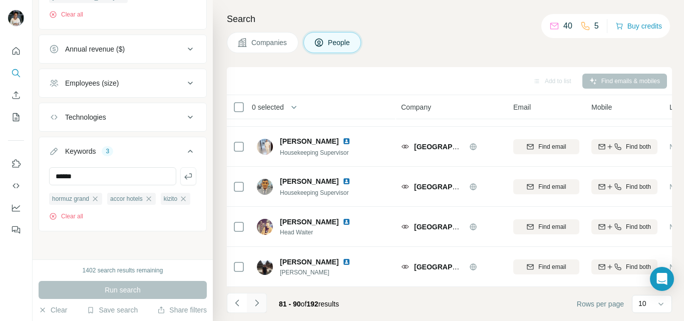
click at [257, 303] on icon "Navigate to next page" at bounding box center [257, 303] width 10 height 10
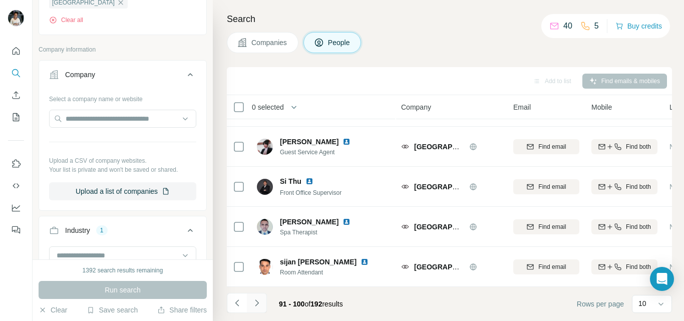
scroll to position [337, 0]
click at [270, 44] on span "Companies" at bounding box center [269, 43] width 37 height 10
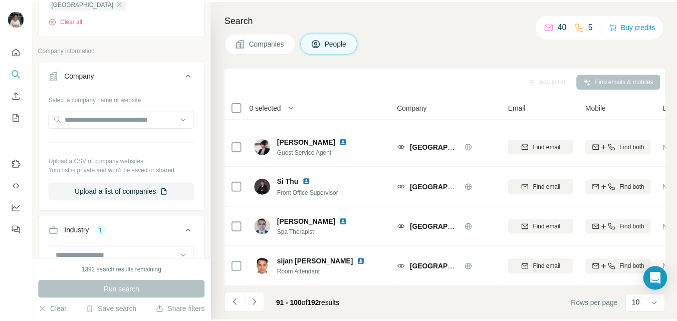
scroll to position [0, 0]
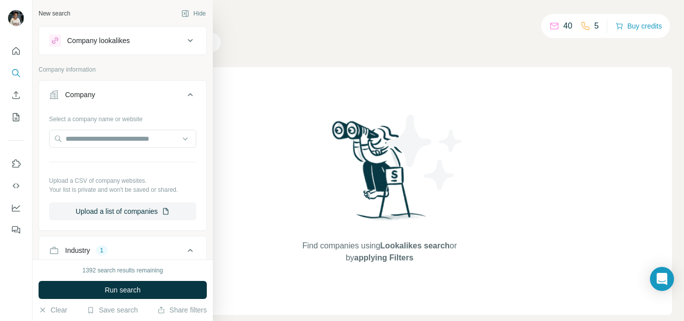
click at [100, 96] on div "Company" at bounding box center [116, 95] width 135 height 10
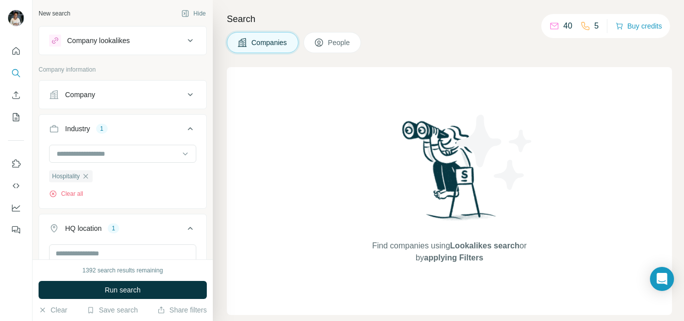
click at [108, 96] on div "Company" at bounding box center [116, 95] width 135 height 10
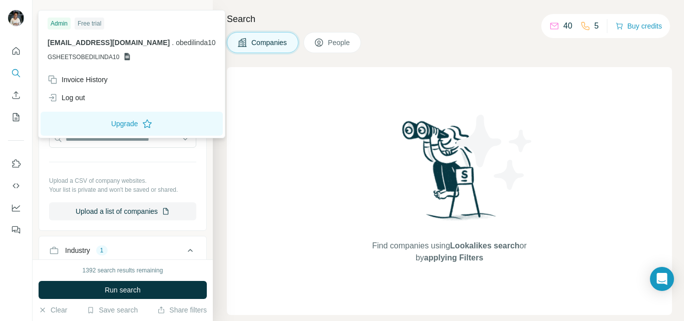
click at [23, 21] on img at bounding box center [16, 18] width 16 height 16
click at [14, 21] on img at bounding box center [16, 18] width 16 height 16
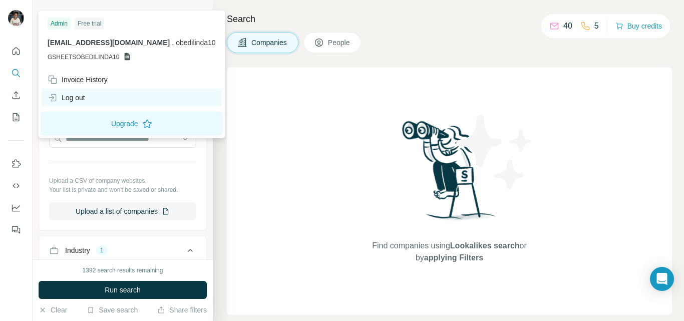
click at [66, 95] on div "Log out" at bounding box center [67, 98] width 38 height 10
